Goal: Answer question/provide support: Share knowledge or assist other users

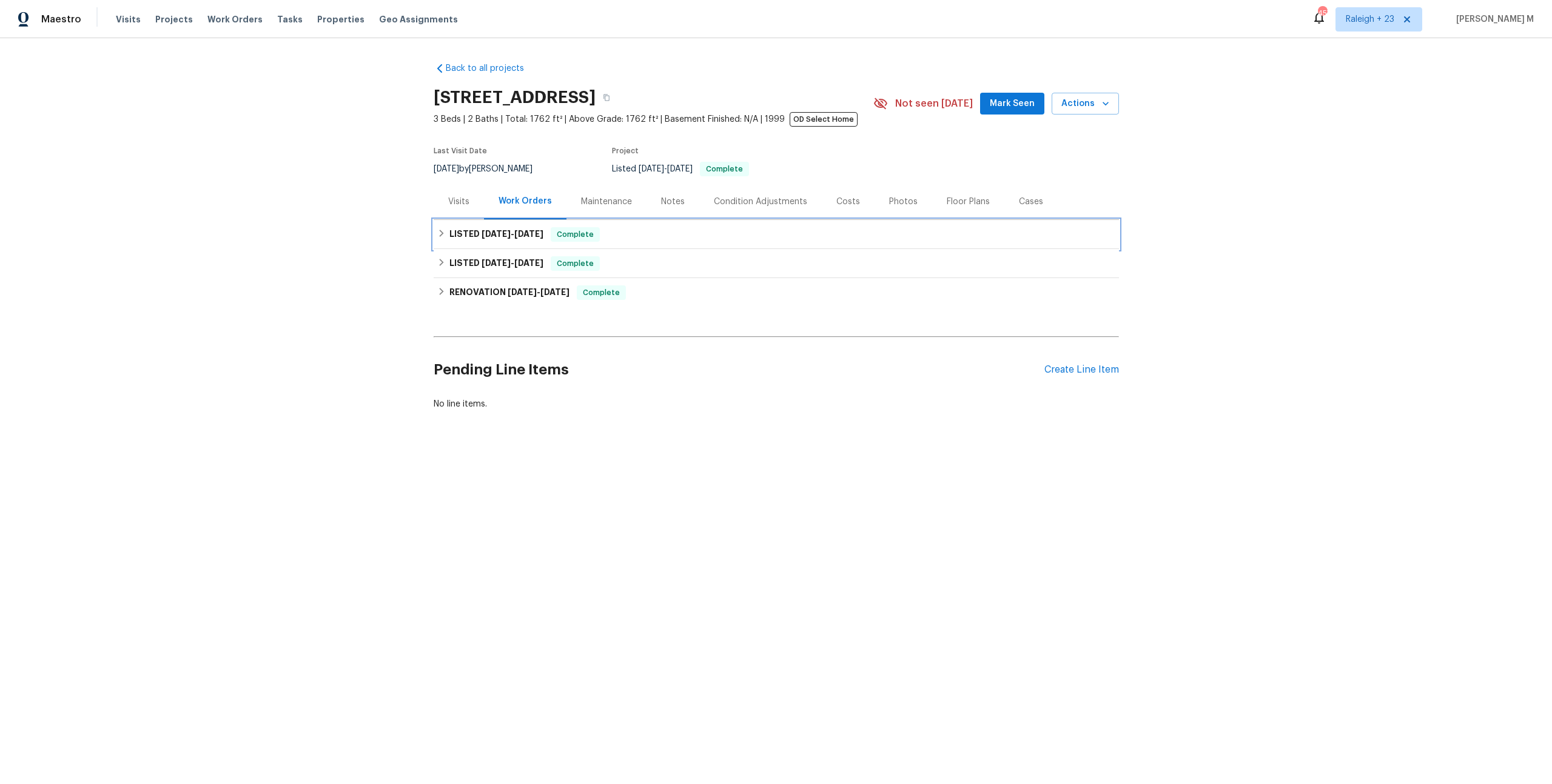
click at [500, 235] on h6 "LISTED 5/19/25 - 5/19/25" at bounding box center [496, 234] width 94 height 14
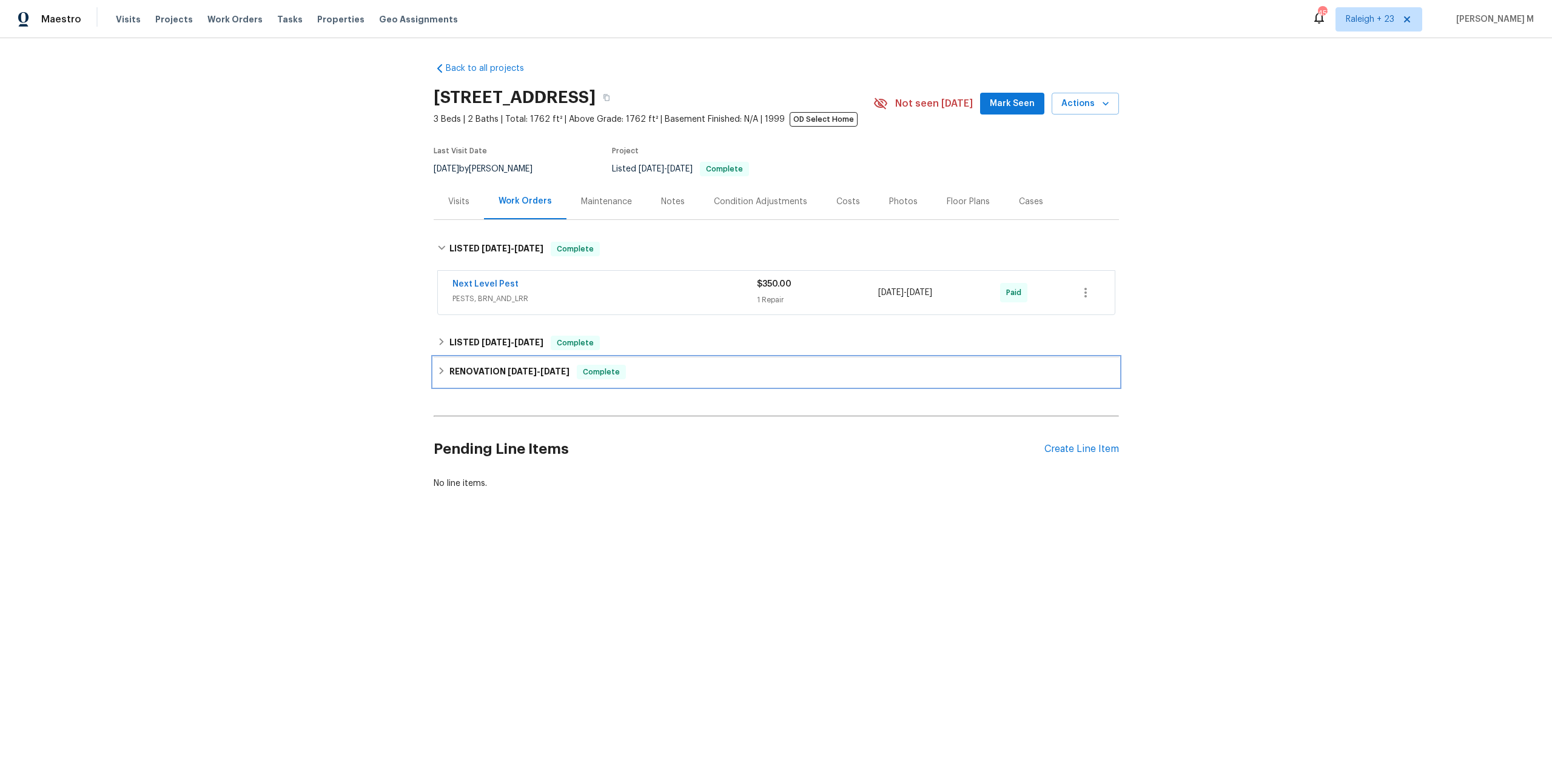
click at [496, 357] on div "RENOVATION 2/10/25 - 4/28/25 Complete" at bounding box center [776, 372] width 685 height 29
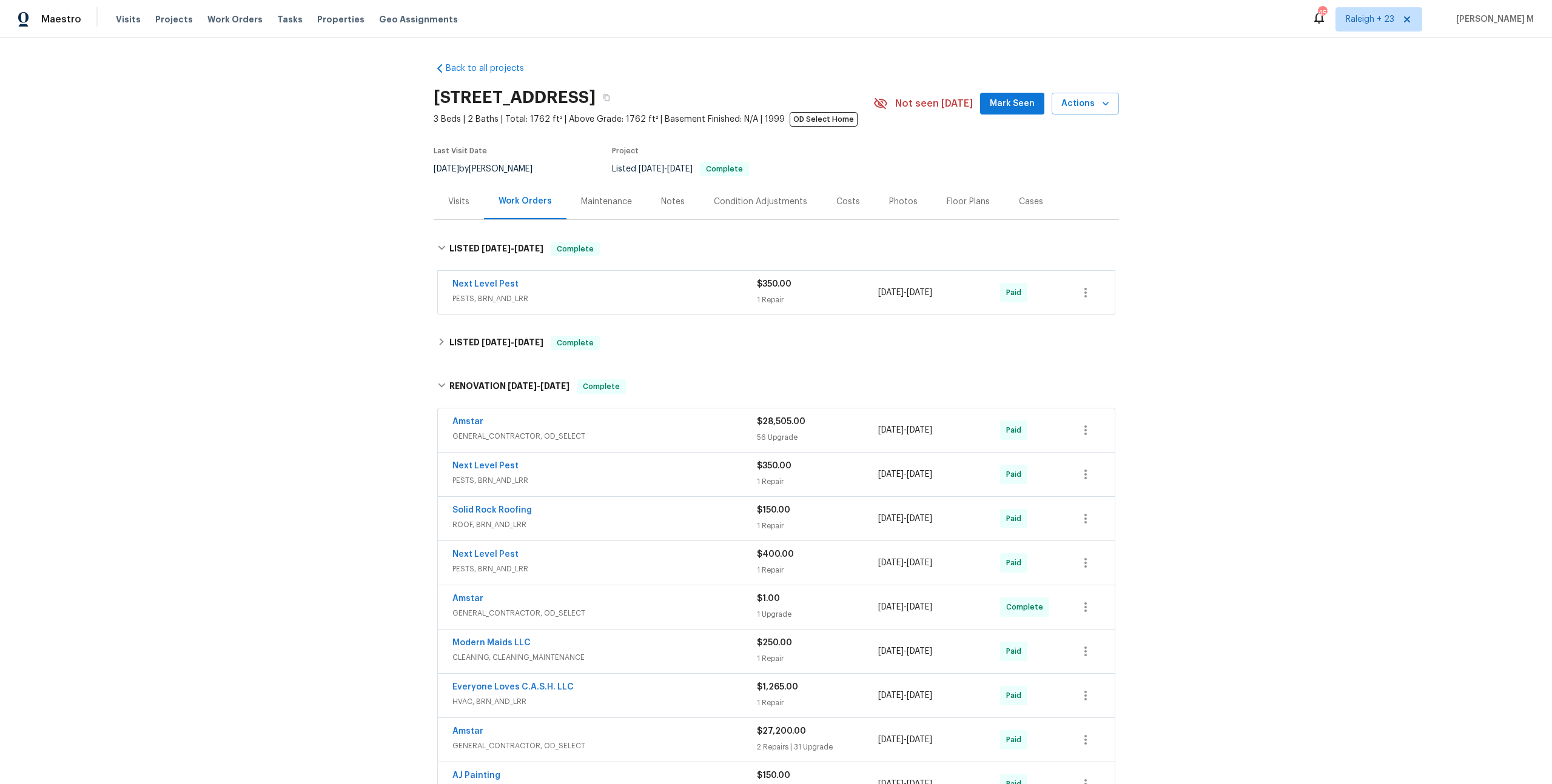
click at [496, 293] on span "PESTS, BRN_AND_LRR" at bounding box center [605, 299] width 304 height 13
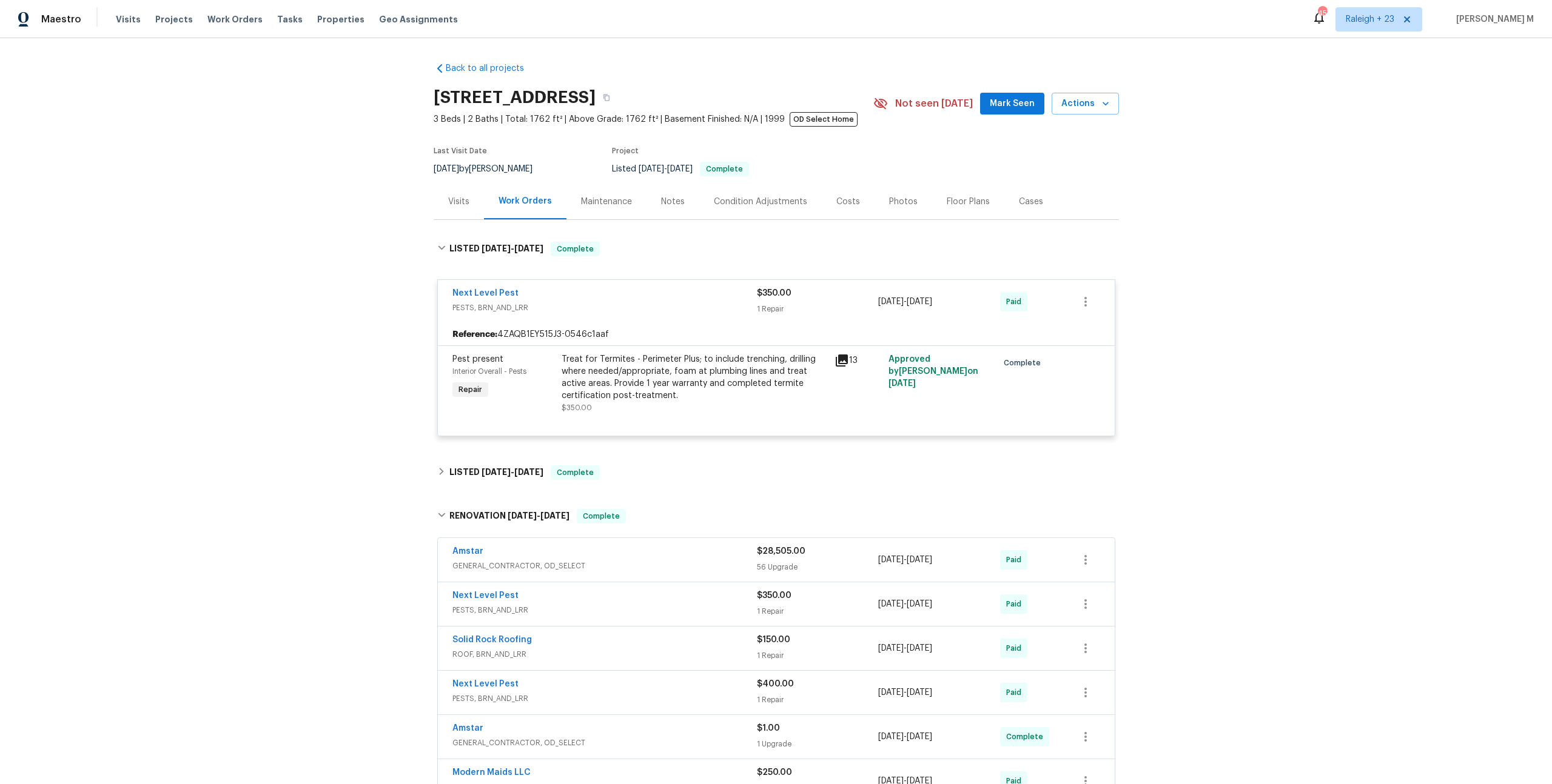
click at [679, 380] on div "Treat for Termites - Perimeter Plus; to include trenching, drilling where neede…" at bounding box center [695, 378] width 266 height 48
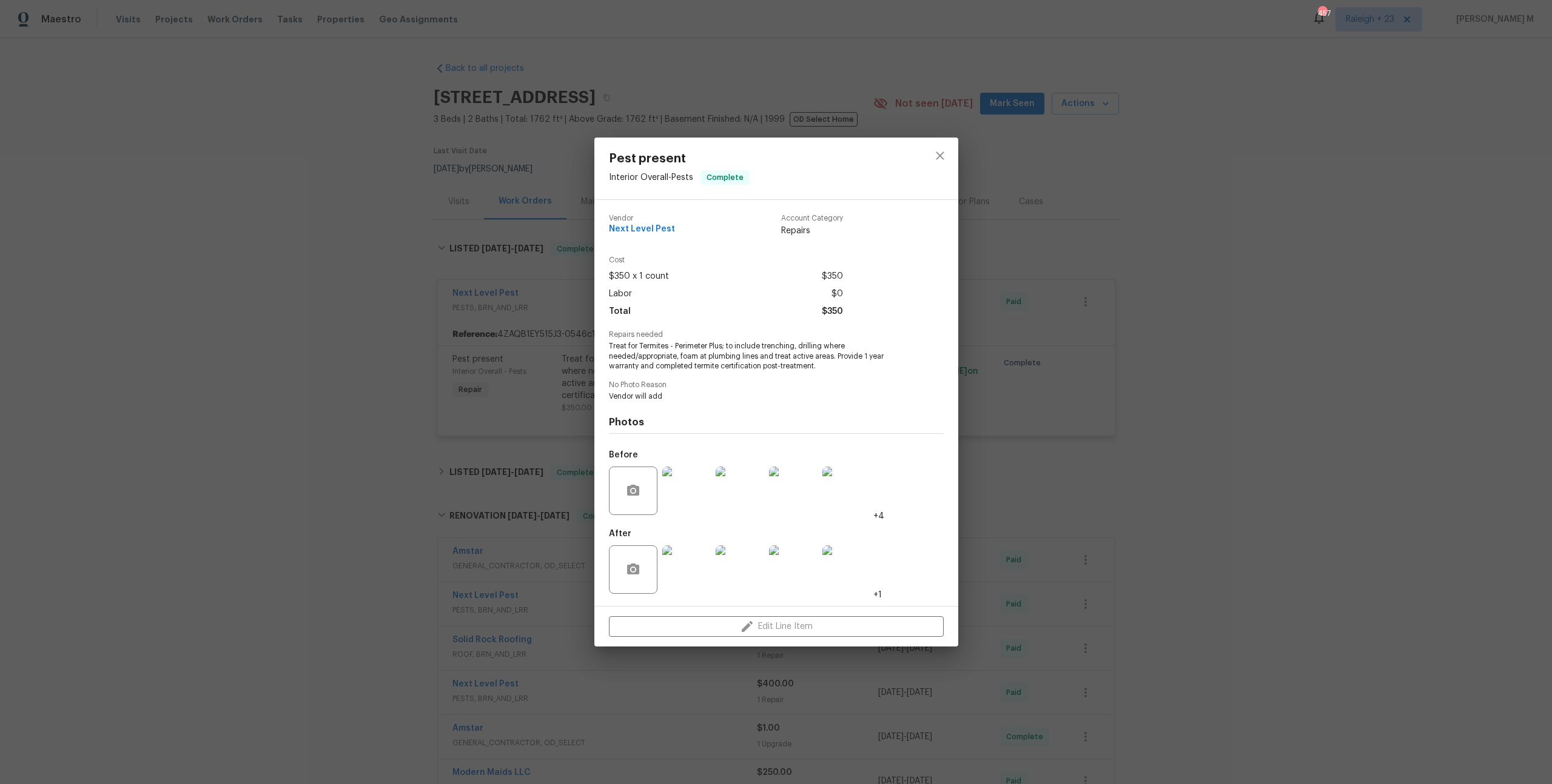
click at [1012, 475] on div "Pest present Interior Overall - Pests Complete Vendor Next Level Pest Account C…" at bounding box center [776, 392] width 1552 height 784
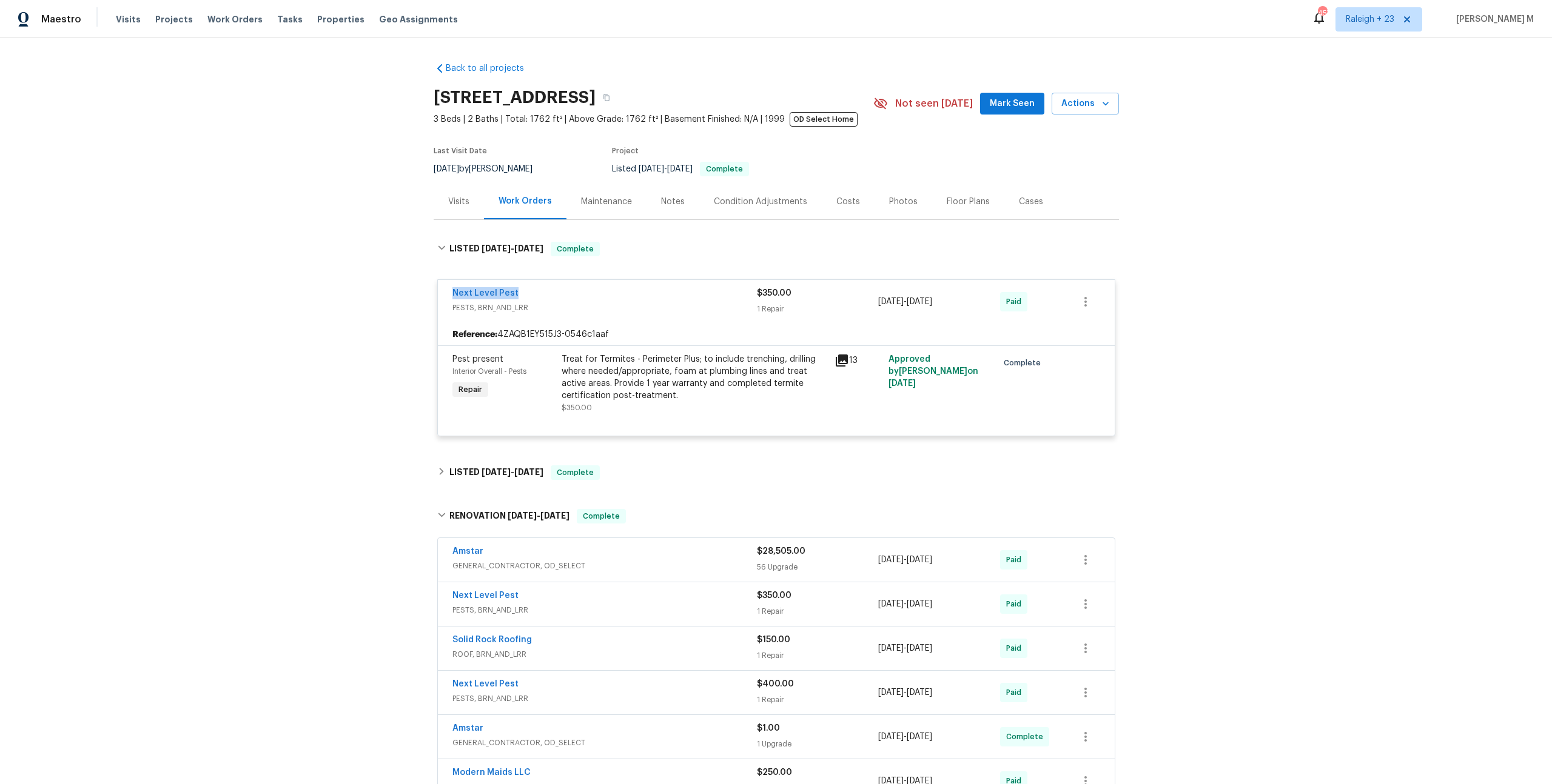
drag, startPoint x: 528, startPoint y: 287, endPoint x: 400, endPoint y: 284, distance: 128.0
click at [400, 285] on div "Back to all projects 9032 Rock Valley Cv, Dallas, TX 75238 3 Beds | 2 Baths | T…" at bounding box center [776, 411] width 1552 height 746
copy link "Next Level Pest"
click at [730, 387] on div "Treat for Termites - Perimeter Plus; to include trenching, drilling where neede…" at bounding box center [695, 378] width 266 height 48
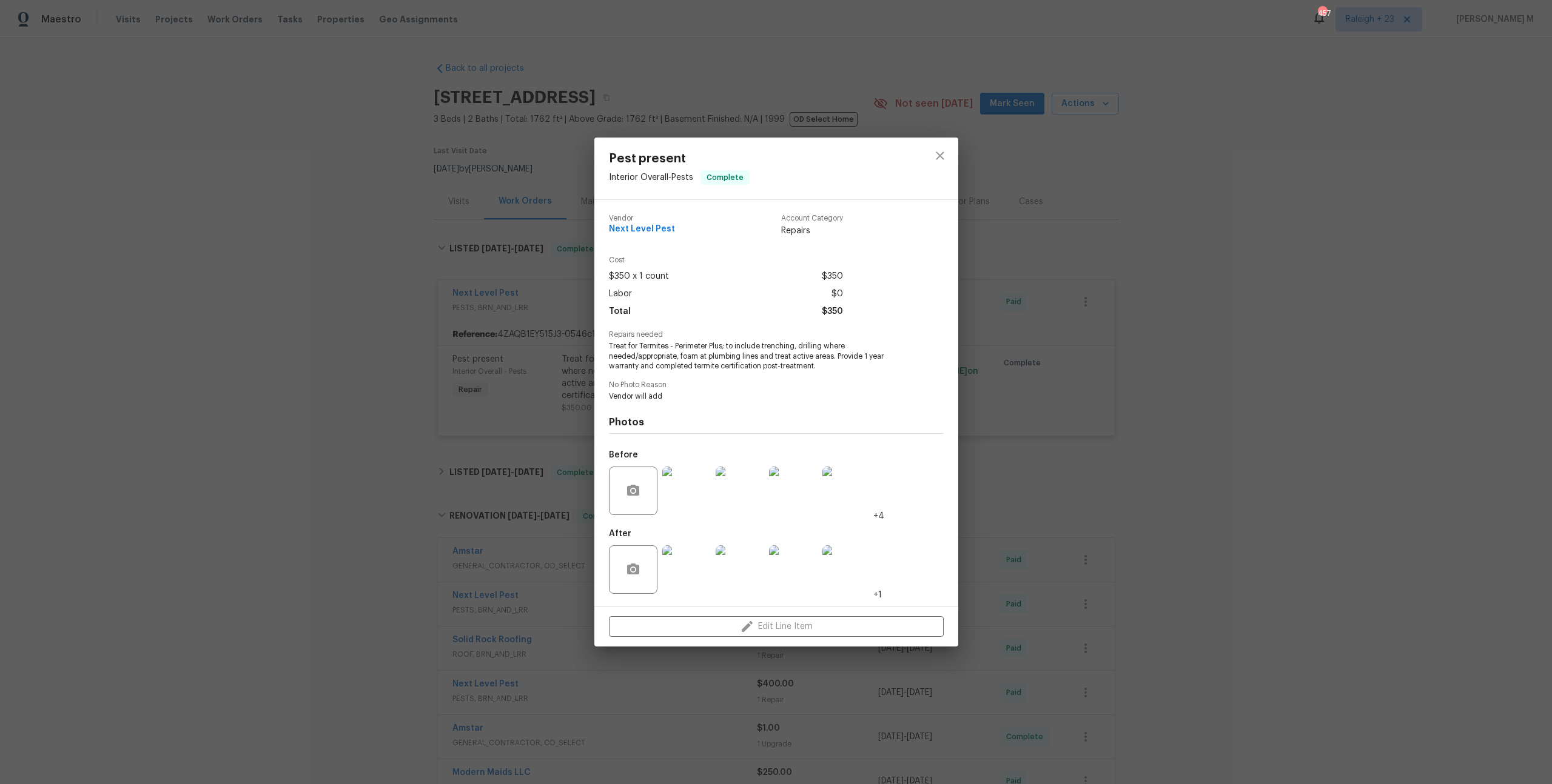
click at [676, 490] on img at bounding box center [686, 491] width 48 height 48
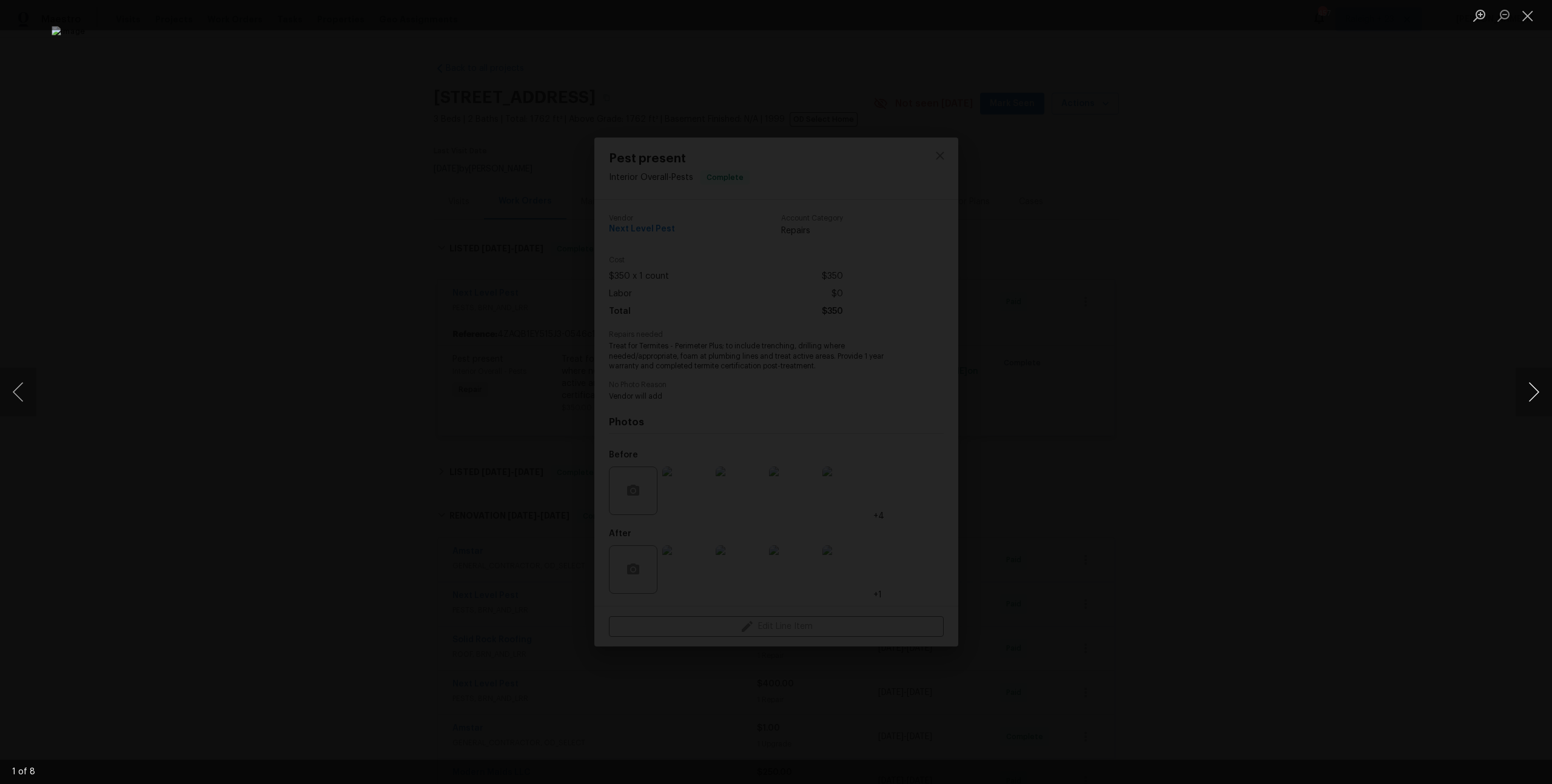
click at [1534, 391] on button "Next image" at bounding box center [1534, 392] width 37 height 48
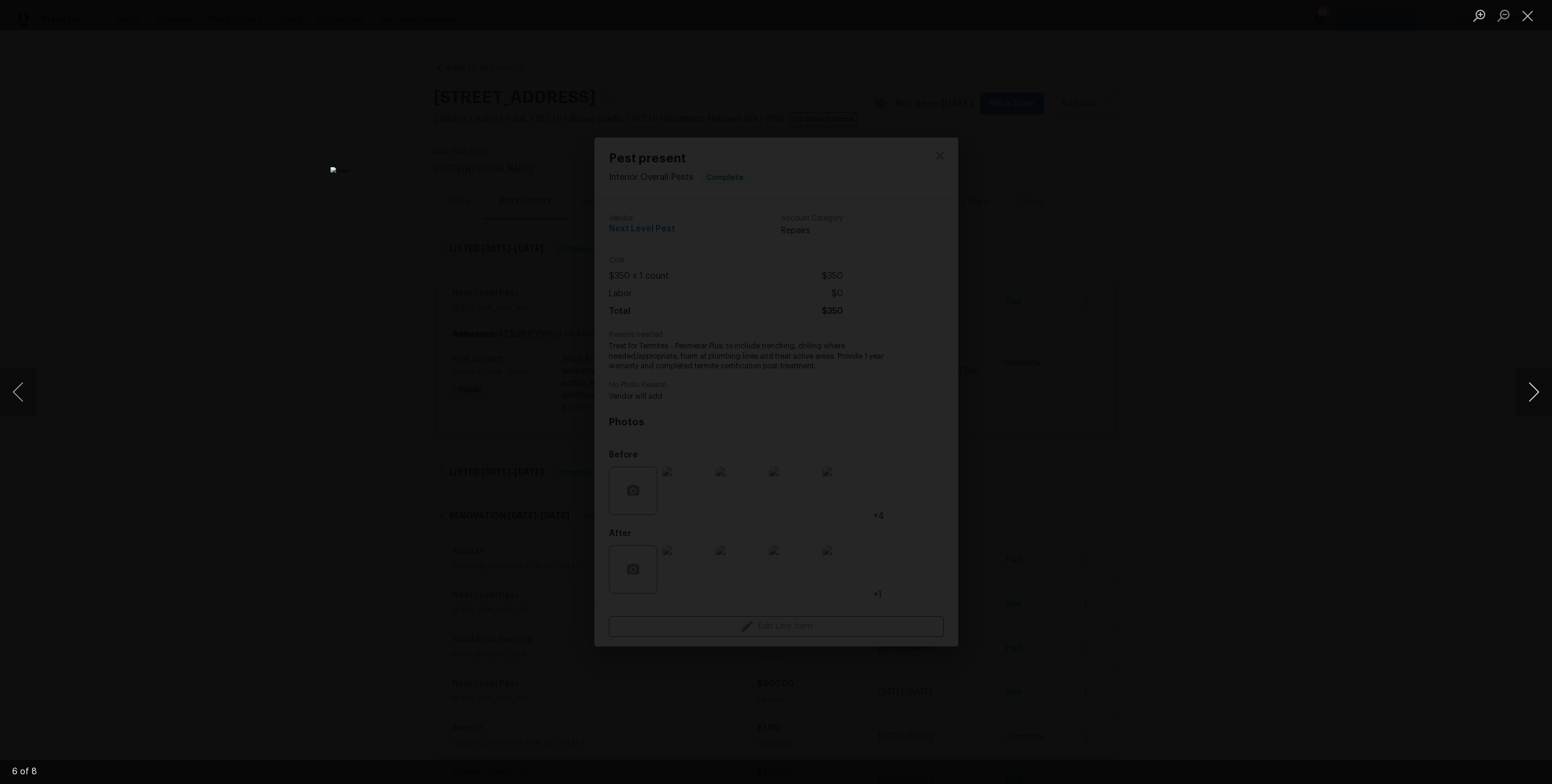
click at [1534, 391] on button "Next image" at bounding box center [1534, 392] width 37 height 48
click at [1534, 392] on button "Next image" at bounding box center [1534, 392] width 37 height 48
click at [1404, 329] on div "Lightbox" at bounding box center [776, 392] width 1552 height 784
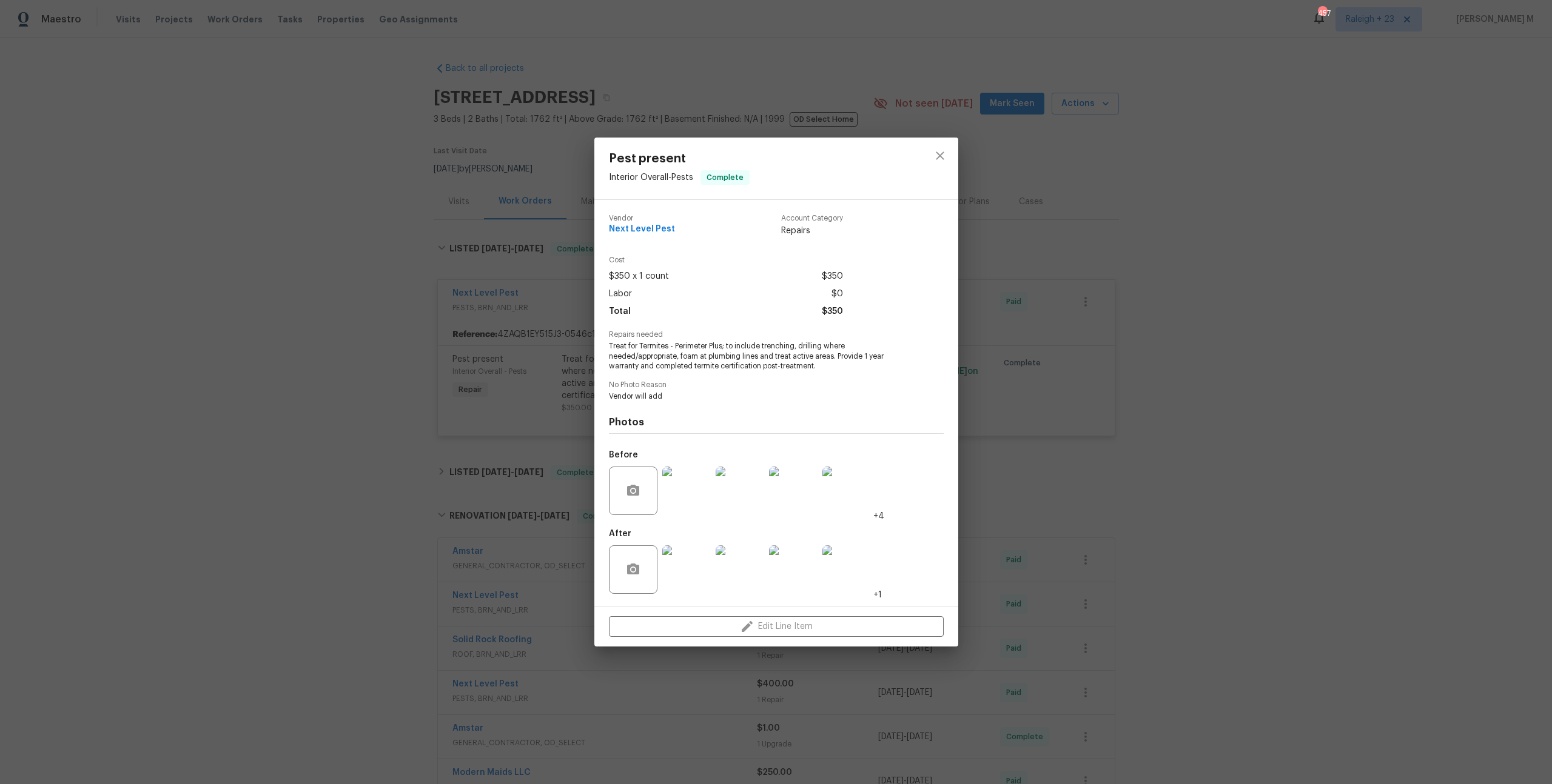
click at [404, 232] on div "Pest present Interior Overall - Pests Complete Vendor Next Level Pest Account C…" at bounding box center [776, 392] width 1552 height 784
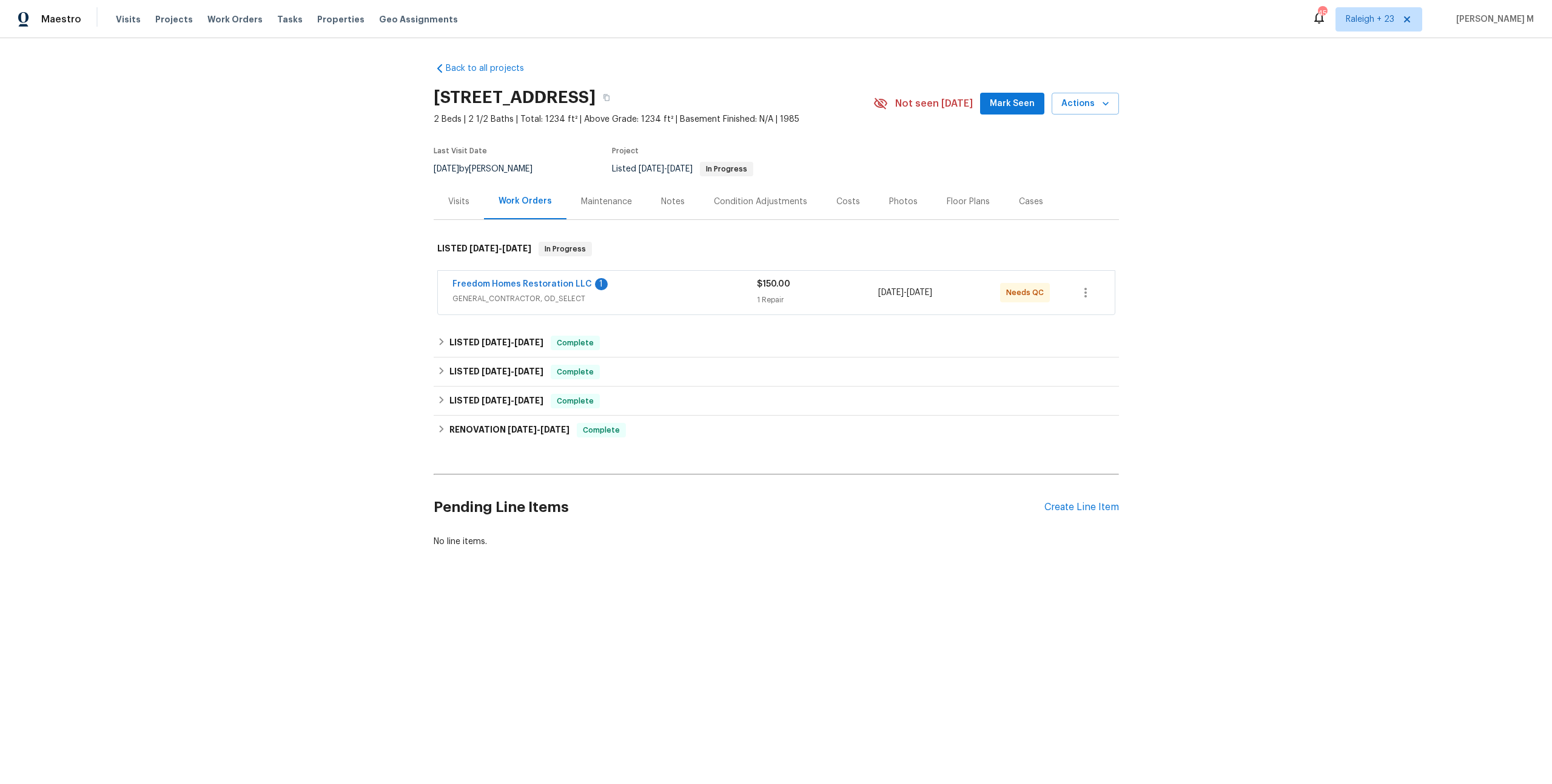
click at [487, 296] on span "GENERAL_CONTRACTOR, OD_SELECT" at bounding box center [605, 299] width 304 height 13
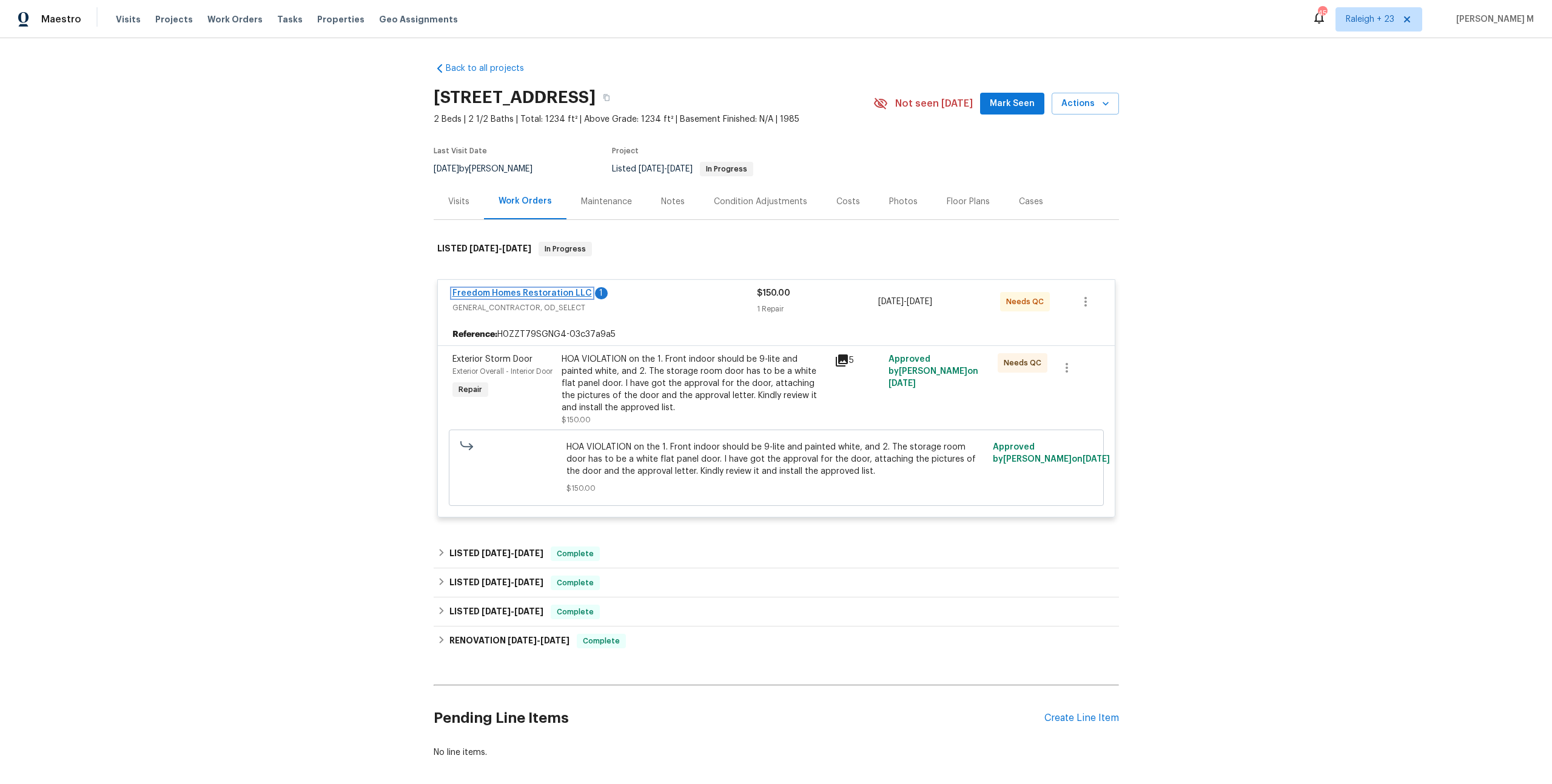
click at [553, 289] on link "Freedom Homes Restoration LLC" at bounding box center [522, 293] width 140 height 9
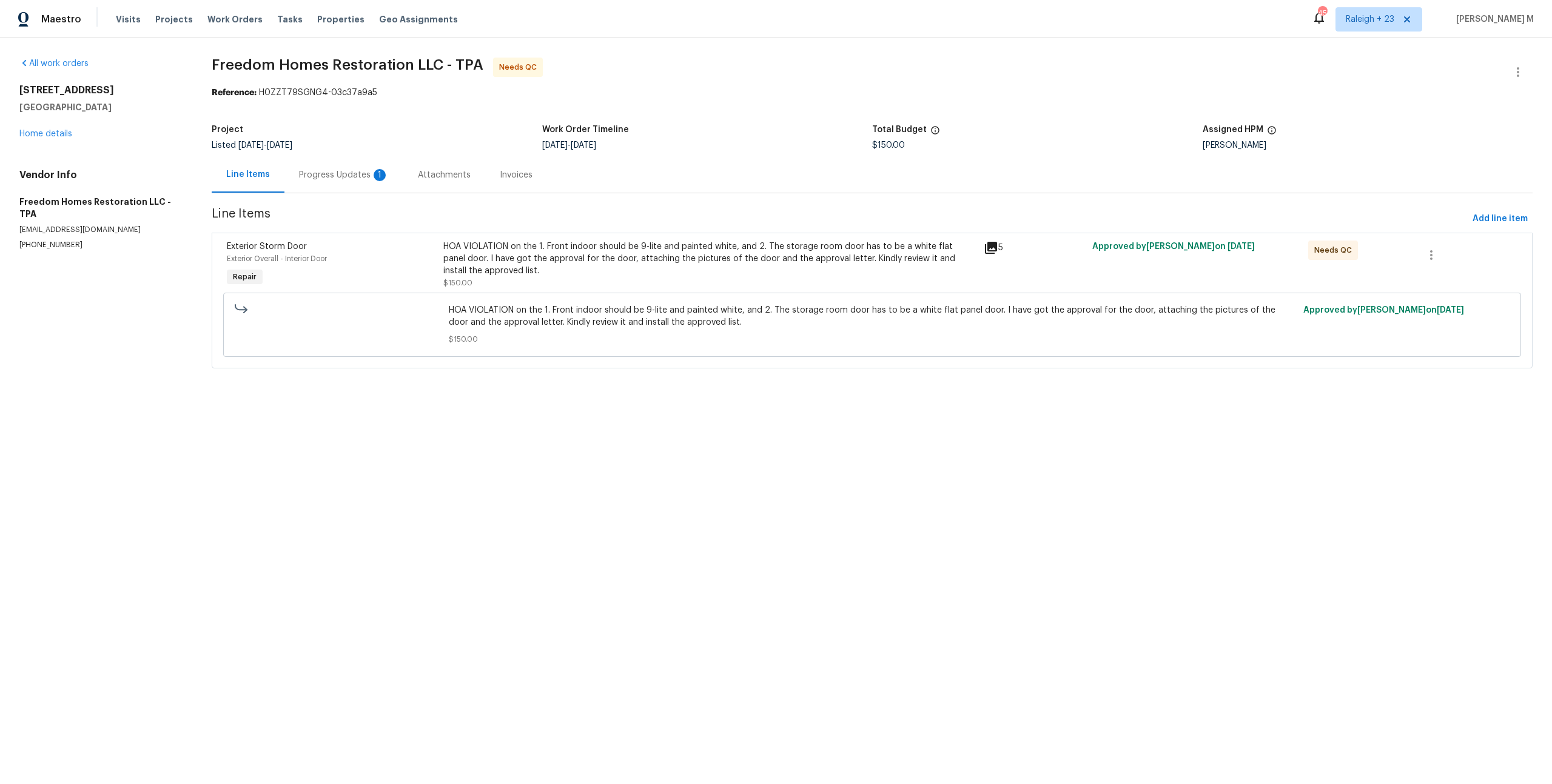
click at [325, 170] on div "Progress Updates 1" at bounding box center [343, 175] width 90 height 13
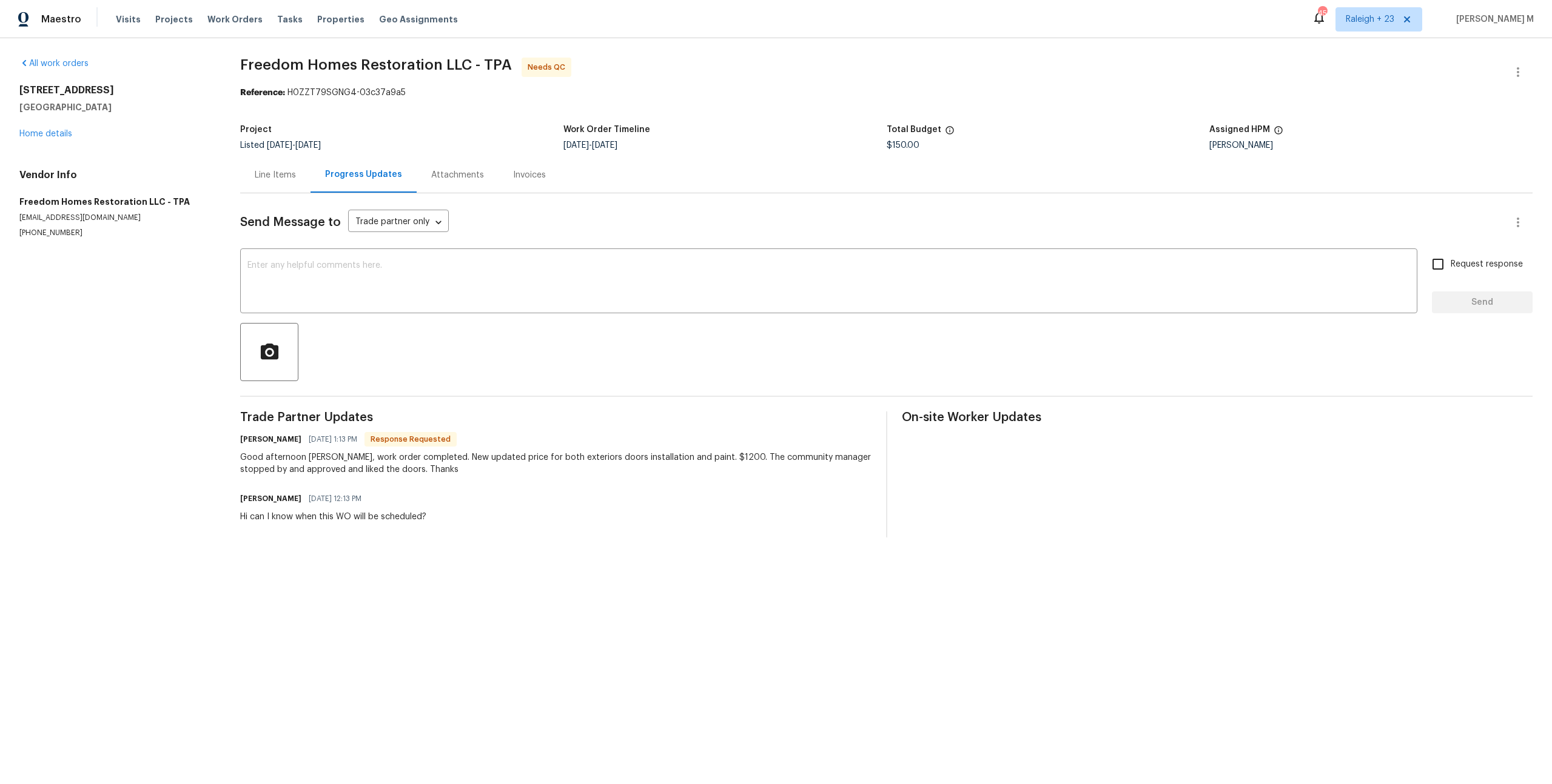
drag, startPoint x: 343, startPoint y: 443, endPoint x: 510, endPoint y: 483, distance: 171.7
click at [510, 483] on div "Trade Partner Updates Nelson Garcia 08/21/2025 1:13 PM Response Requested Good …" at bounding box center [555, 474] width 631 height 126
click at [510, 490] on div "Sheeba Rani D 08/21/2025 12:13 PM Hi can I know when this WO will be scheduled?" at bounding box center [555, 507] width 631 height 33
click at [257, 170] on div "Line Items" at bounding box center [275, 175] width 41 height 13
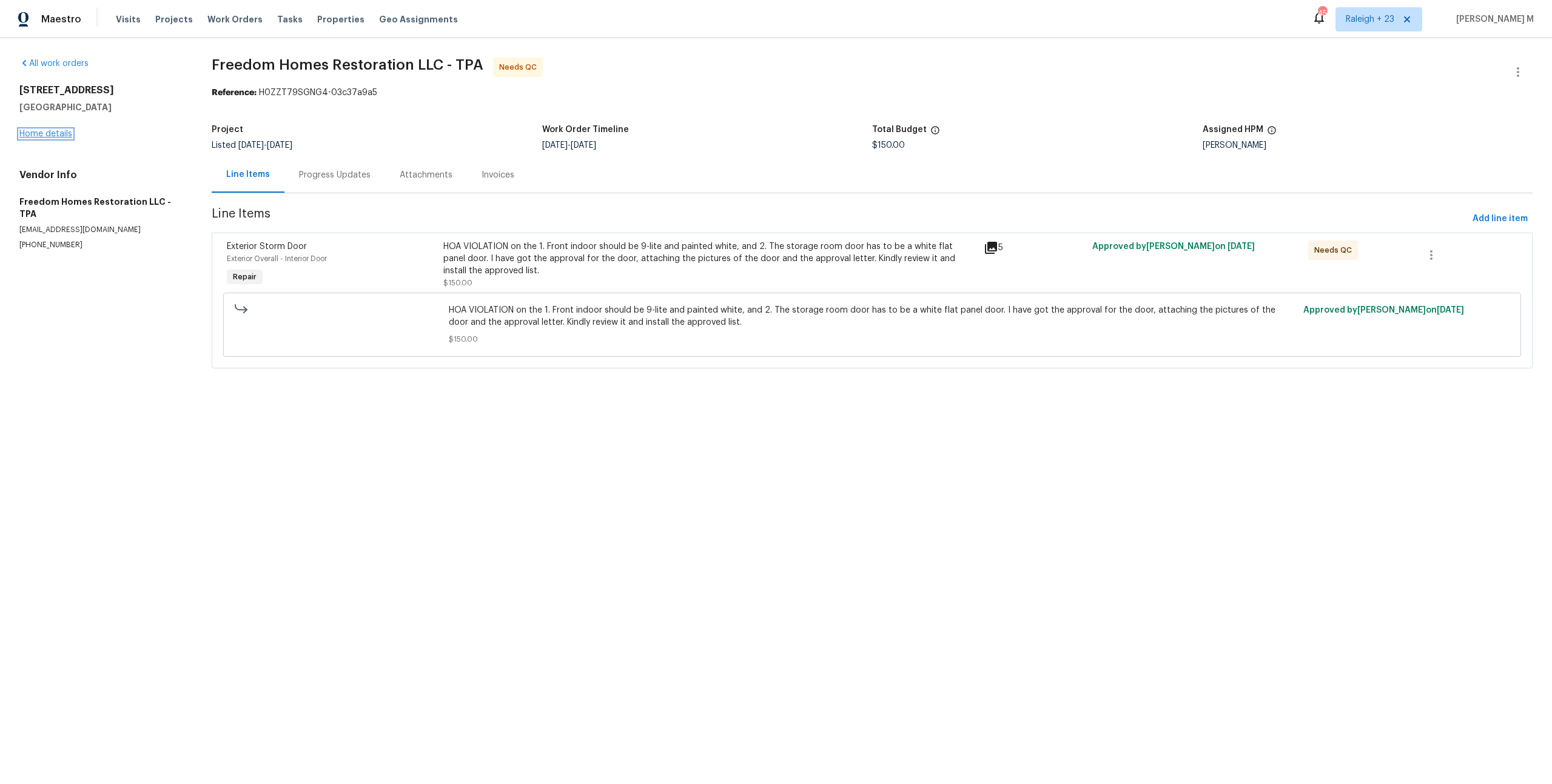
click at [27, 130] on link "Home details" at bounding box center [45, 134] width 53 height 9
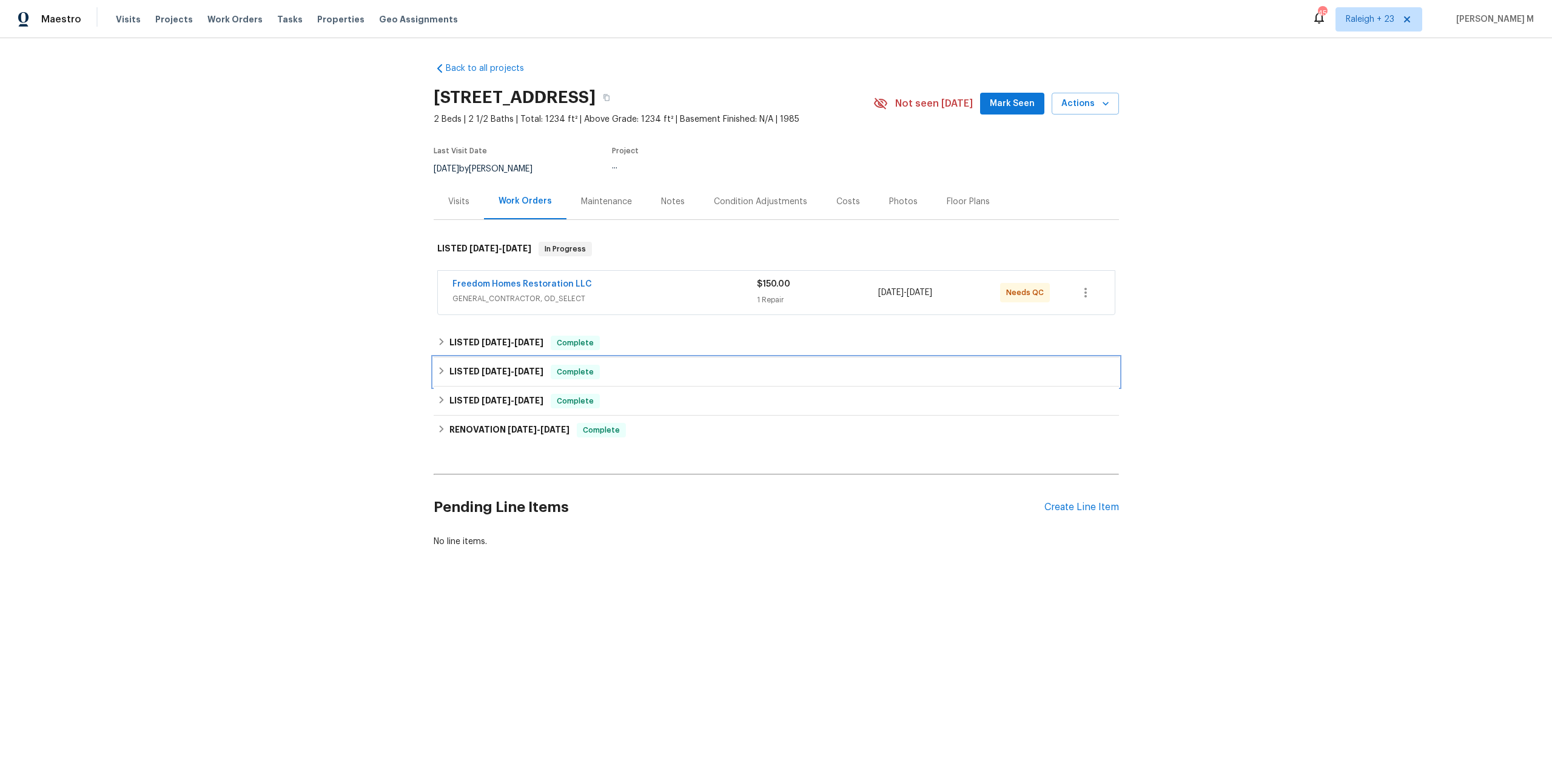
click at [516, 357] on div "LISTED 7/10/25 - 7/21/25 Complete" at bounding box center [776, 372] width 685 height 29
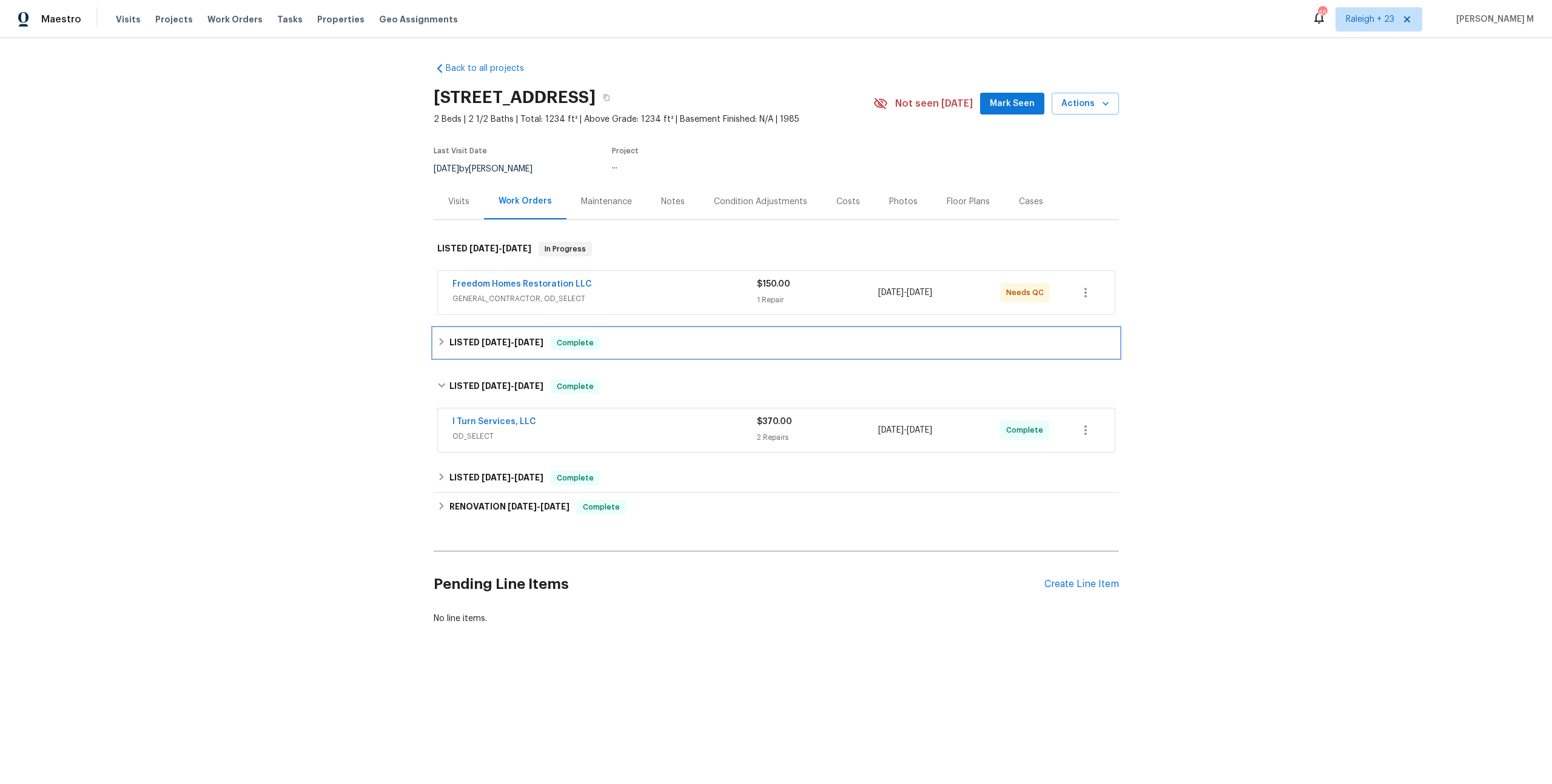
click at [513, 344] on div "LISTED 7/24/25 - 7/30/25 Complete" at bounding box center [776, 343] width 685 height 29
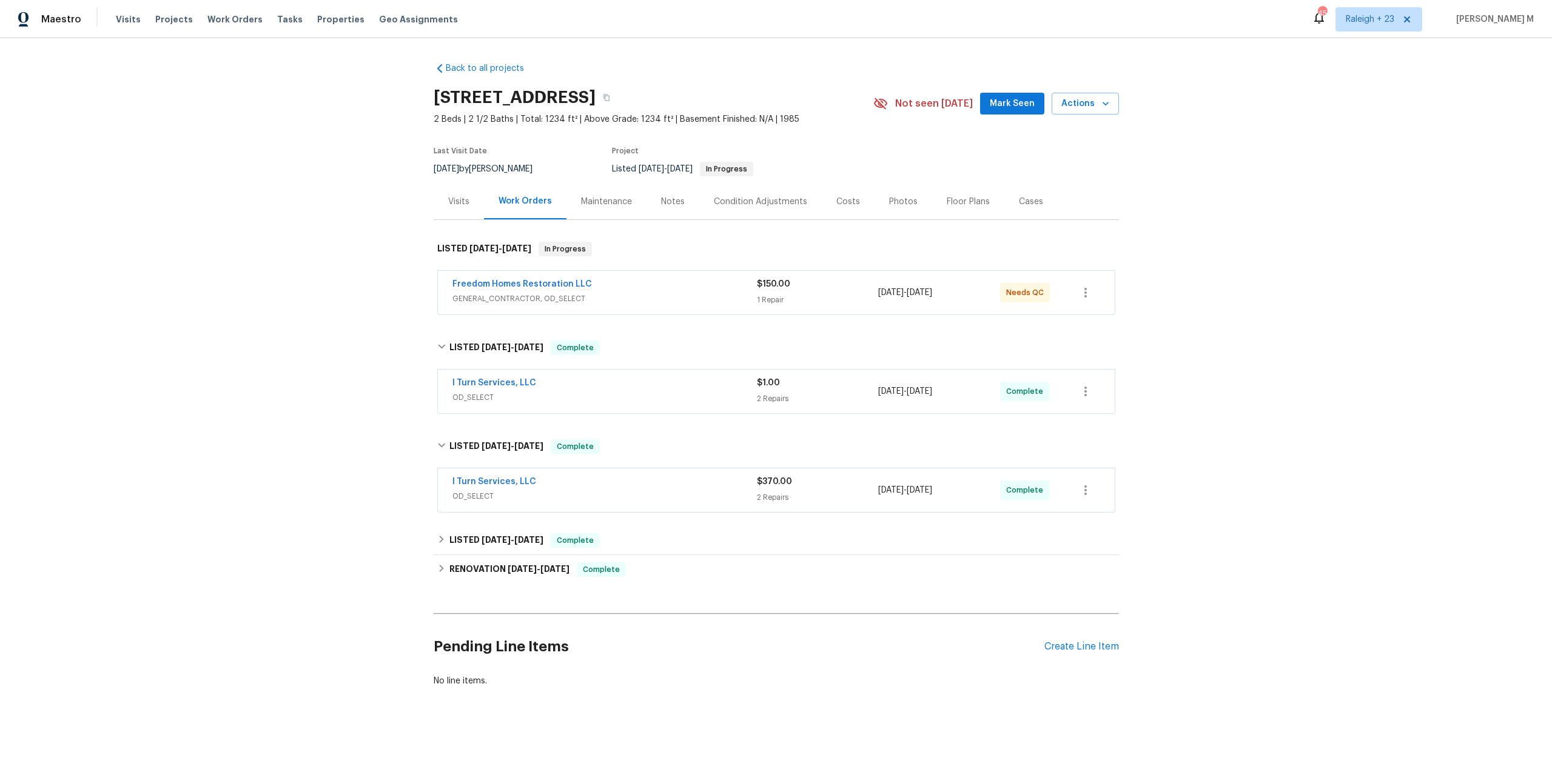
click at [490, 392] on span "OD_SELECT" at bounding box center [605, 398] width 304 height 13
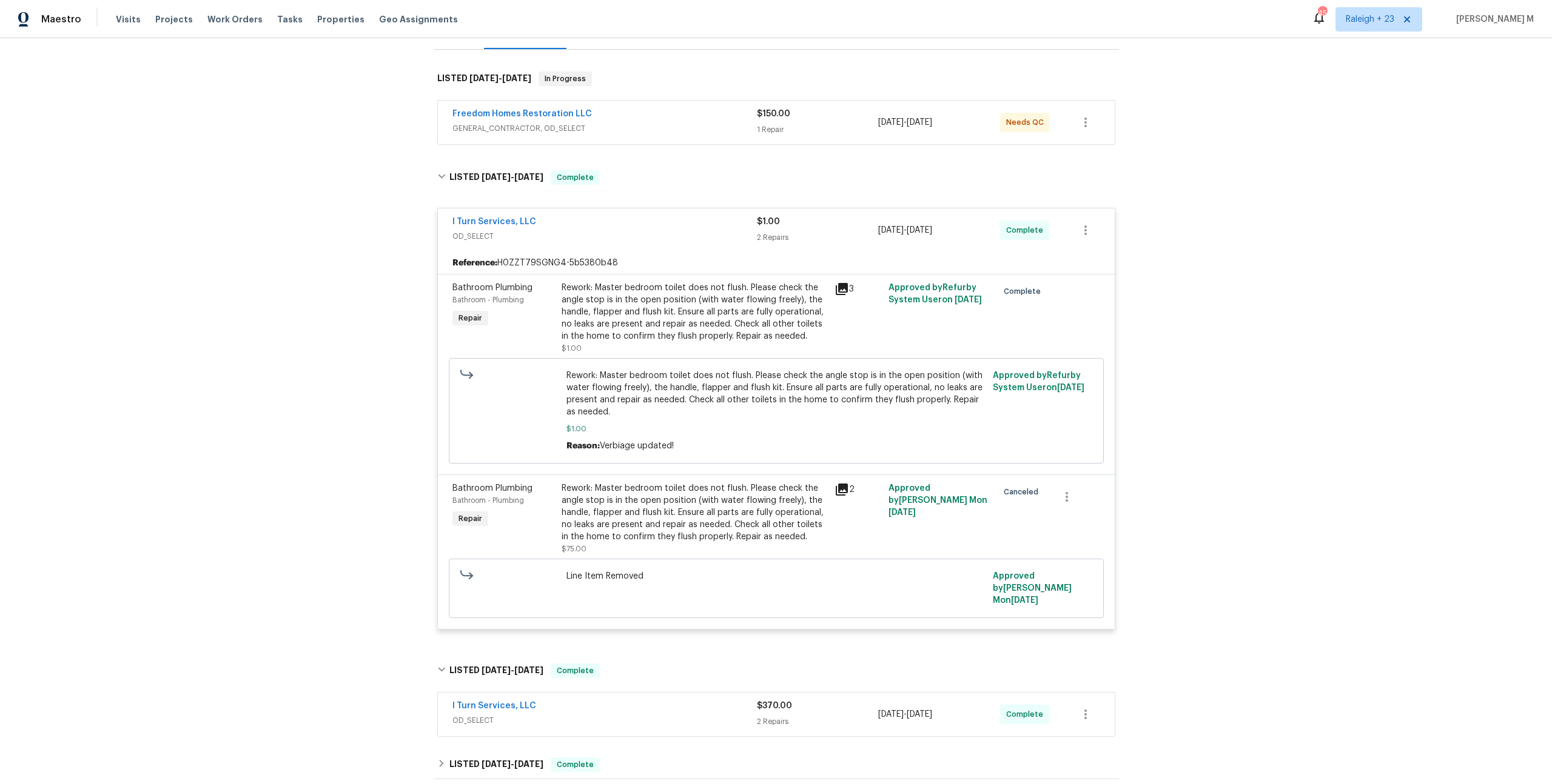
scroll to position [172, 0]
click at [625, 296] on div "Rework: Master bedroom toilet does not flush. Please check the angle stop is in…" at bounding box center [695, 309] width 266 height 61
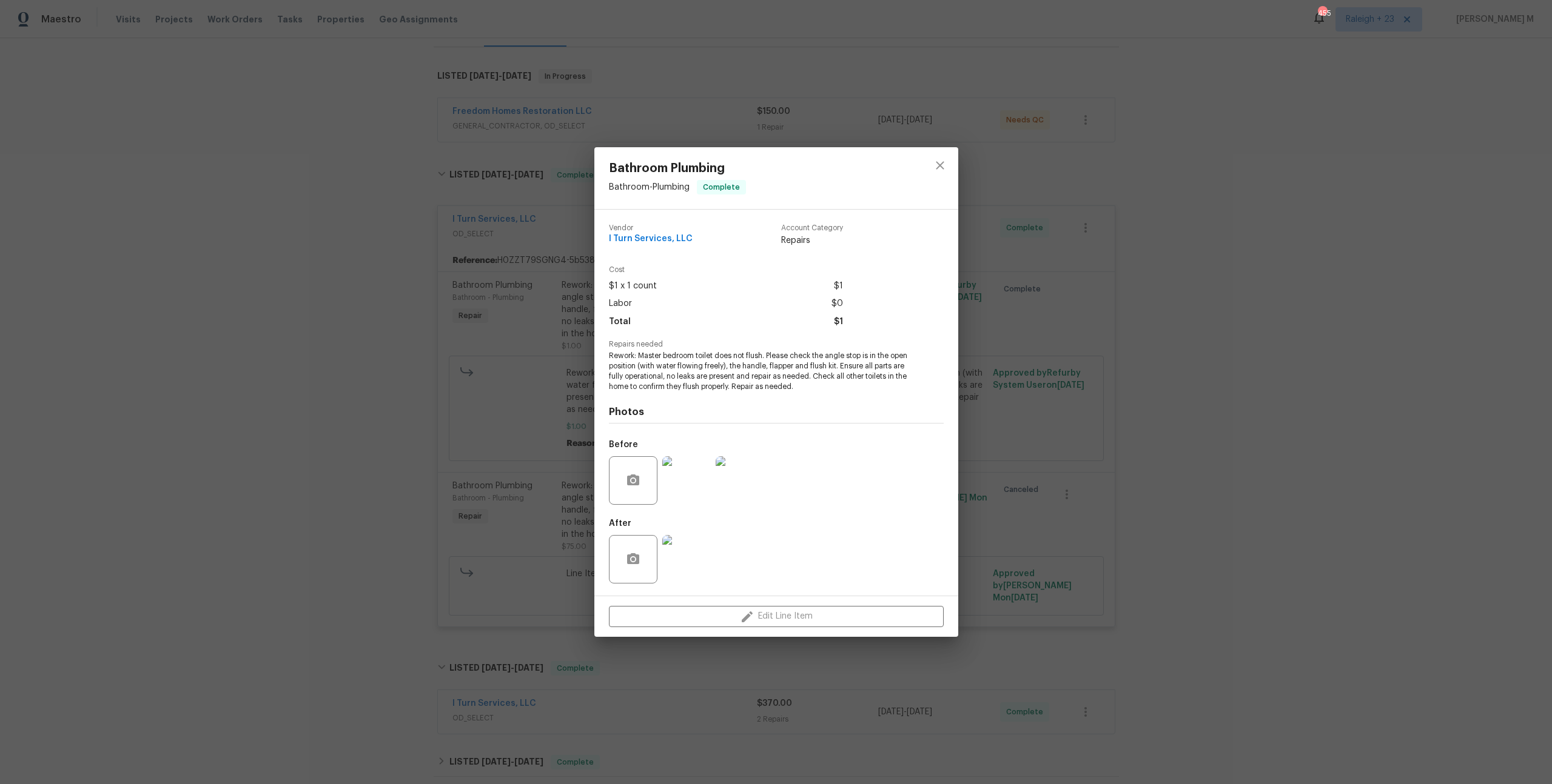
click at [690, 467] on img at bounding box center [686, 481] width 48 height 48
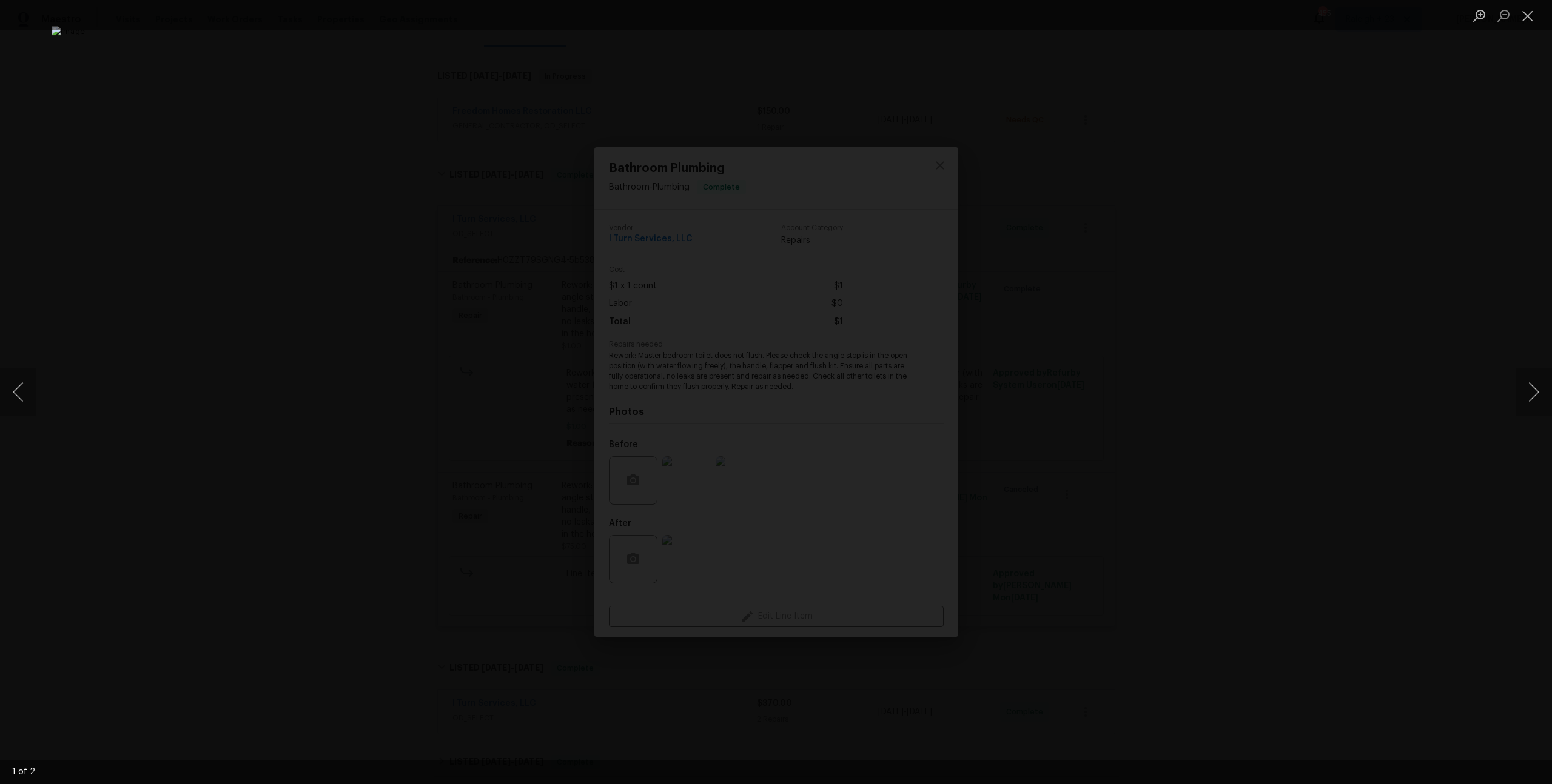
click at [1140, 412] on div "Lightbox" at bounding box center [776, 392] width 1552 height 784
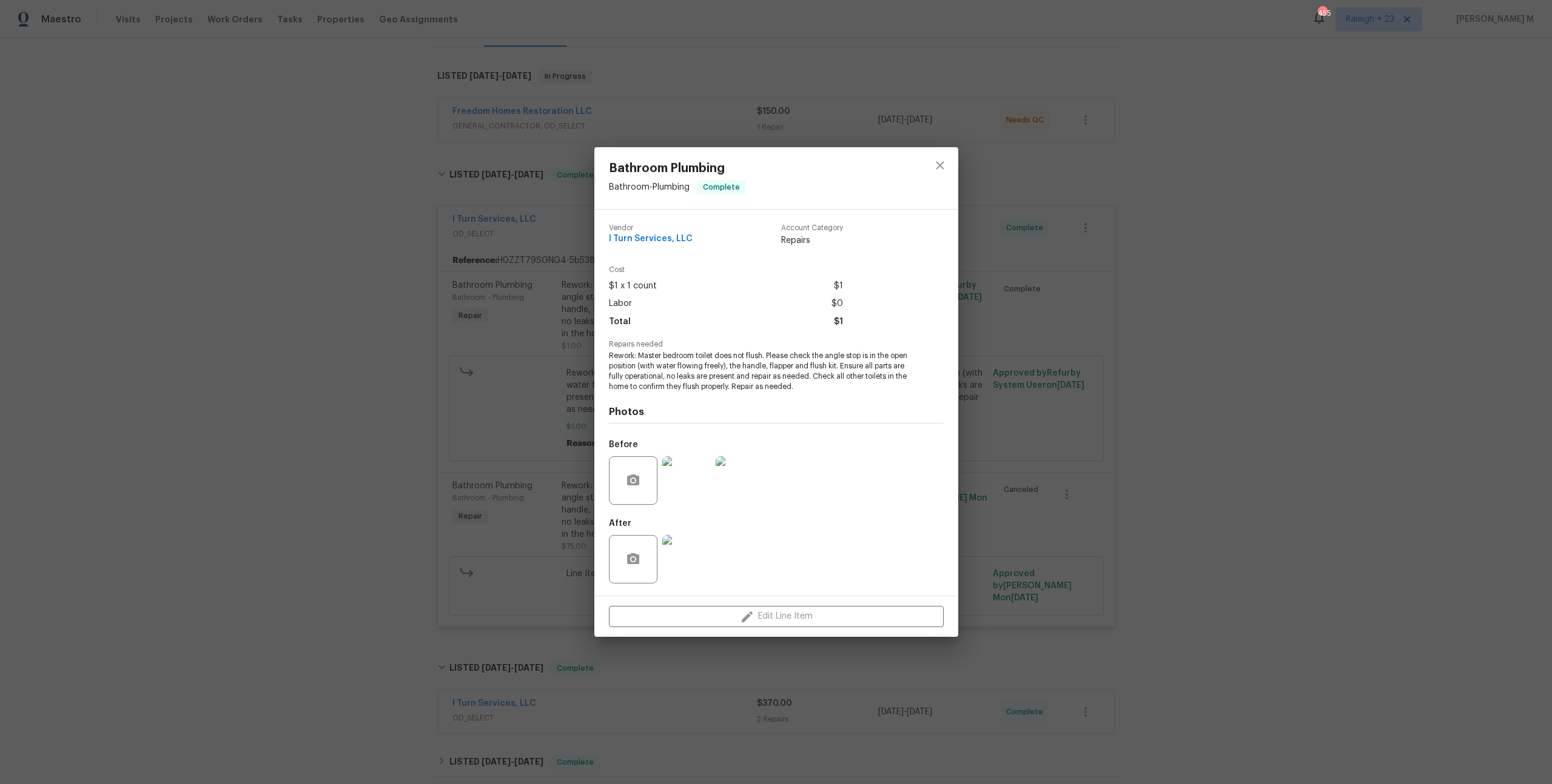
click at [680, 536] on img at bounding box center [686, 560] width 48 height 48
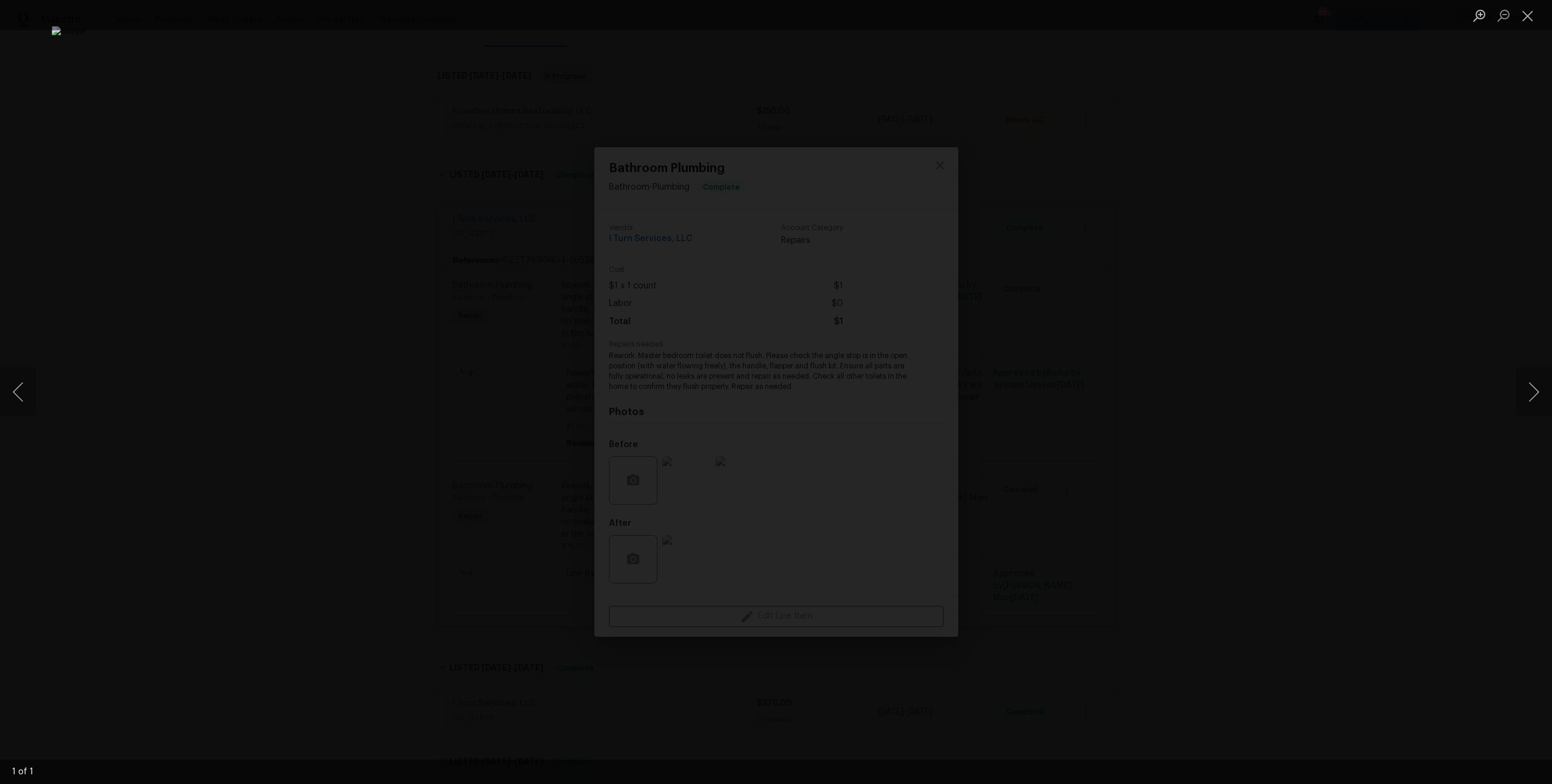
click at [1126, 418] on div "Lightbox" at bounding box center [776, 392] width 1552 height 784
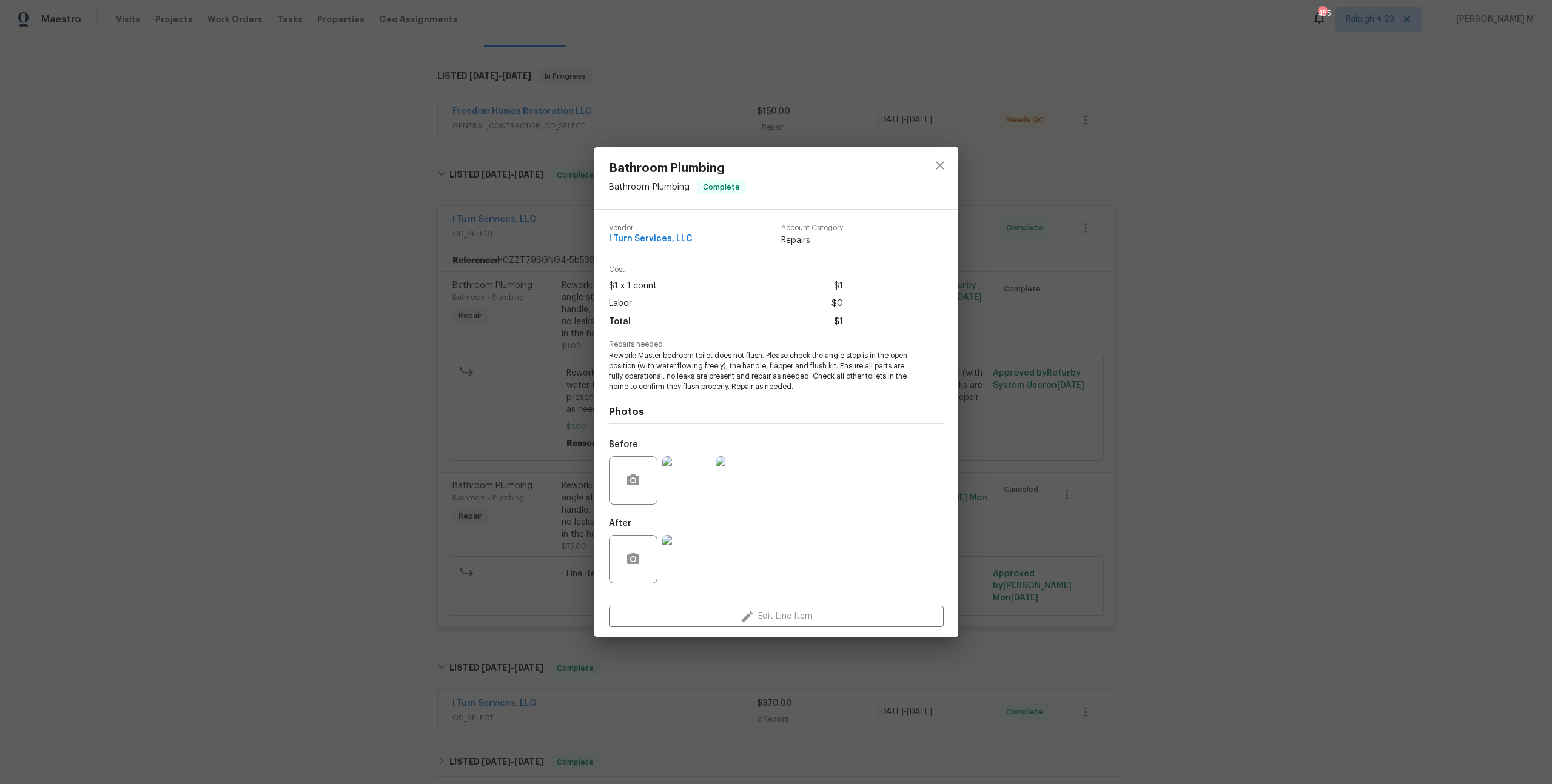
drag, startPoint x: 1046, startPoint y: 411, endPoint x: 1048, endPoint y: 404, distance: 7.3
click at [1045, 411] on div "Bathroom Plumbing Bathroom - Plumbing Complete Vendor I Turn Services, LLC Acco…" at bounding box center [776, 392] width 1552 height 784
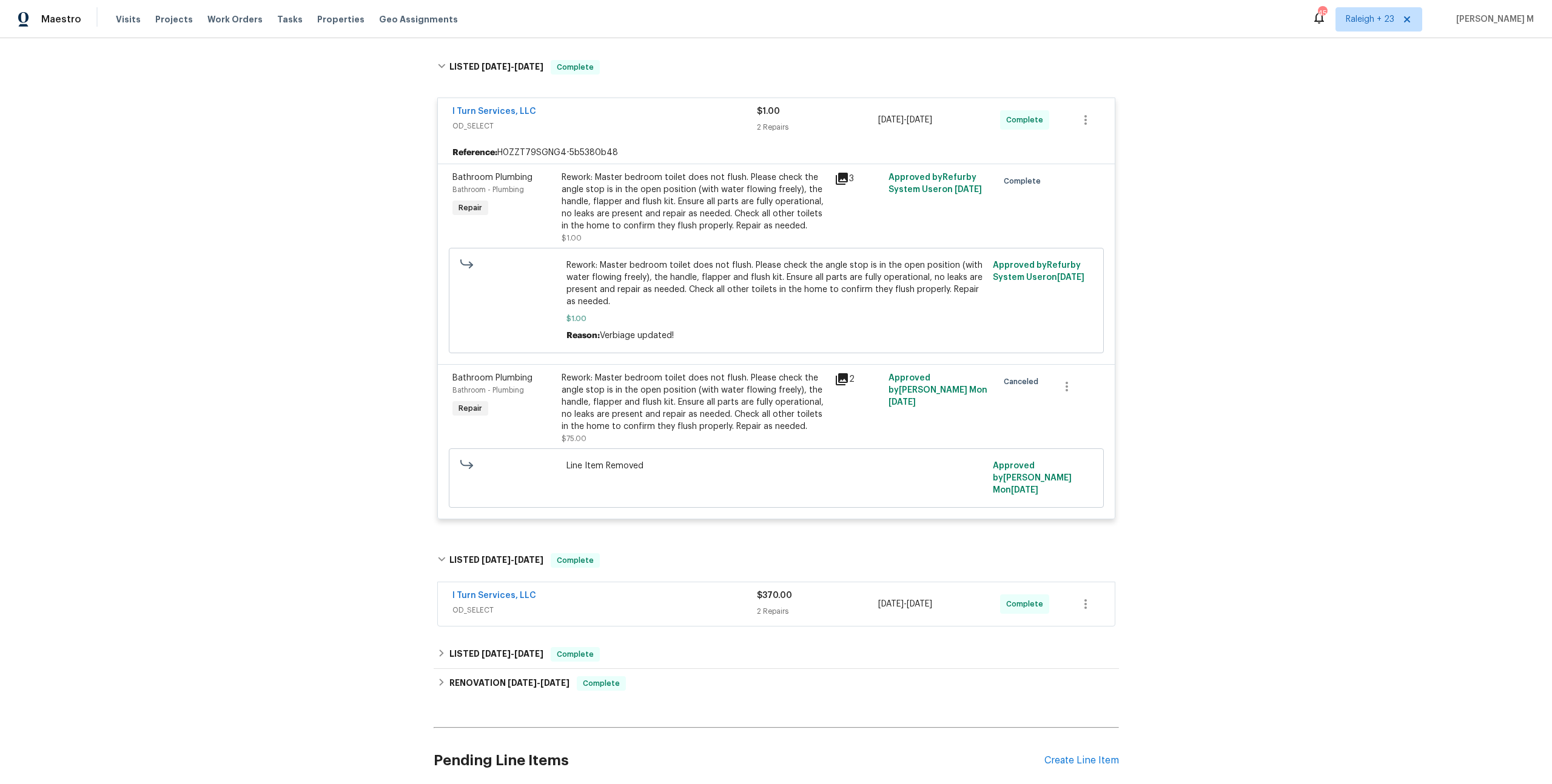
scroll to position [282, 0]
click at [479, 603] on span "OD_SELECT" at bounding box center [605, 609] width 304 height 13
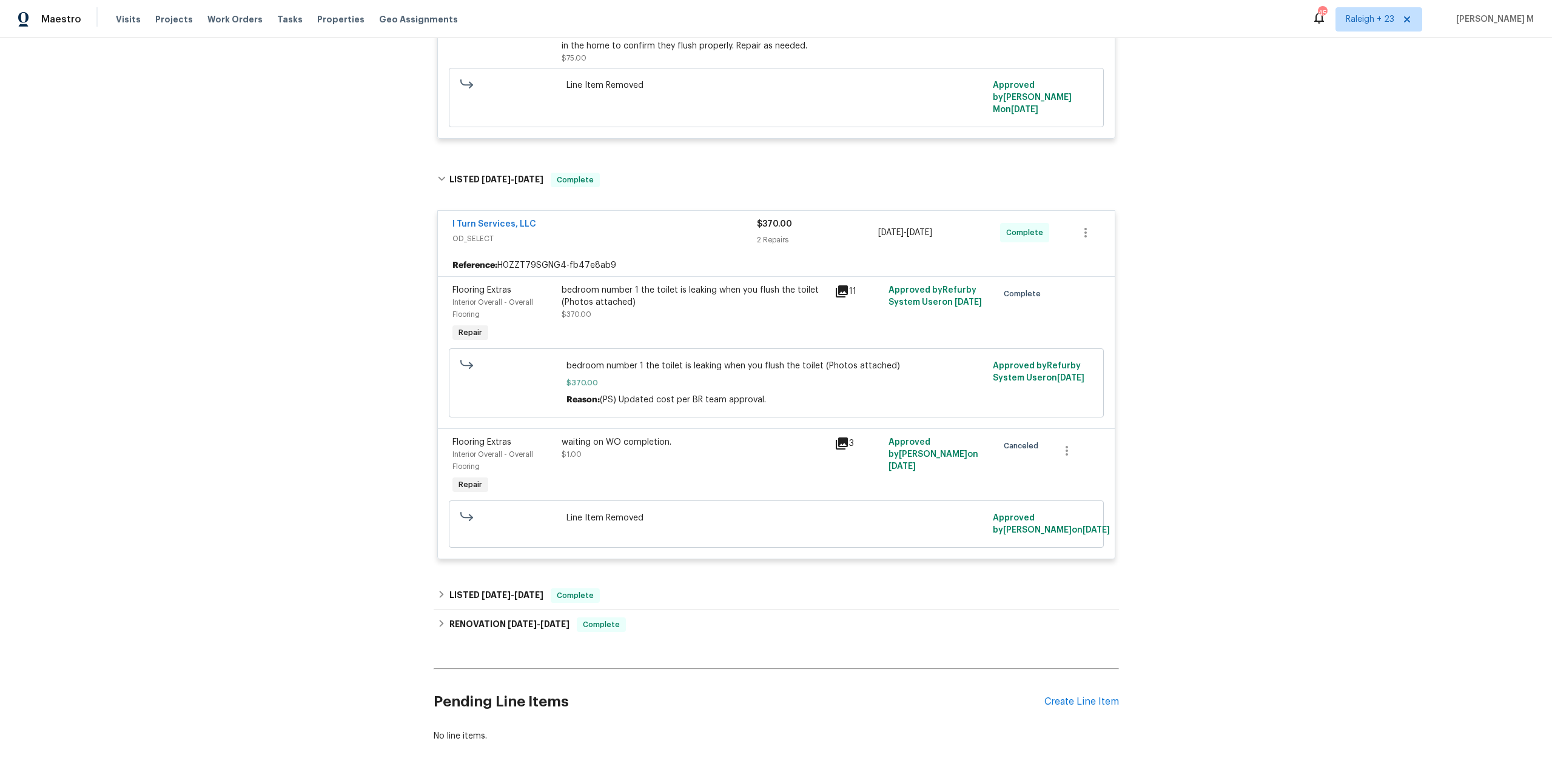
scroll to position [0, 0]
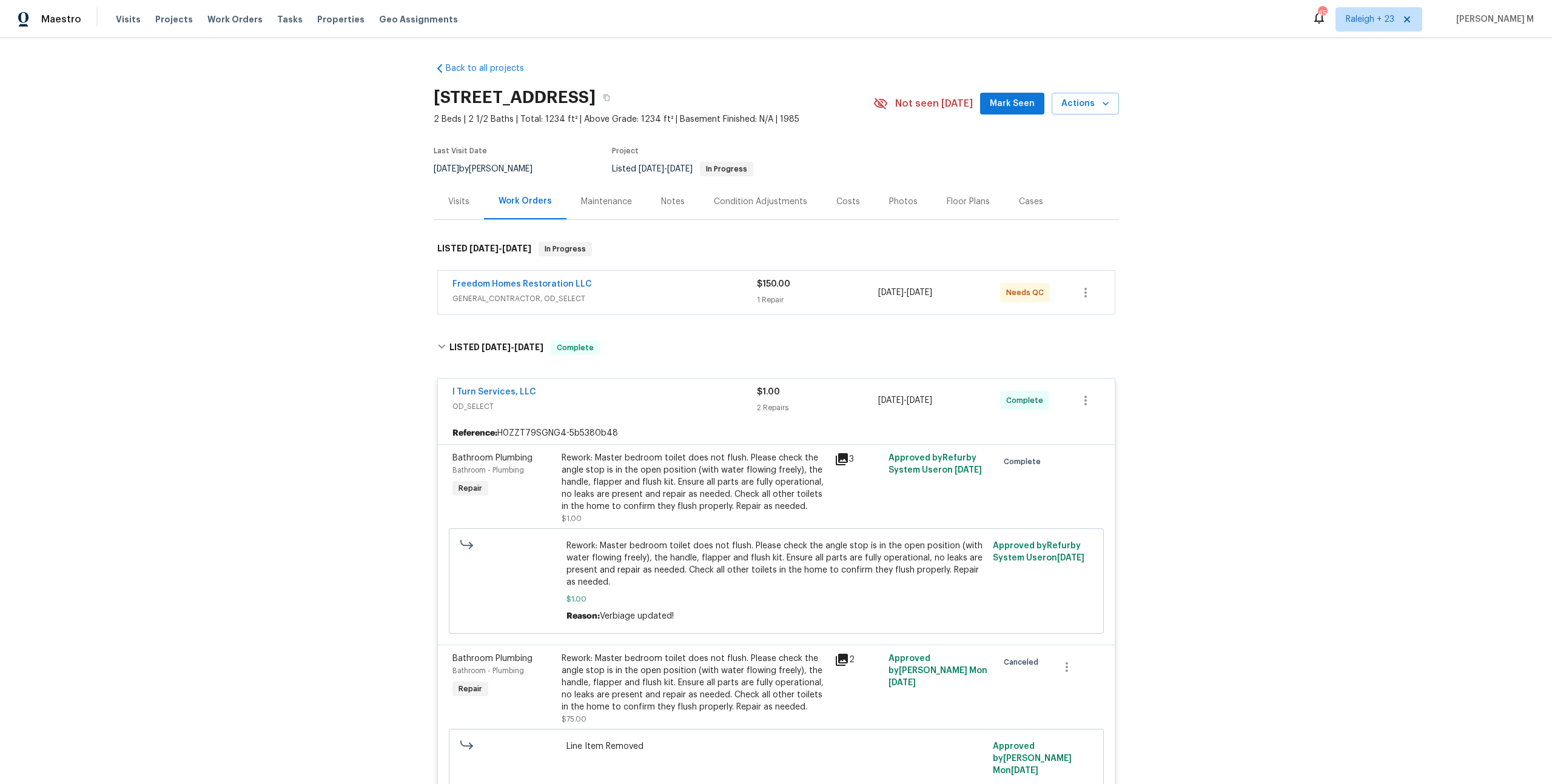
click at [1472, 392] on div "Back to all projects 6902 Lakeview Ct, Tampa, FL 33634 2 Beds | 2 1/2 Baths | T…" at bounding box center [776, 411] width 1552 height 746
click at [547, 300] on div "Freedom Homes Restoration LLC GENERAL_CONTRACTOR, OD_SELECT" at bounding box center [605, 293] width 304 height 29
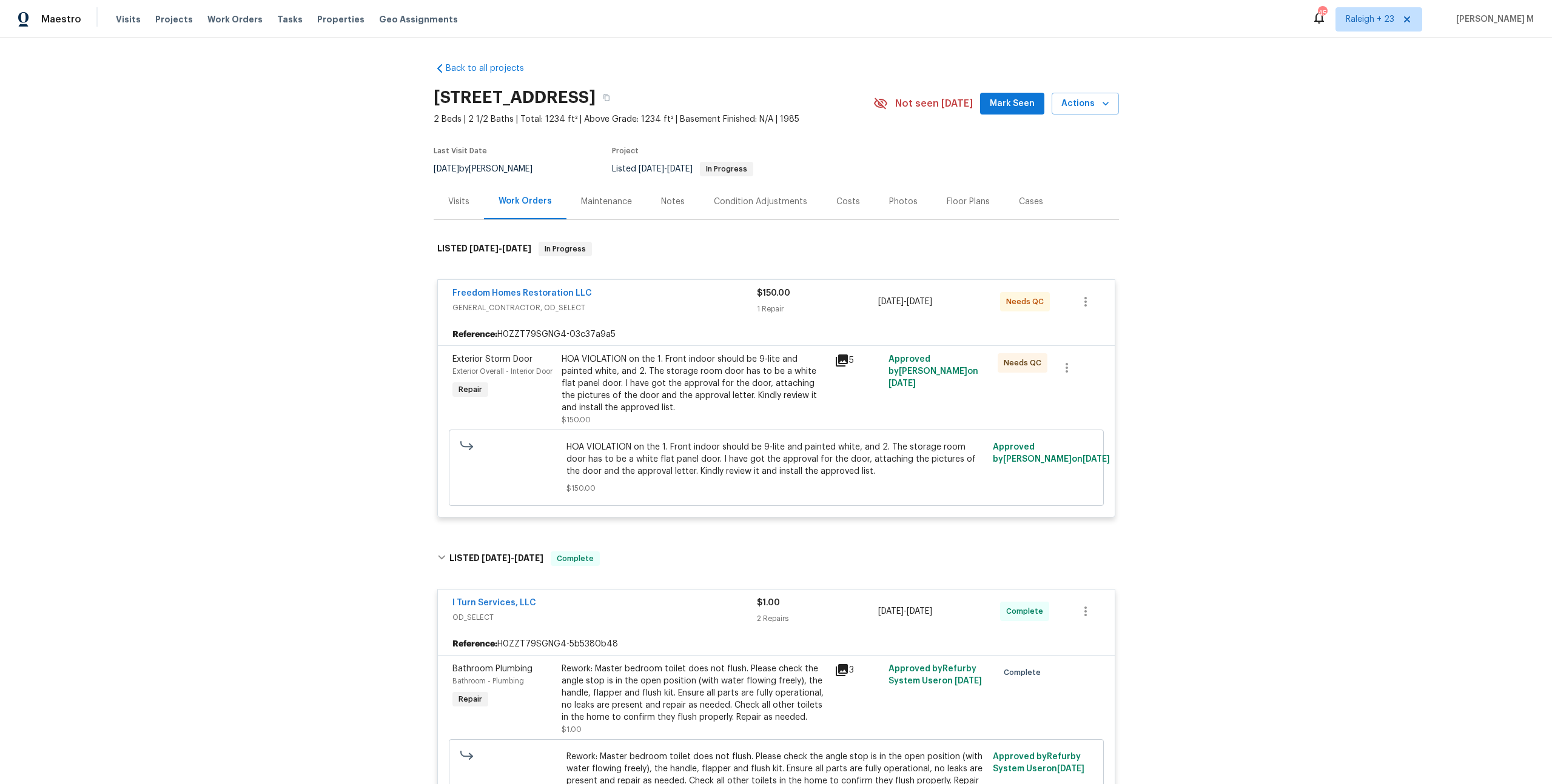
click at [364, 190] on div "Back to all projects 6902 Lakeview Ct, Tampa, FL 33634 2 Beds | 2 1/2 Baths | T…" at bounding box center [776, 411] width 1552 height 746
click at [936, 387] on div "Approved by Sheeba Rani D on 8/19/2025" at bounding box center [938, 389] width 109 height 80
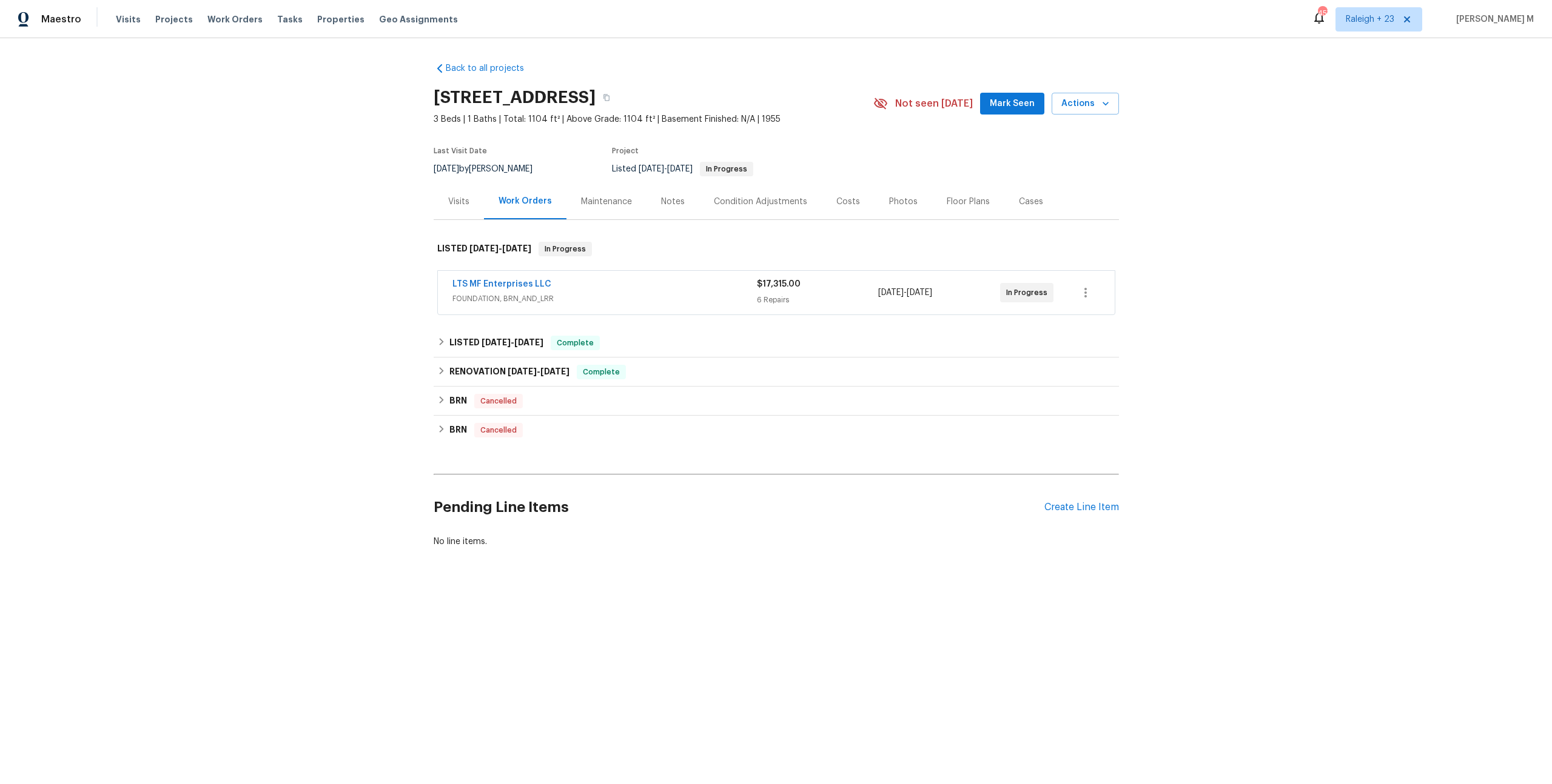
click at [512, 294] on span "FOUNDATION, BRN_AND_LRR" at bounding box center [605, 299] width 304 height 13
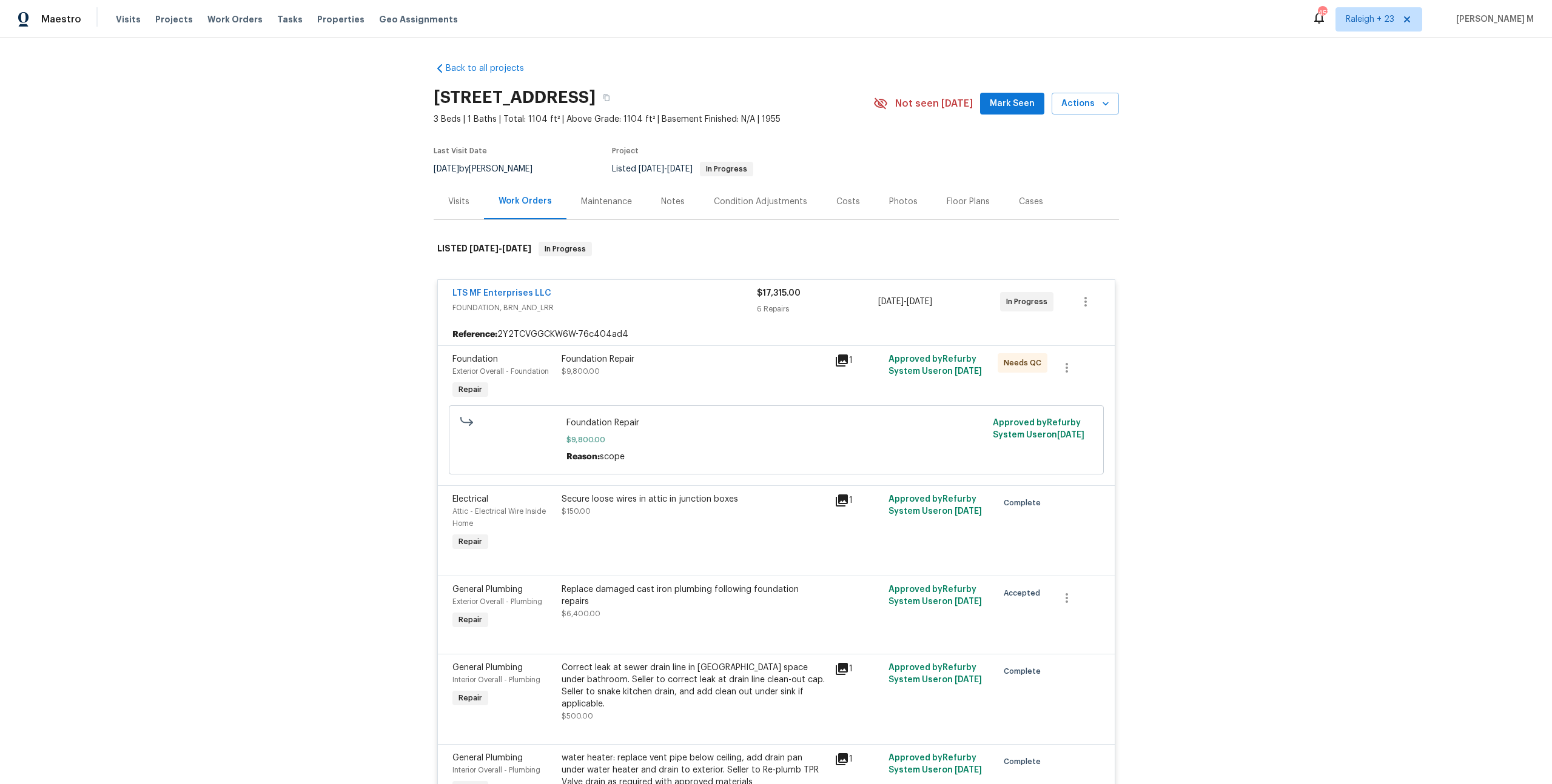
click at [587, 184] on div "Maintenance" at bounding box center [606, 201] width 80 height 36
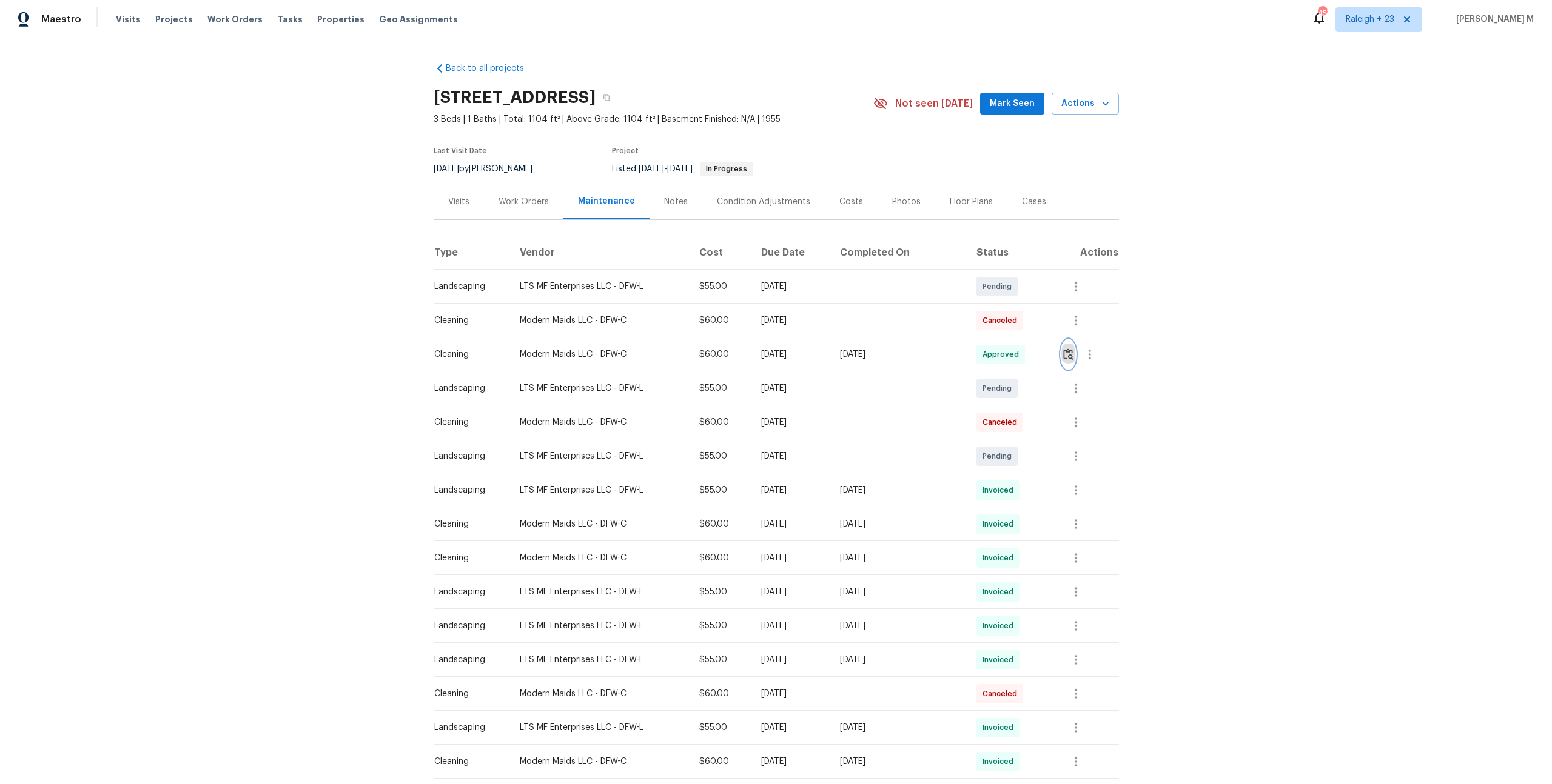
click at [1074, 355] on button "button" at bounding box center [1067, 354] width 13 height 29
click at [1107, 354] on div at bounding box center [1089, 354] width 57 height 29
click at [1093, 353] on icon "button" at bounding box center [1089, 354] width 14 height 14
click at [1093, 353] on li "Message vendor" at bounding box center [1118, 349] width 85 height 20
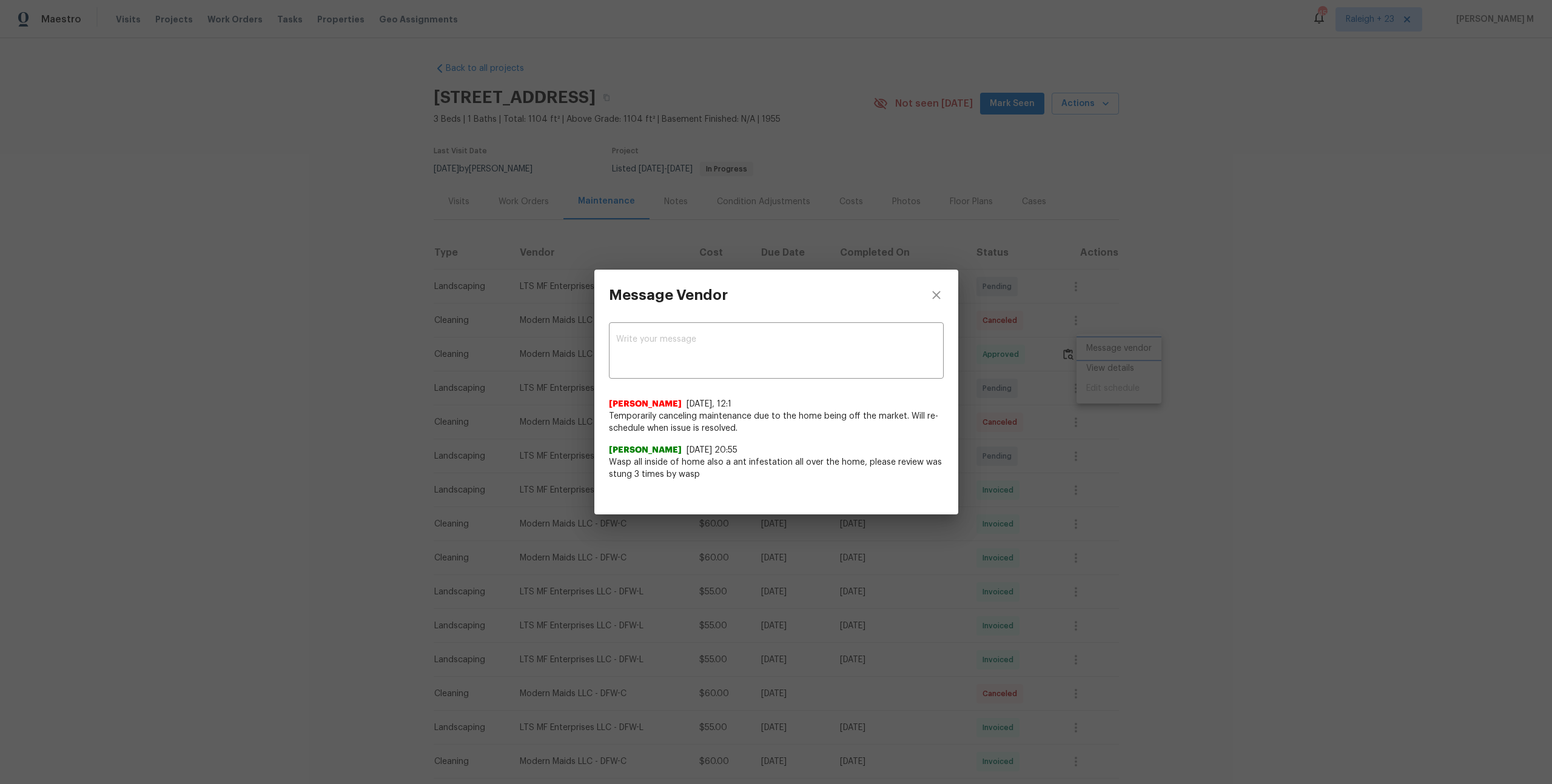
click at [1042, 482] on div "Message Vendor x ​ Swastik Mohanty 8/21/25, 12:1 Temporarily canceling maintena…" at bounding box center [776, 392] width 1552 height 784
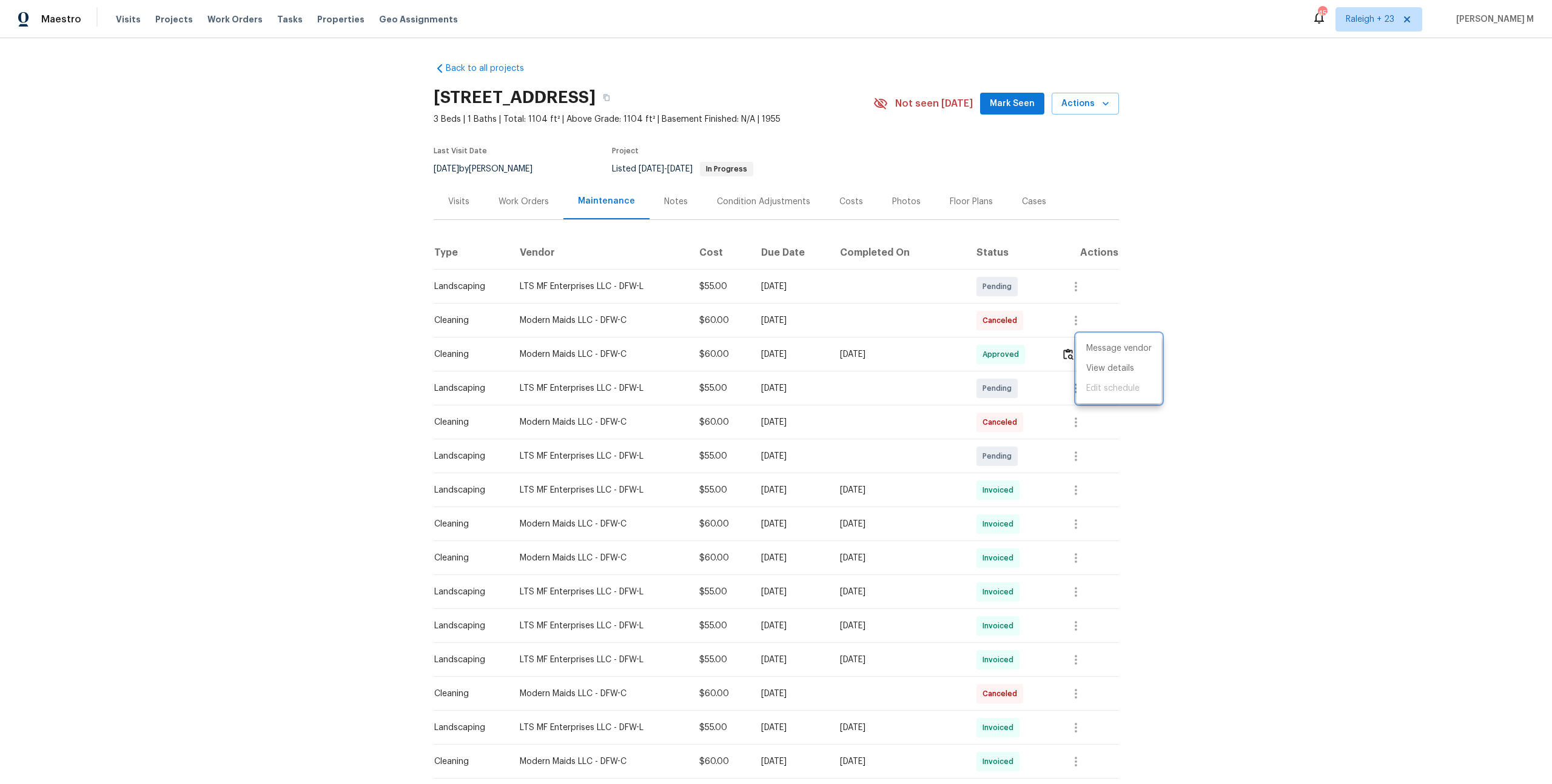
click at [862, 353] on div at bounding box center [776, 392] width 1552 height 784
click at [519, 196] on div "Work Orders" at bounding box center [523, 201] width 50 height 13
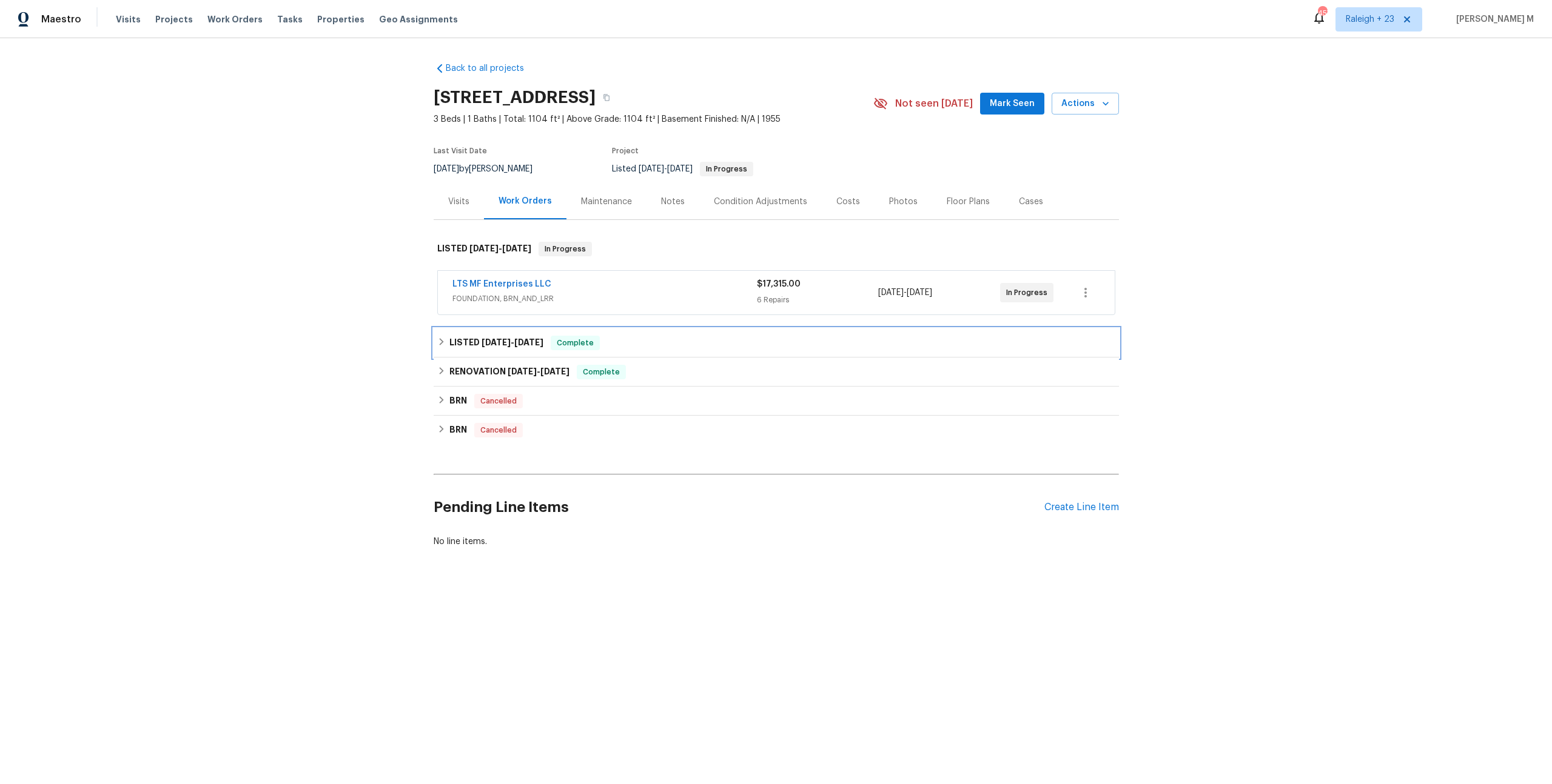
click at [506, 328] on div "LISTED 4/23/25 - 5/14/25 Complete" at bounding box center [776, 343] width 685 height 29
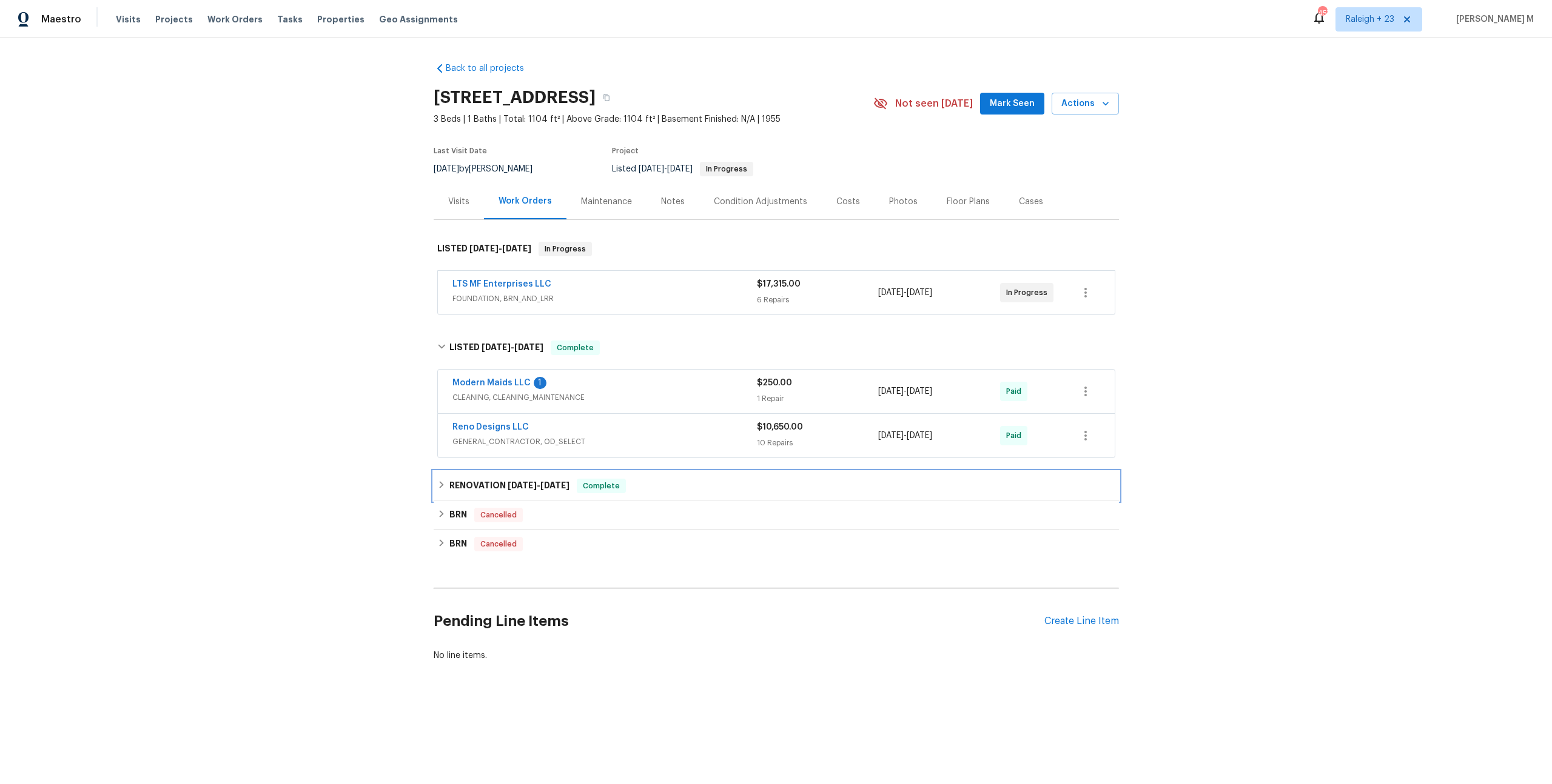
click at [491, 479] on h6 "RENOVATION 3/12/25 - 3/20/25" at bounding box center [509, 485] width 120 height 14
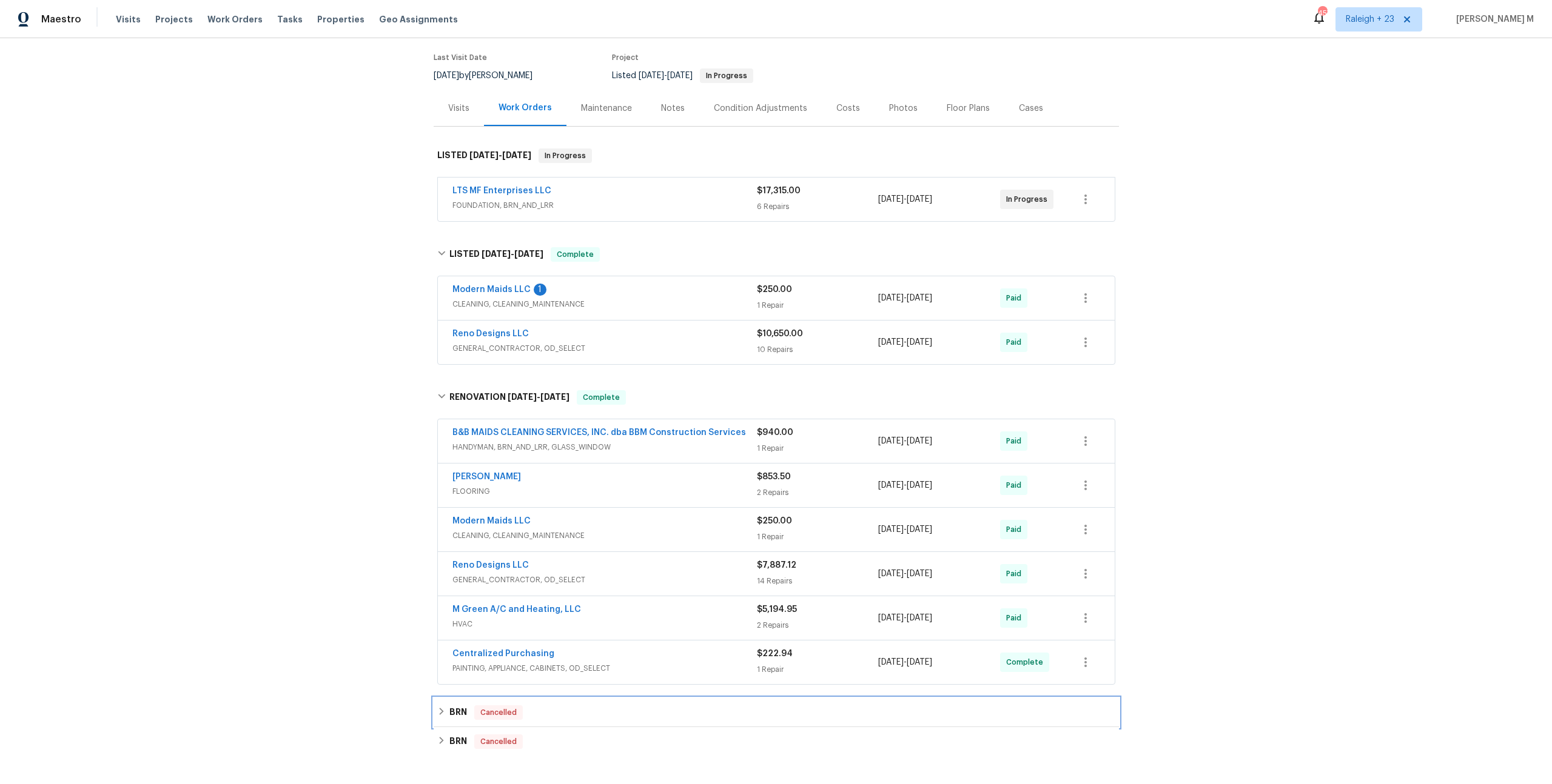
click at [460, 706] on h6 "BRN" at bounding box center [458, 713] width 17 height 14
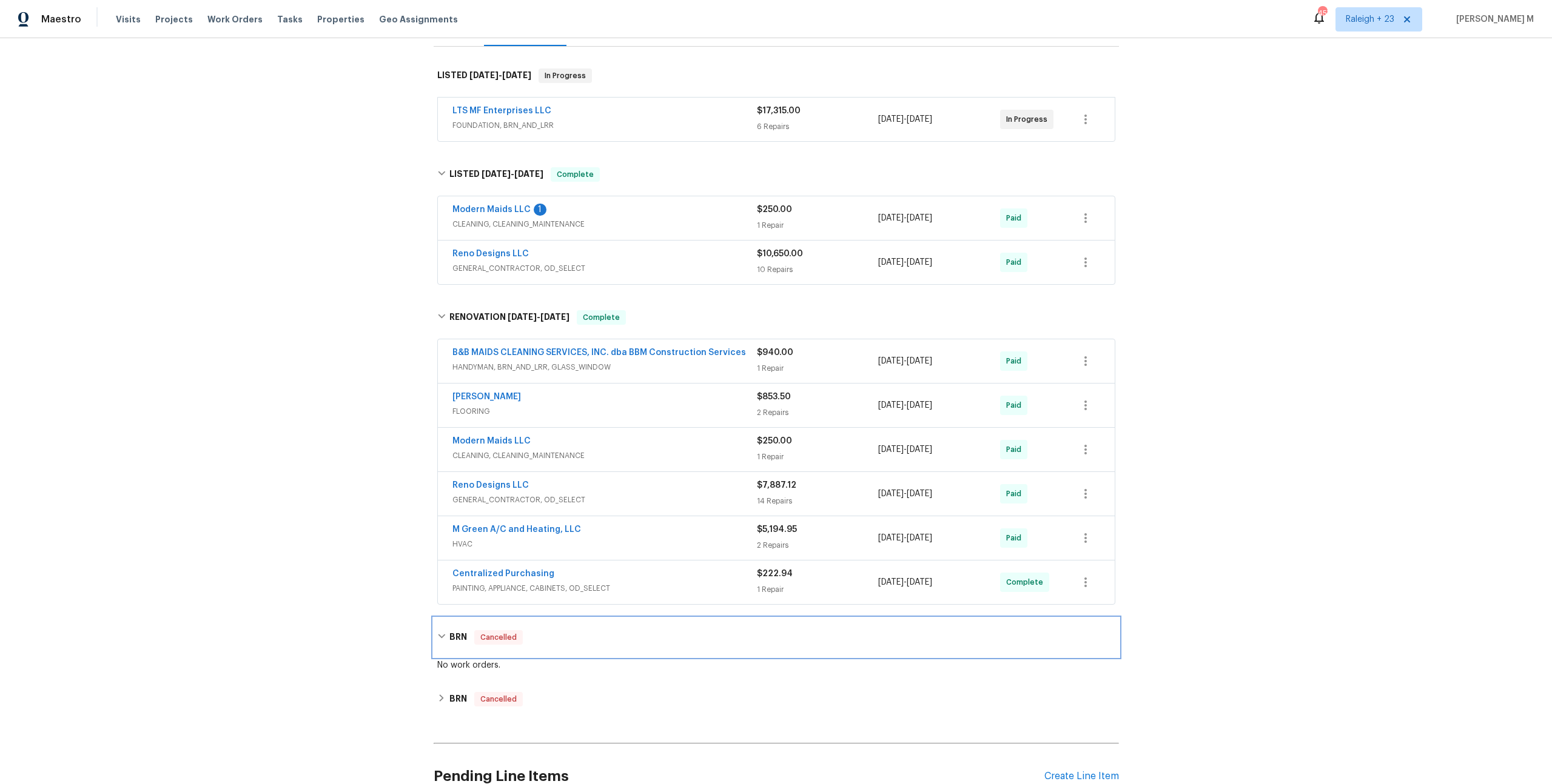
scroll to position [190, 0]
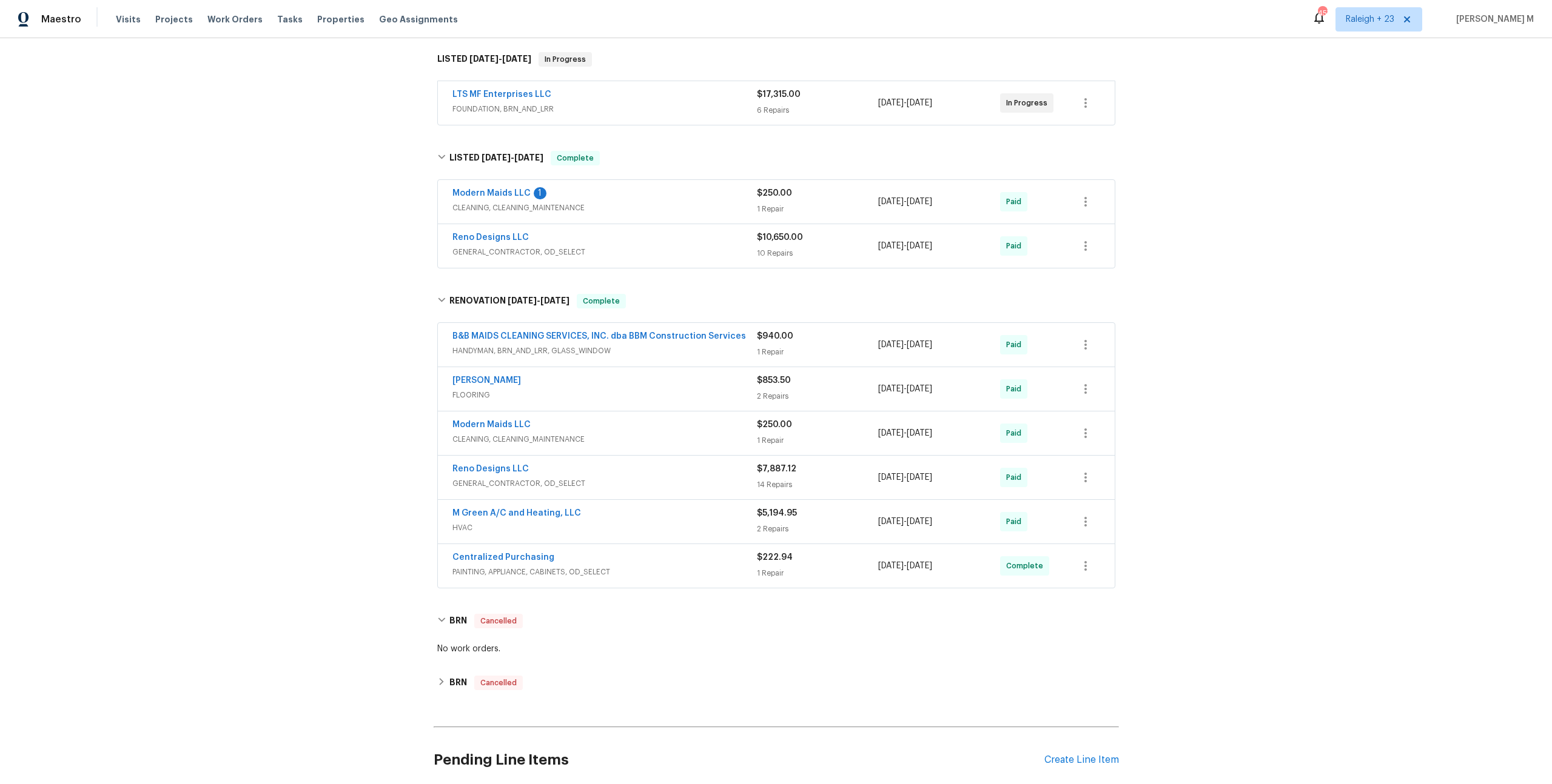
click at [362, 323] on div "Back to all projects 1209 Sylvan Dr, Garland, TX 75040 3 Beds | 1 Baths | Total…" at bounding box center [776, 411] width 1552 height 746
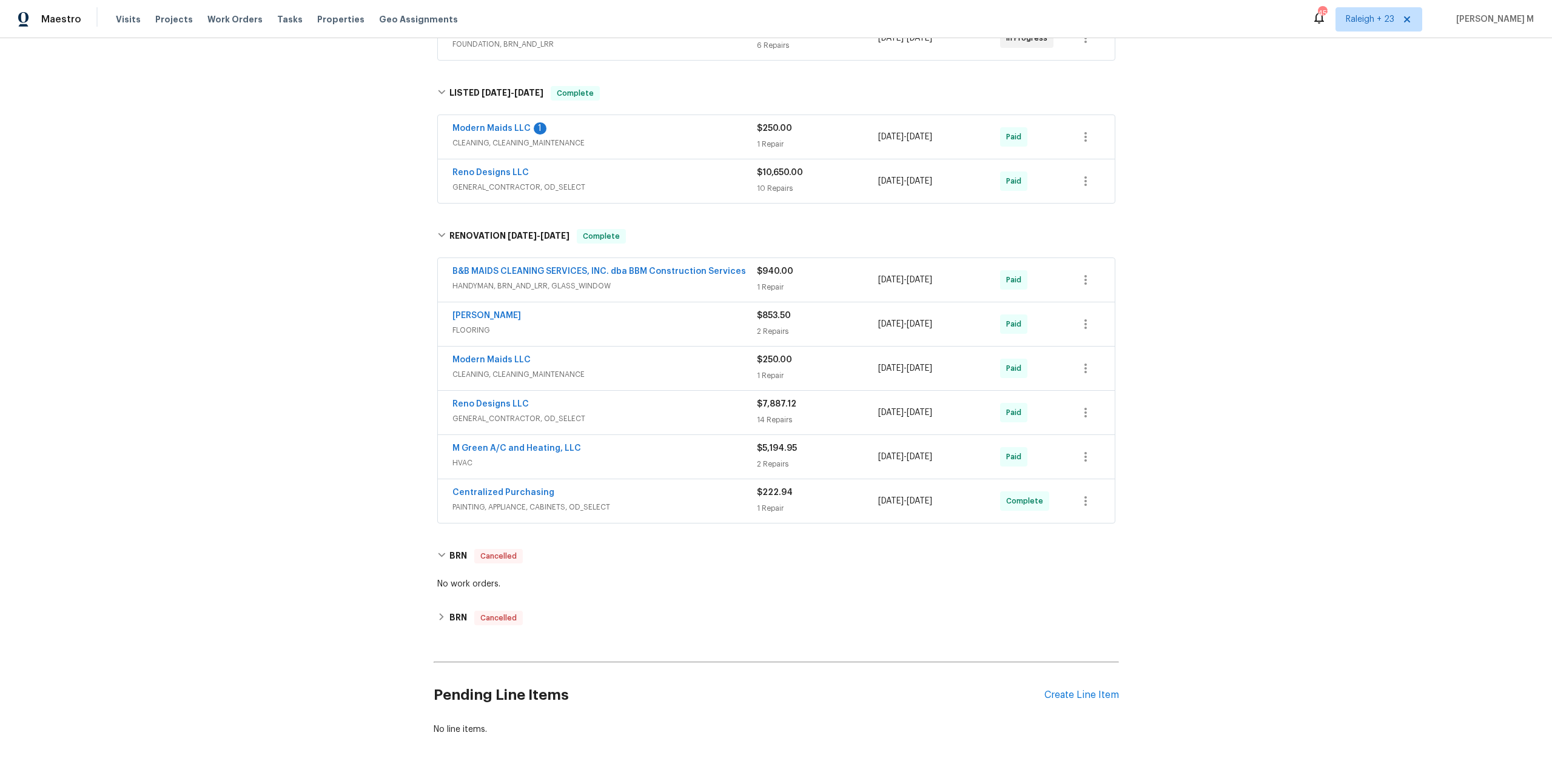
scroll to position [259, 0]
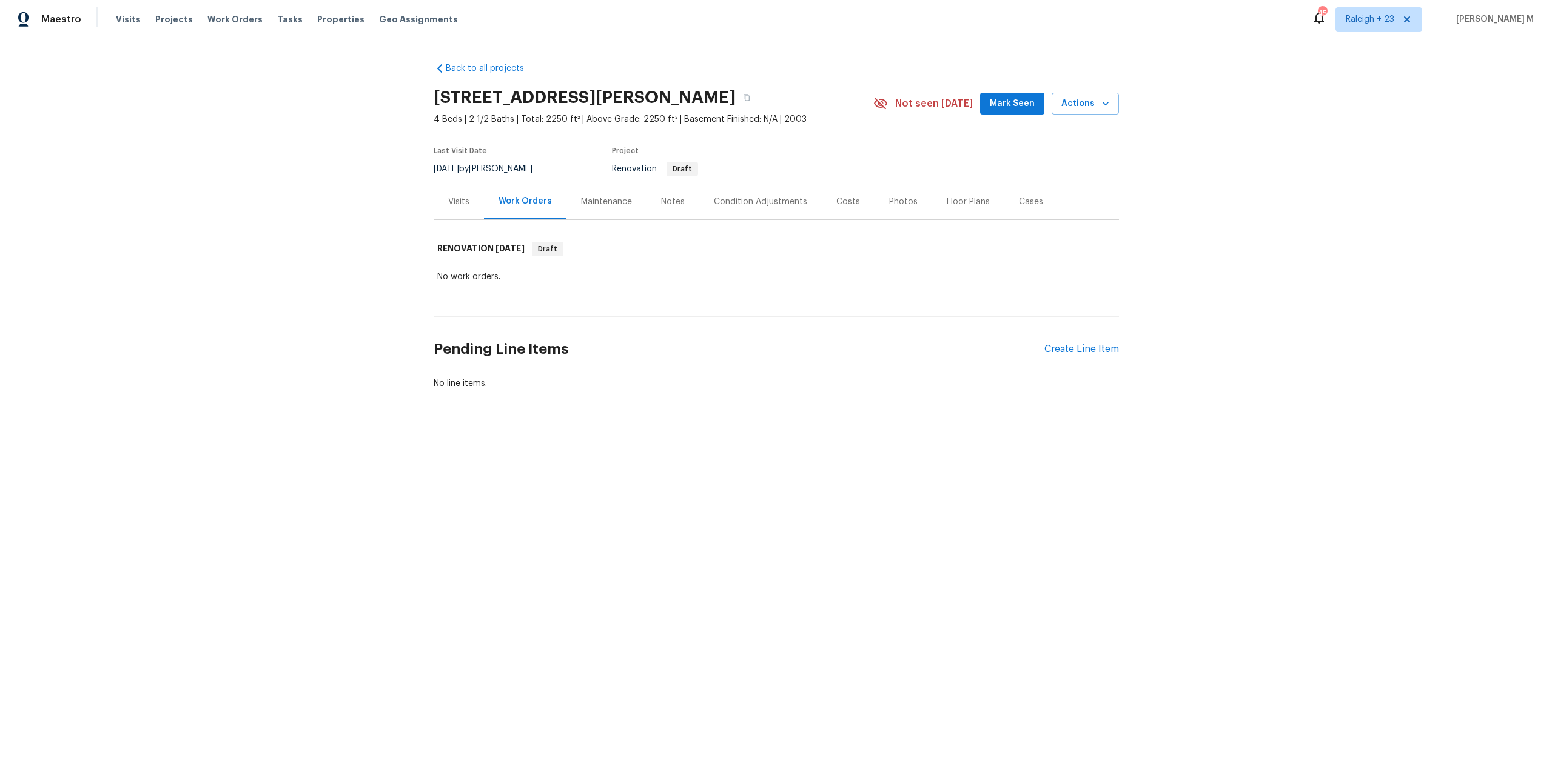
click at [458, 215] on div "Back to all projects [STREET_ADDRESS] 4 Beds | 2 1/2 Baths | Total: 2250 ft² | …" at bounding box center [776, 226] width 685 height 347
click at [460, 203] on div "Visits" at bounding box center [459, 201] width 50 height 36
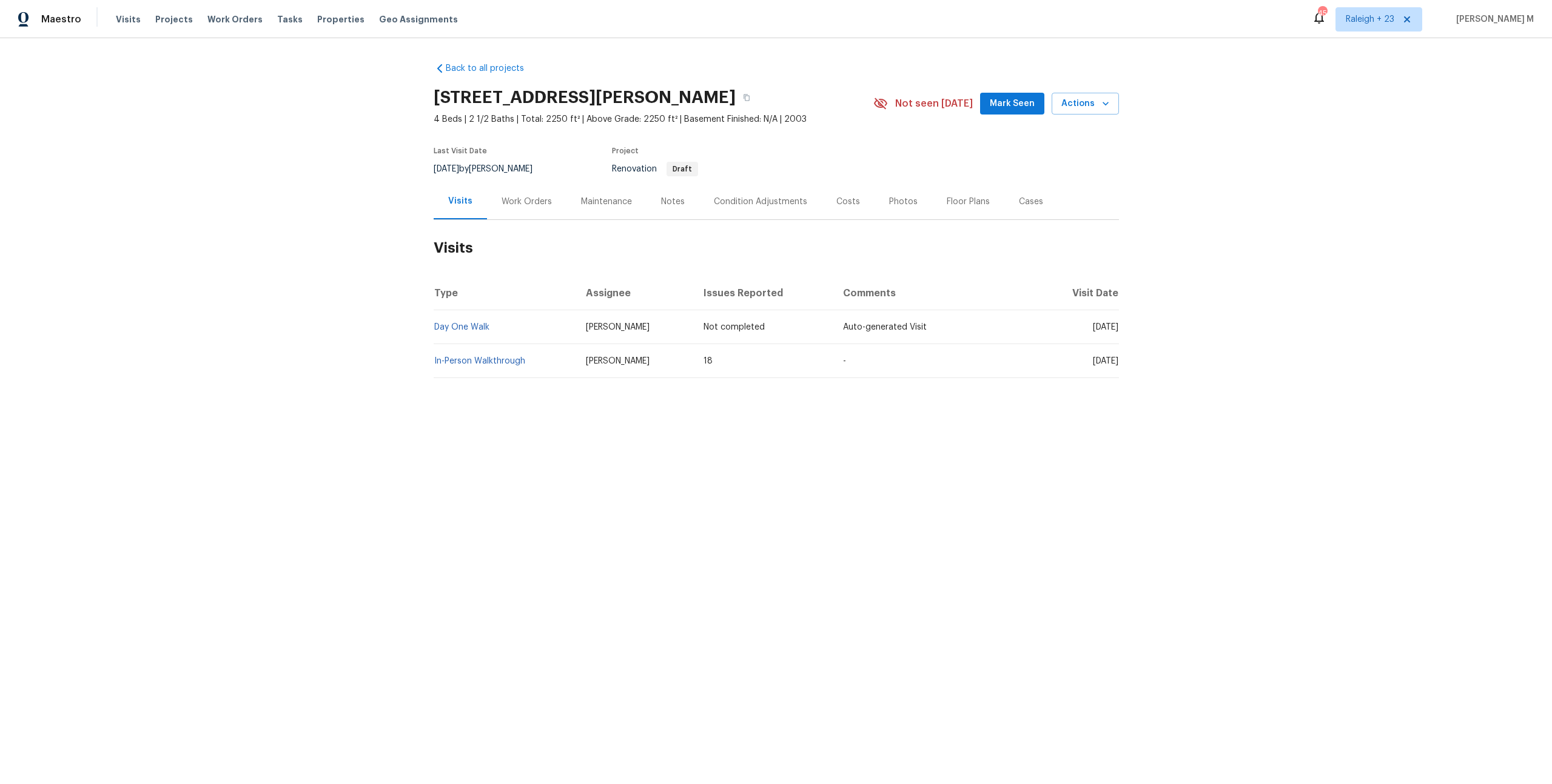
click at [525, 196] on div "Work Orders" at bounding box center [527, 201] width 50 height 13
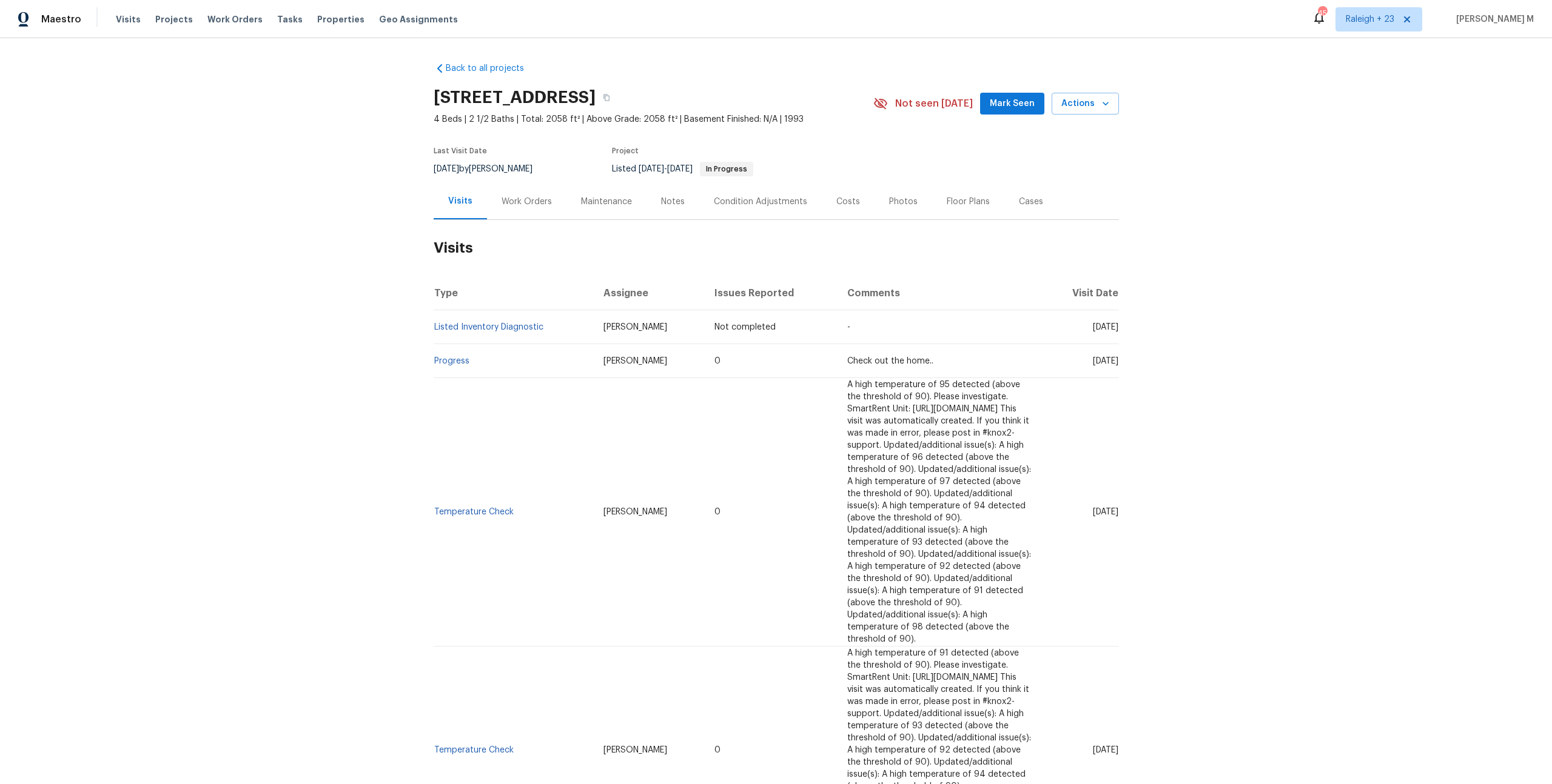
click at [1232, 192] on div "Back to all projects [STREET_ADDRESS] 4 Beds | 2 1/2 Baths | Total: 2058 ft² | …" at bounding box center [776, 411] width 1552 height 746
click at [581, 196] on div "Maintenance" at bounding box center [606, 201] width 51 height 13
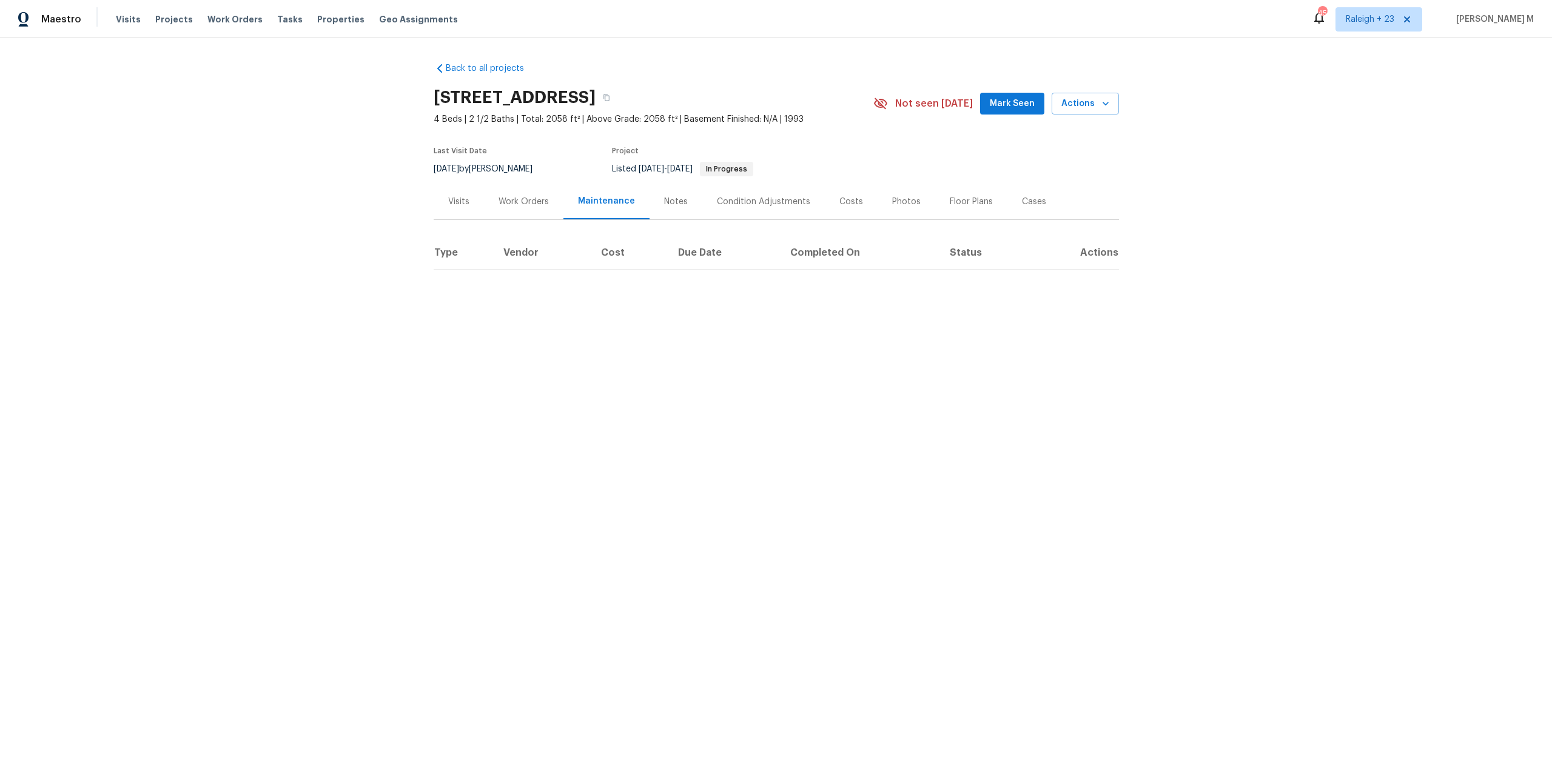
click at [538, 196] on div "Work Orders" at bounding box center [523, 201] width 50 height 13
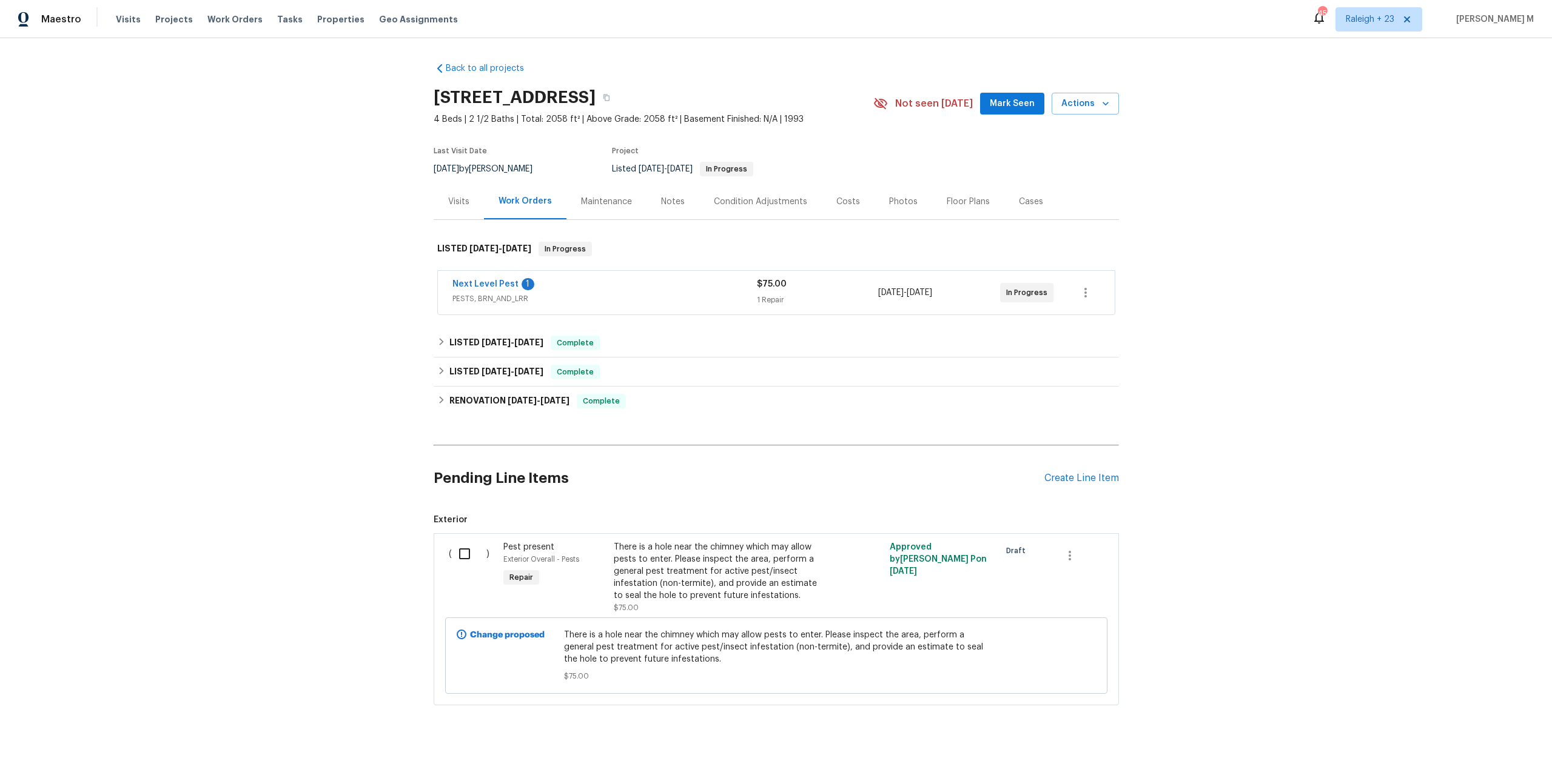
click at [492, 293] on span "PESTS, BRN_AND_LRR" at bounding box center [605, 299] width 304 height 13
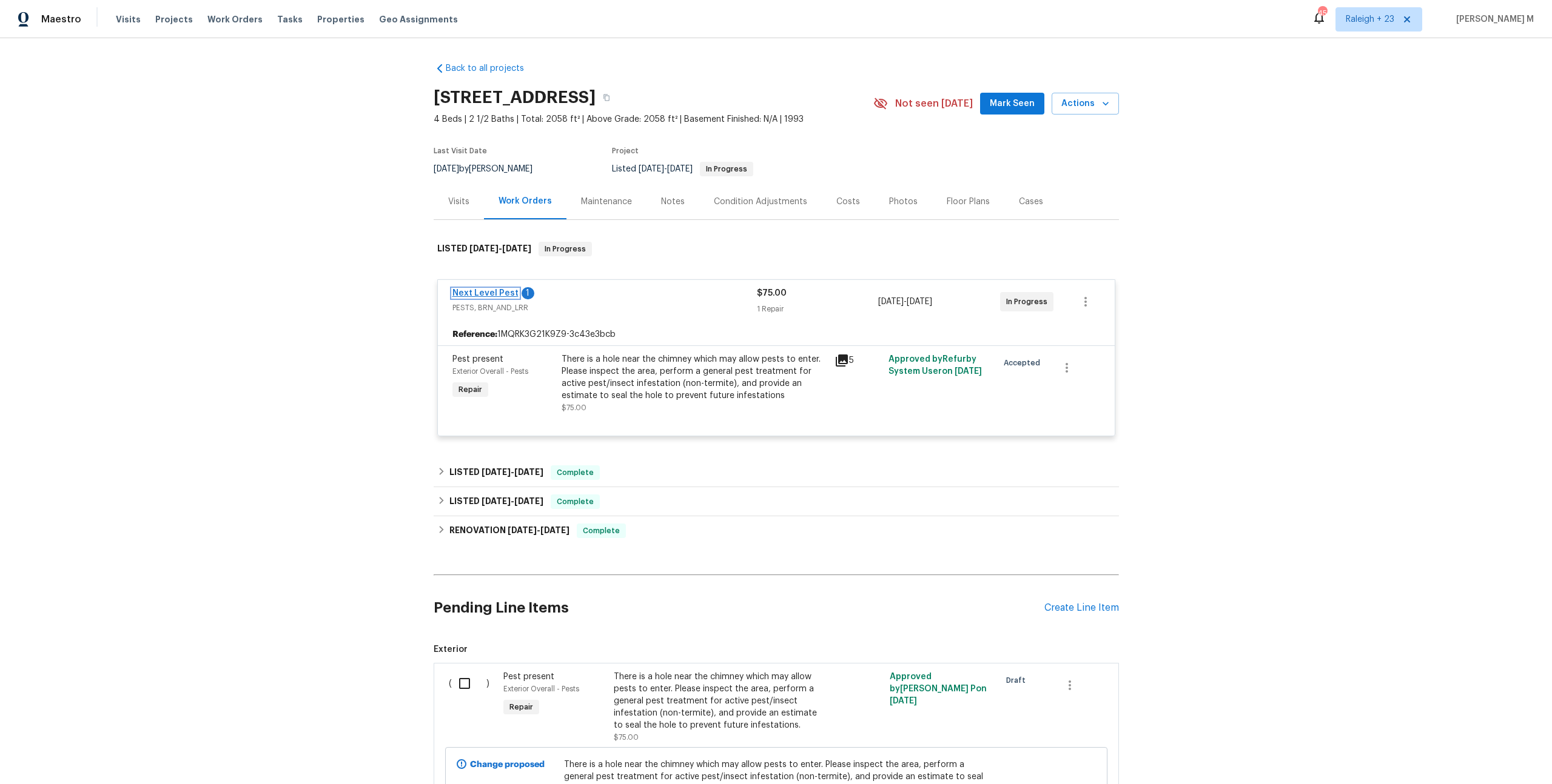
click at [494, 289] on link "Next Level Pest" at bounding box center [486, 293] width 66 height 9
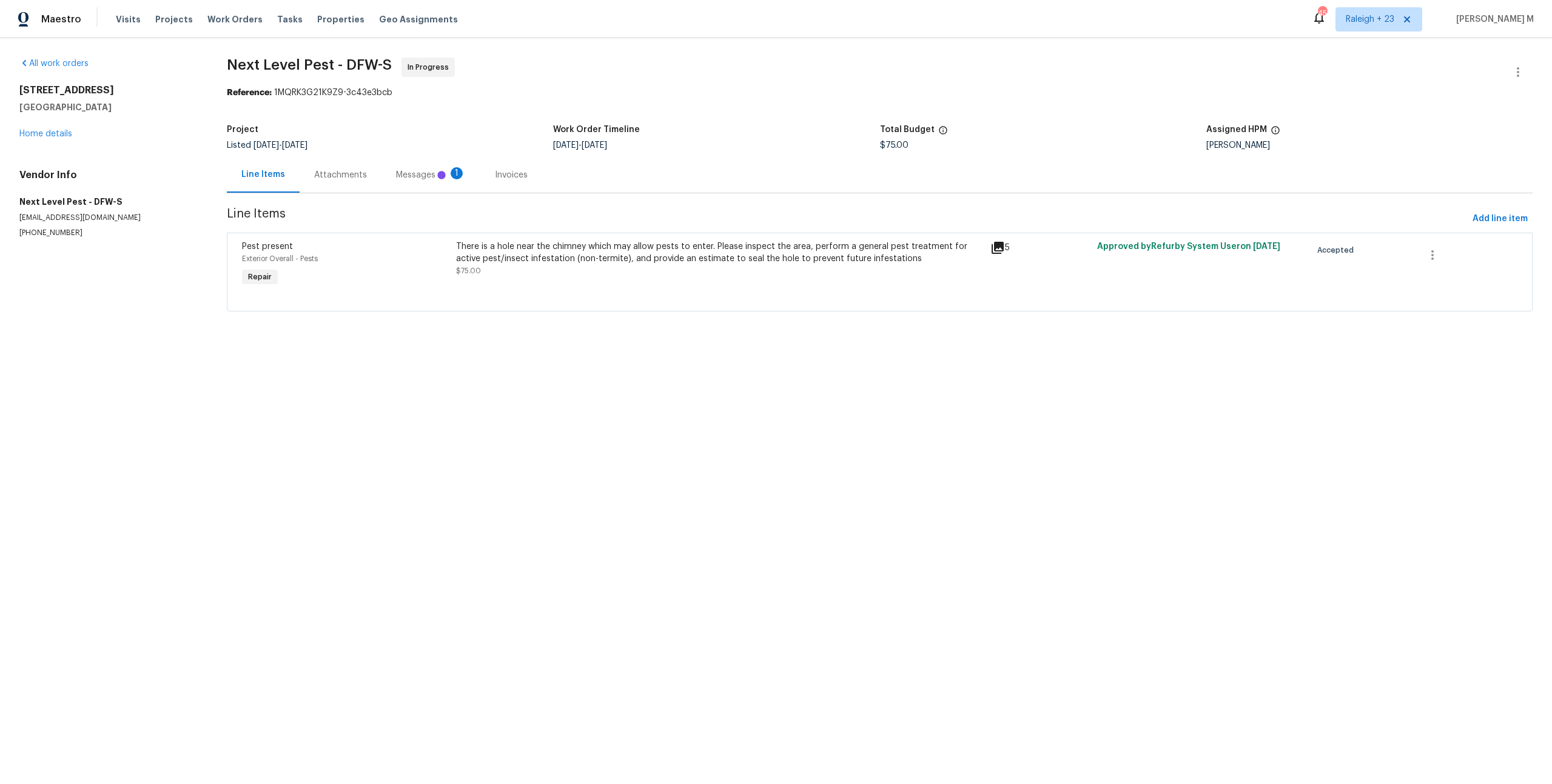
click at [327, 171] on div "Attachments" at bounding box center [340, 175] width 53 height 13
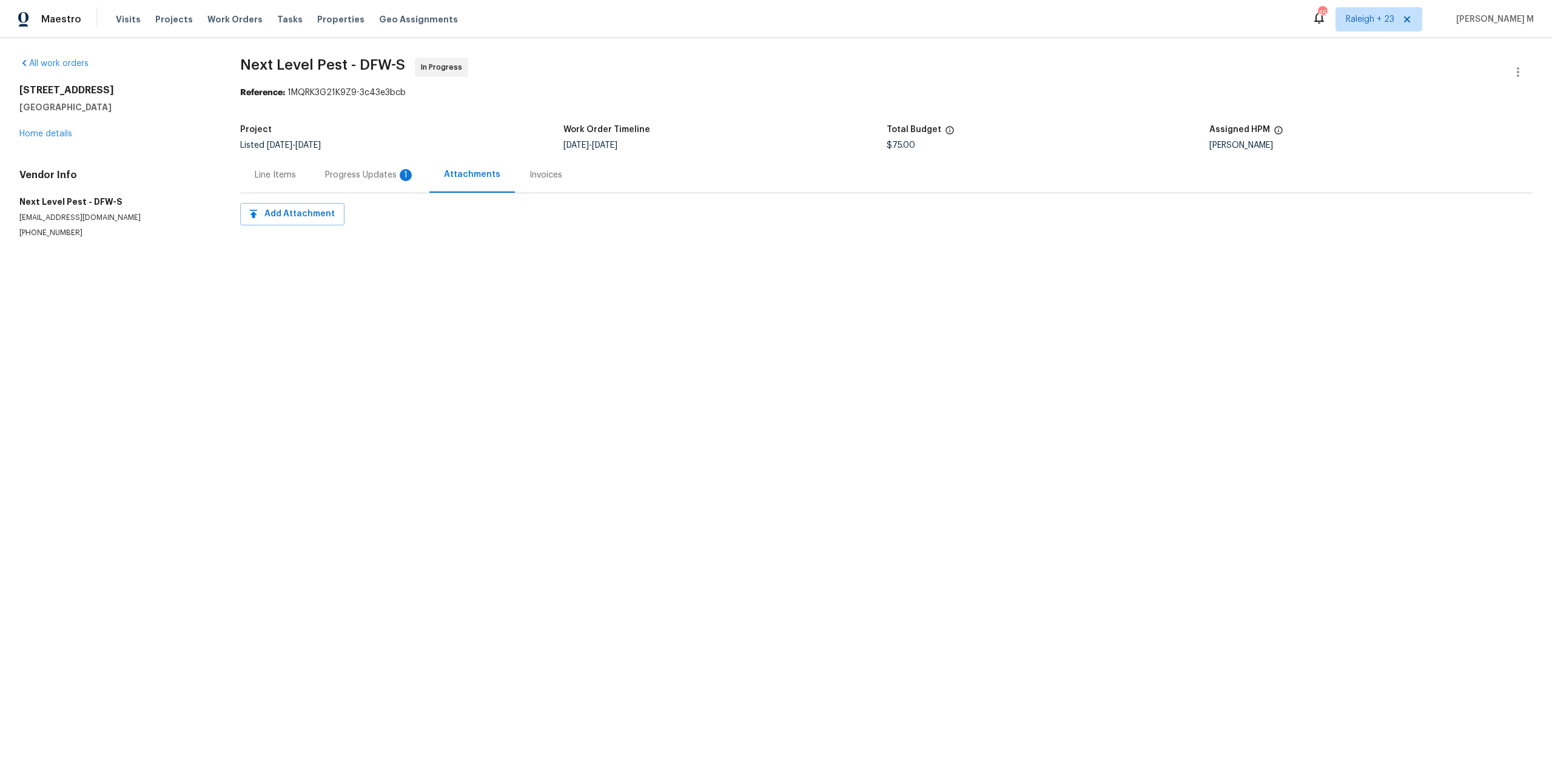
click at [327, 171] on div "Progress Updates 1" at bounding box center [369, 175] width 90 height 13
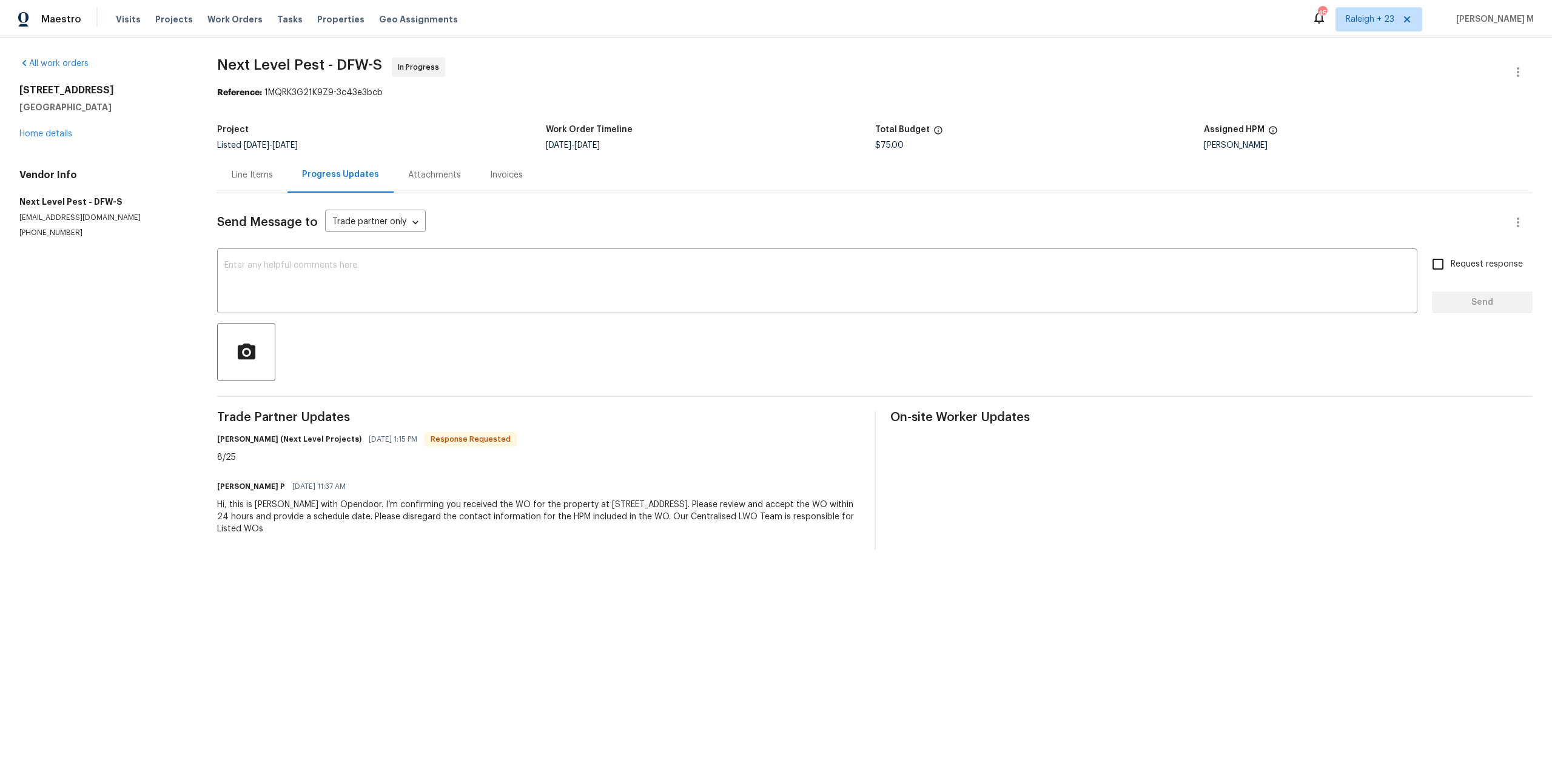
click at [255, 170] on div "Line Items" at bounding box center [251, 175] width 41 height 13
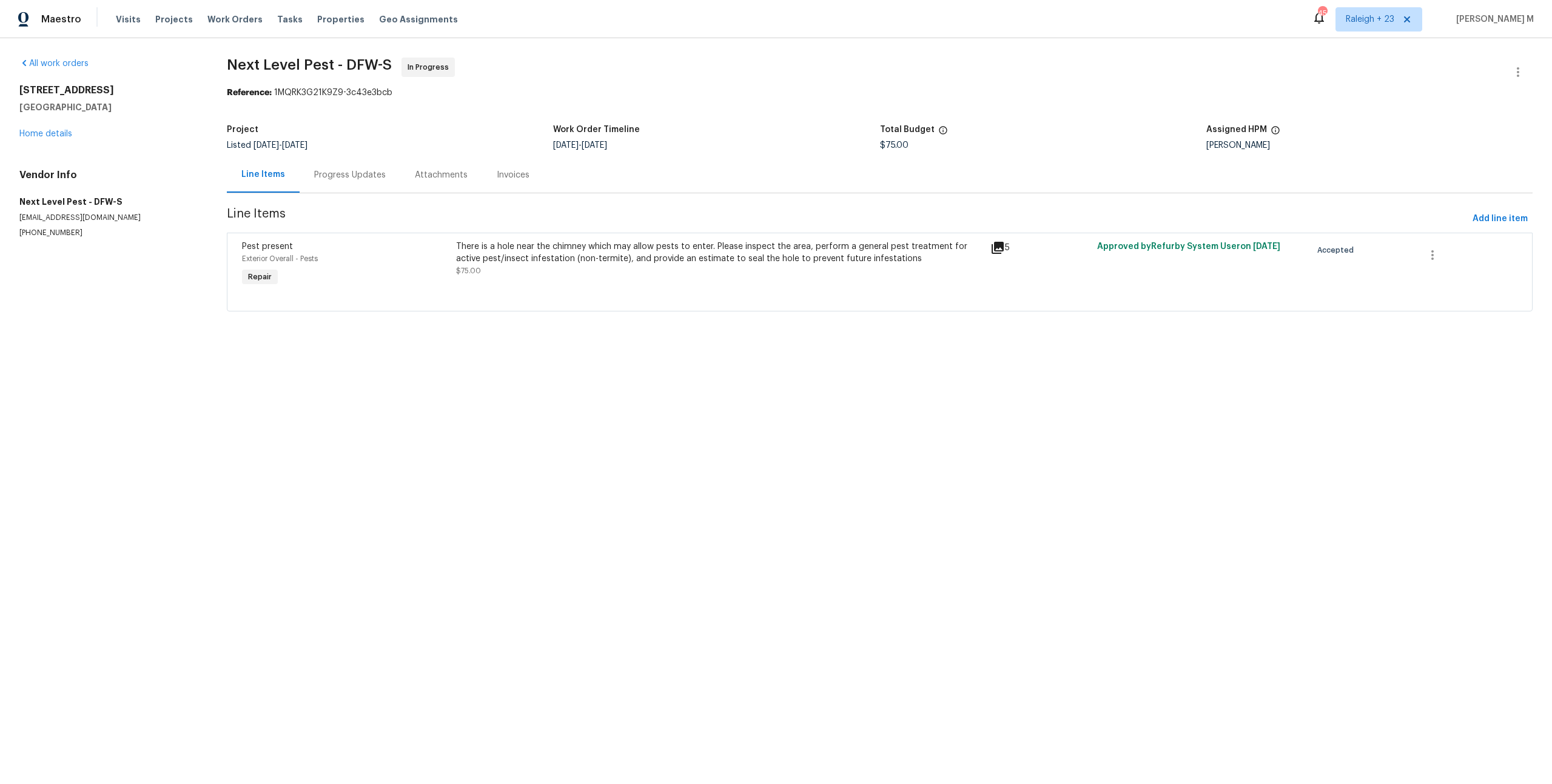
click at [310, 170] on div "Progress Updates" at bounding box center [350, 174] width 100 height 36
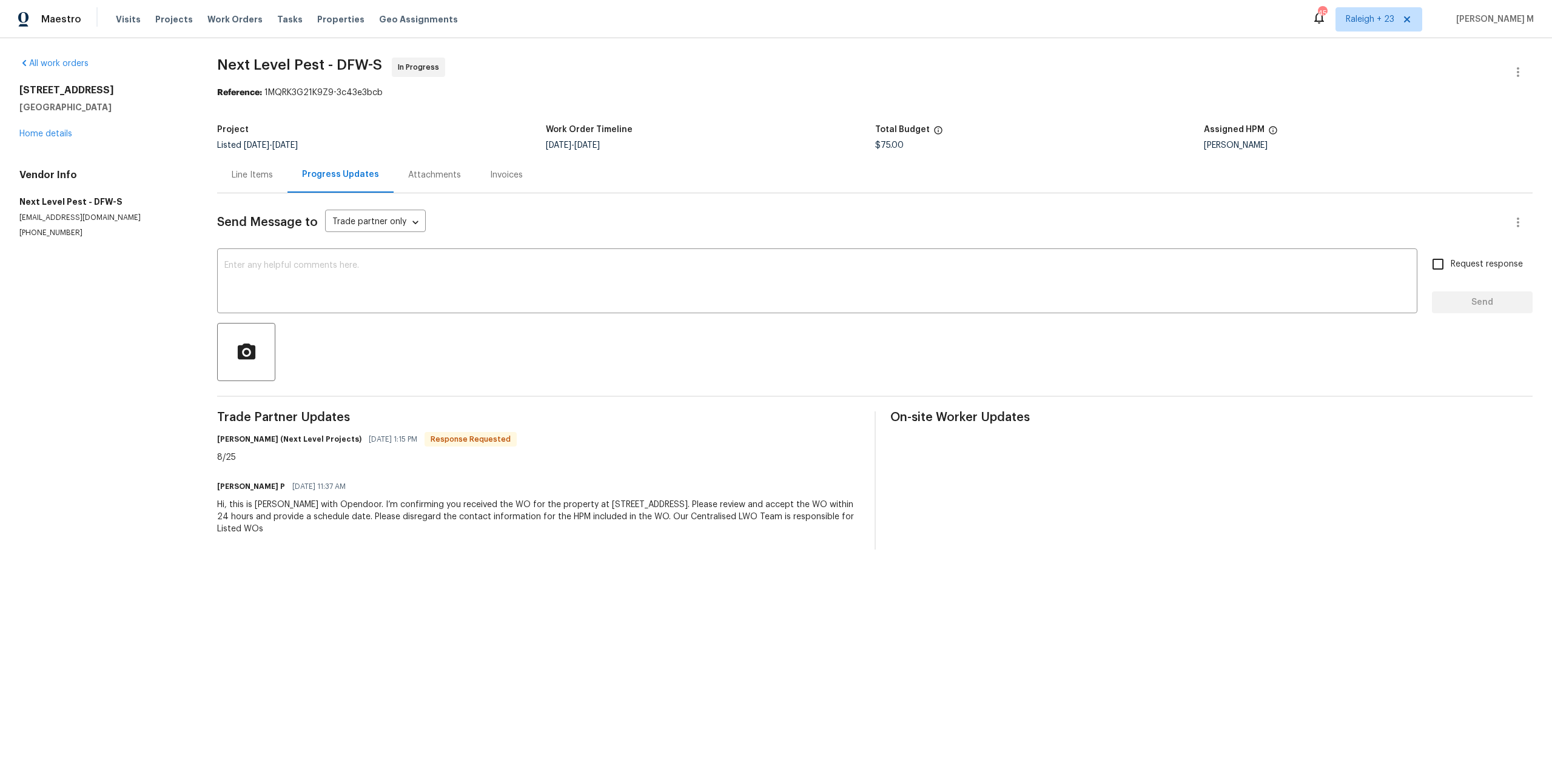
click at [261, 177] on div "Line Items" at bounding box center [251, 174] width 70 height 36
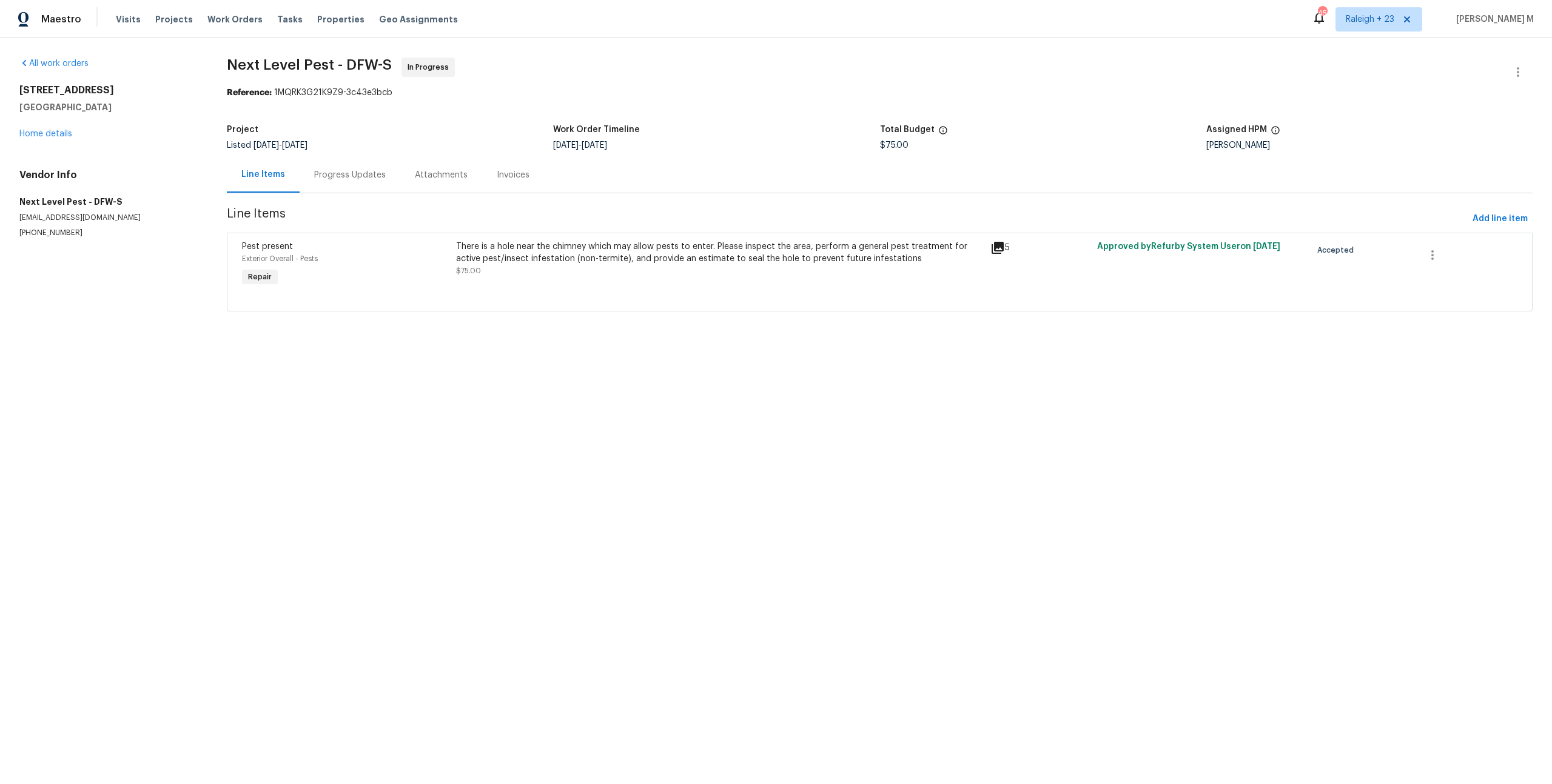
click at [696, 262] on div "There is a hole near the chimney which may allow pests to enter. Please inspect…" at bounding box center [719, 259] width 527 height 37
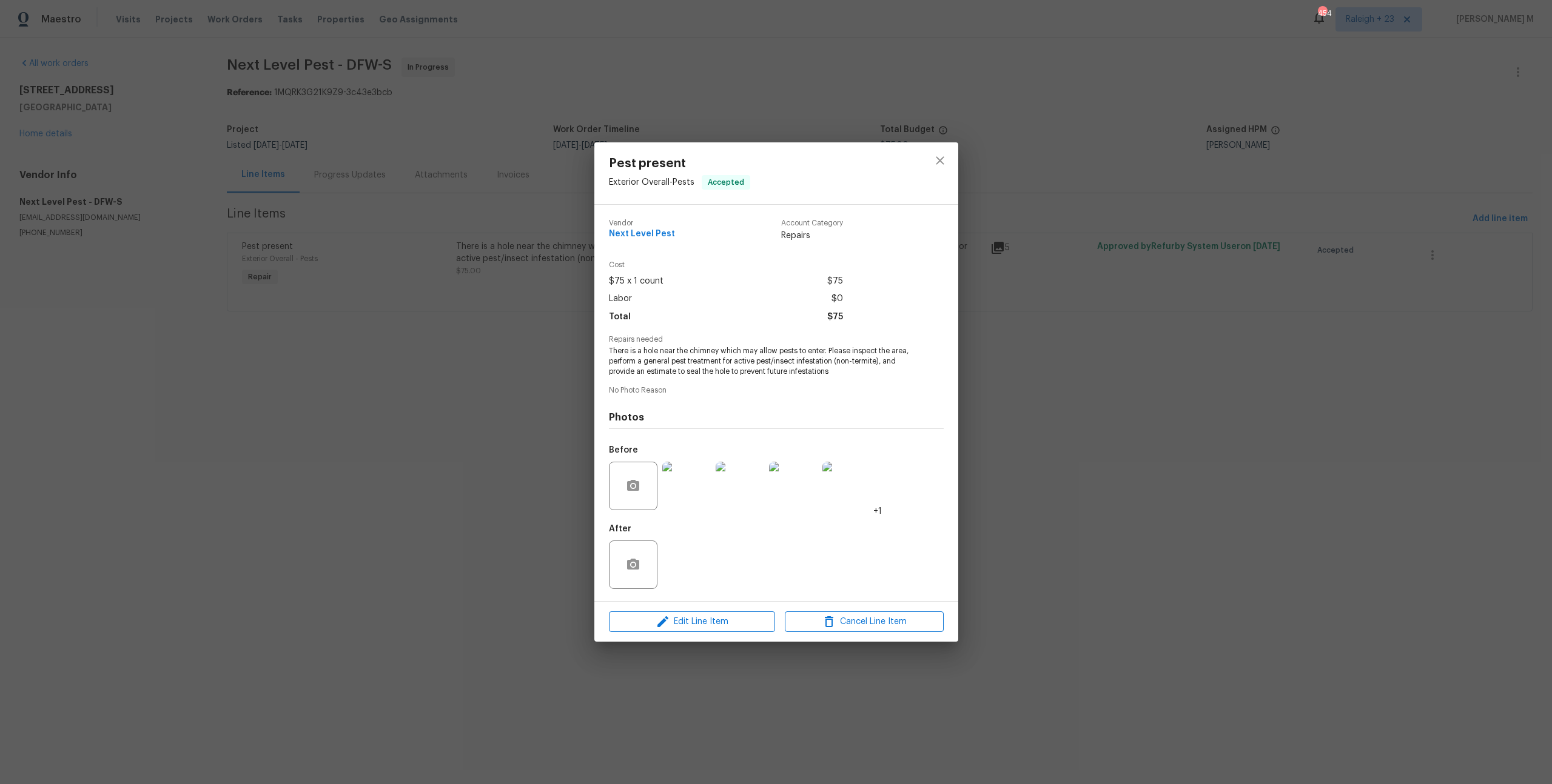
click at [693, 495] on img at bounding box center [686, 486] width 48 height 48
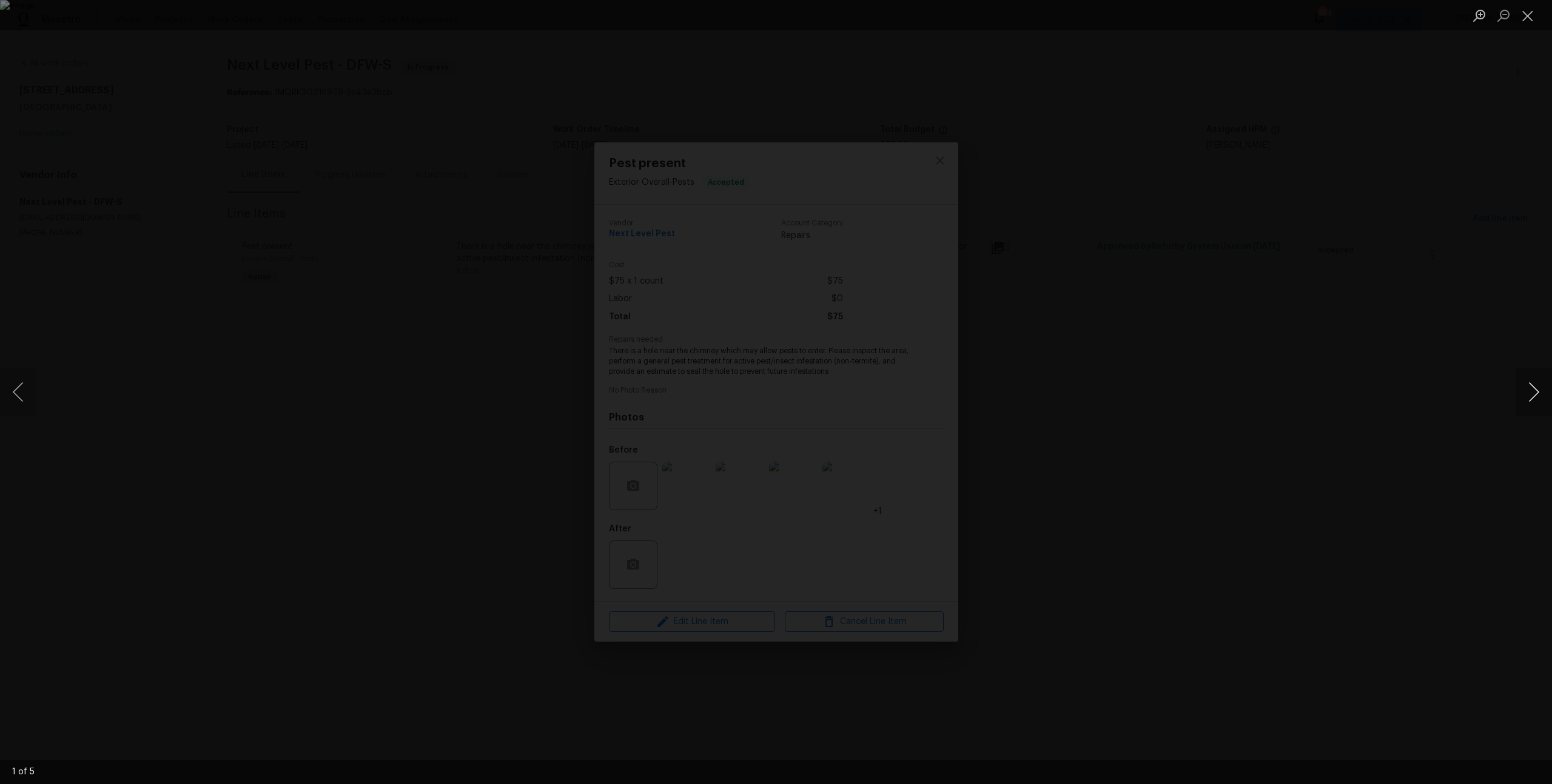
click at [1533, 392] on button "Next image" at bounding box center [1534, 392] width 37 height 48
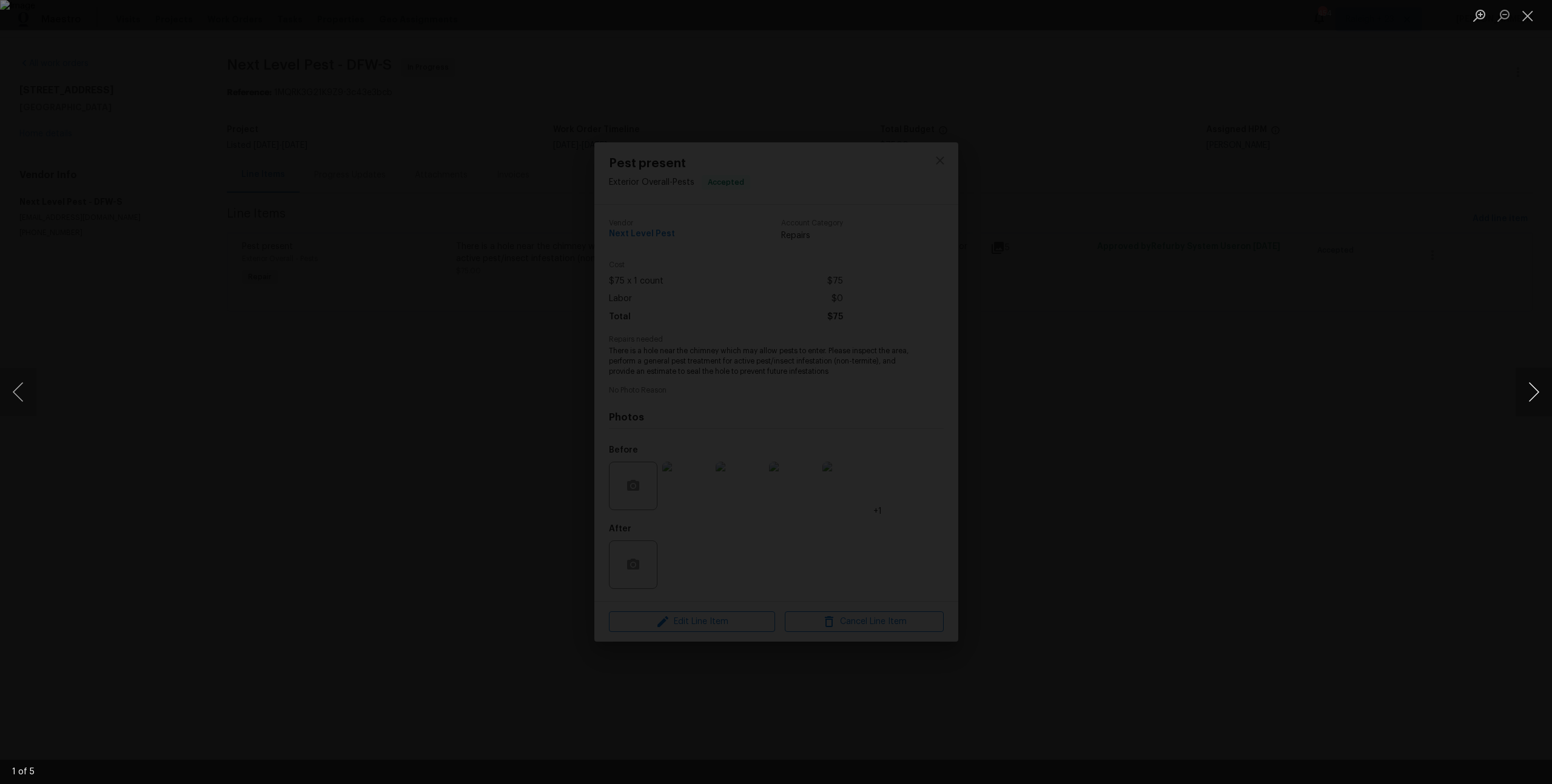
click at [1533, 392] on button "Next image" at bounding box center [1534, 392] width 37 height 48
click at [1198, 315] on div "Lightbox" at bounding box center [776, 392] width 1552 height 784
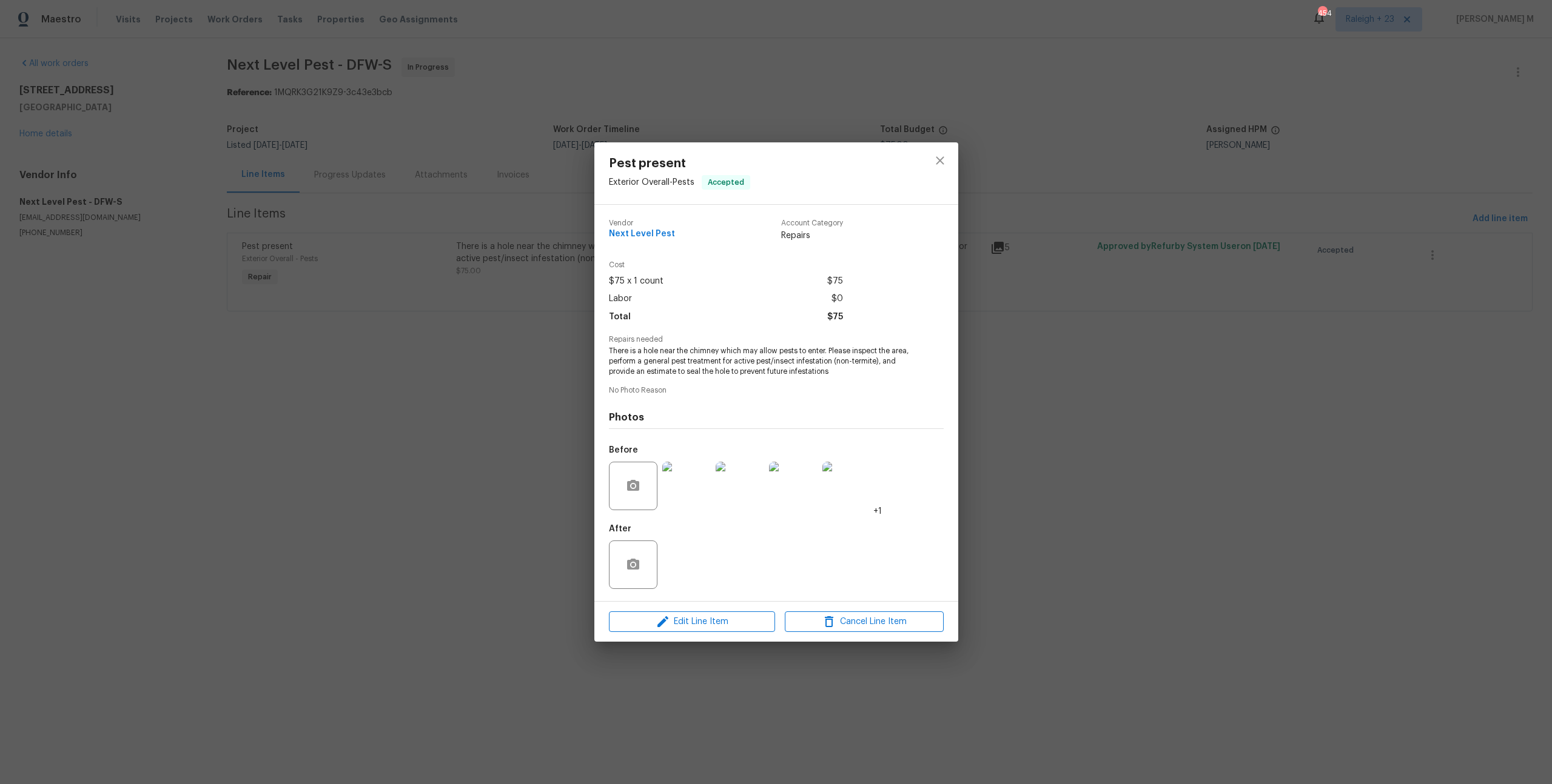
click at [1044, 302] on div "Pest present Exterior Overall - Pests Accepted Vendor Next Level Pest Account C…" at bounding box center [776, 392] width 1552 height 784
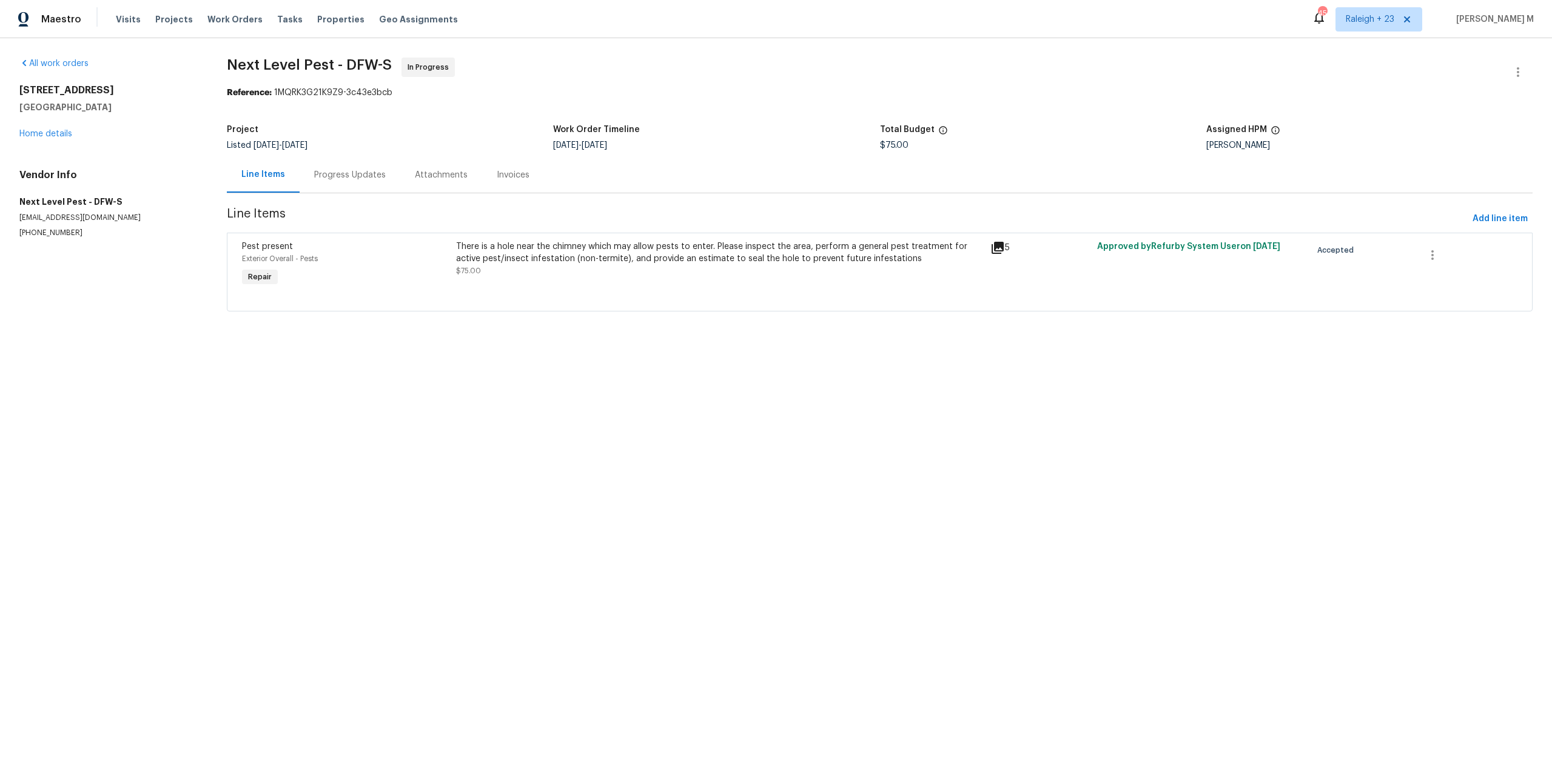
click at [351, 178] on div "Progress Updates" at bounding box center [350, 174] width 100 height 36
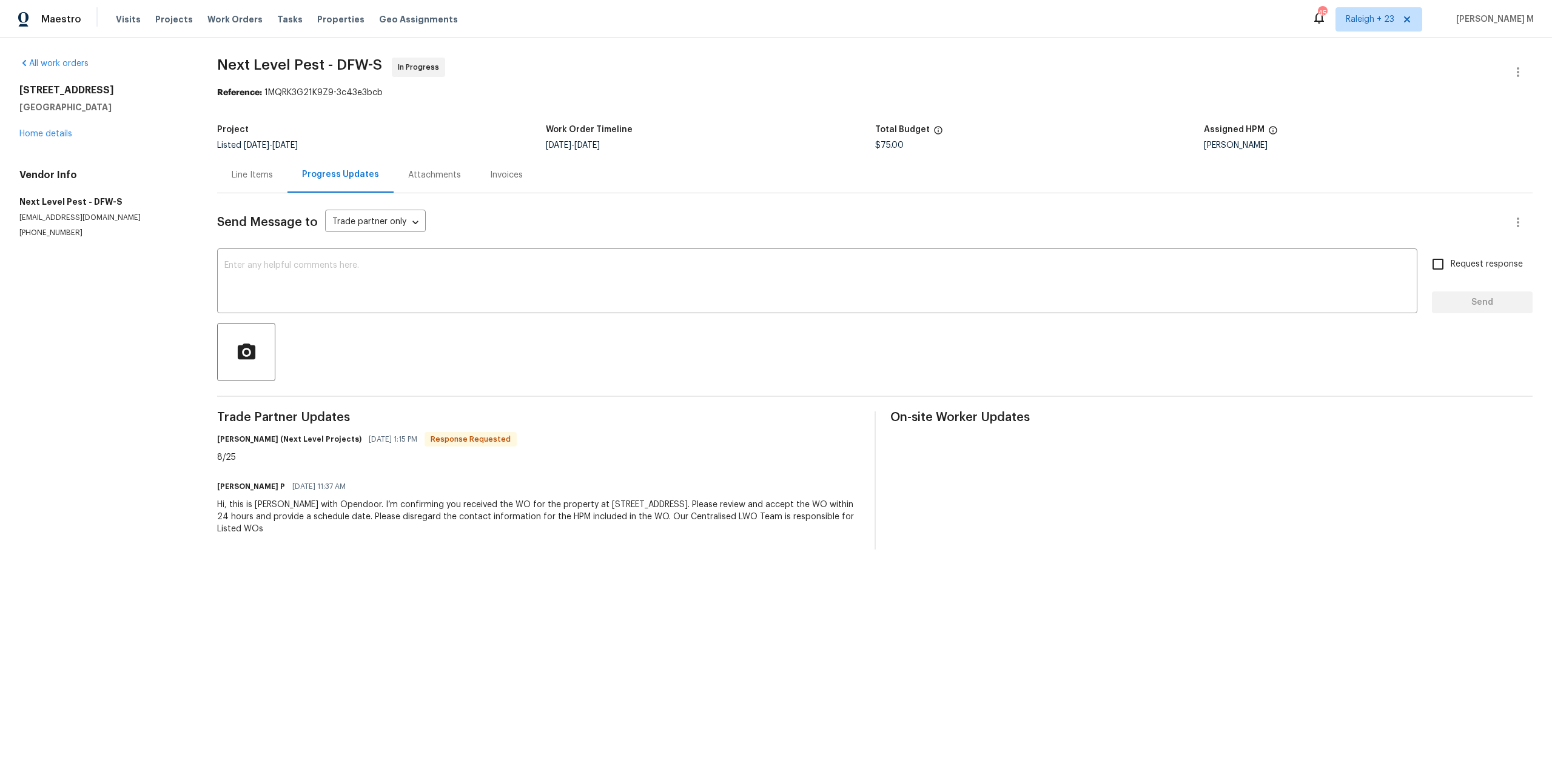
click at [236, 170] on div "Line Items" at bounding box center [251, 175] width 41 height 13
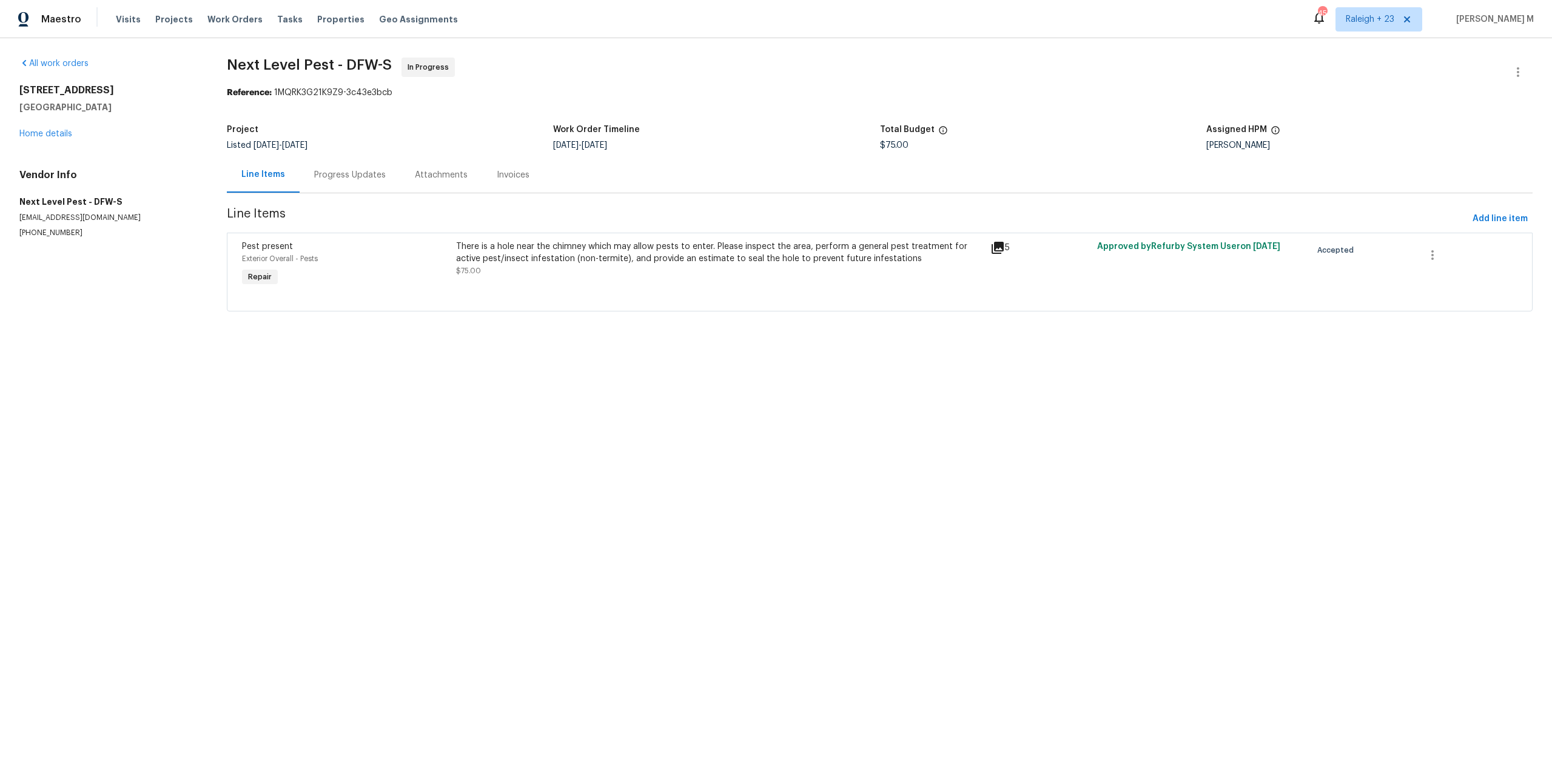
click at [630, 241] on div "There is a hole near the chimney which may allow pests to enter. Please inspect…" at bounding box center [719, 252] width 527 height 24
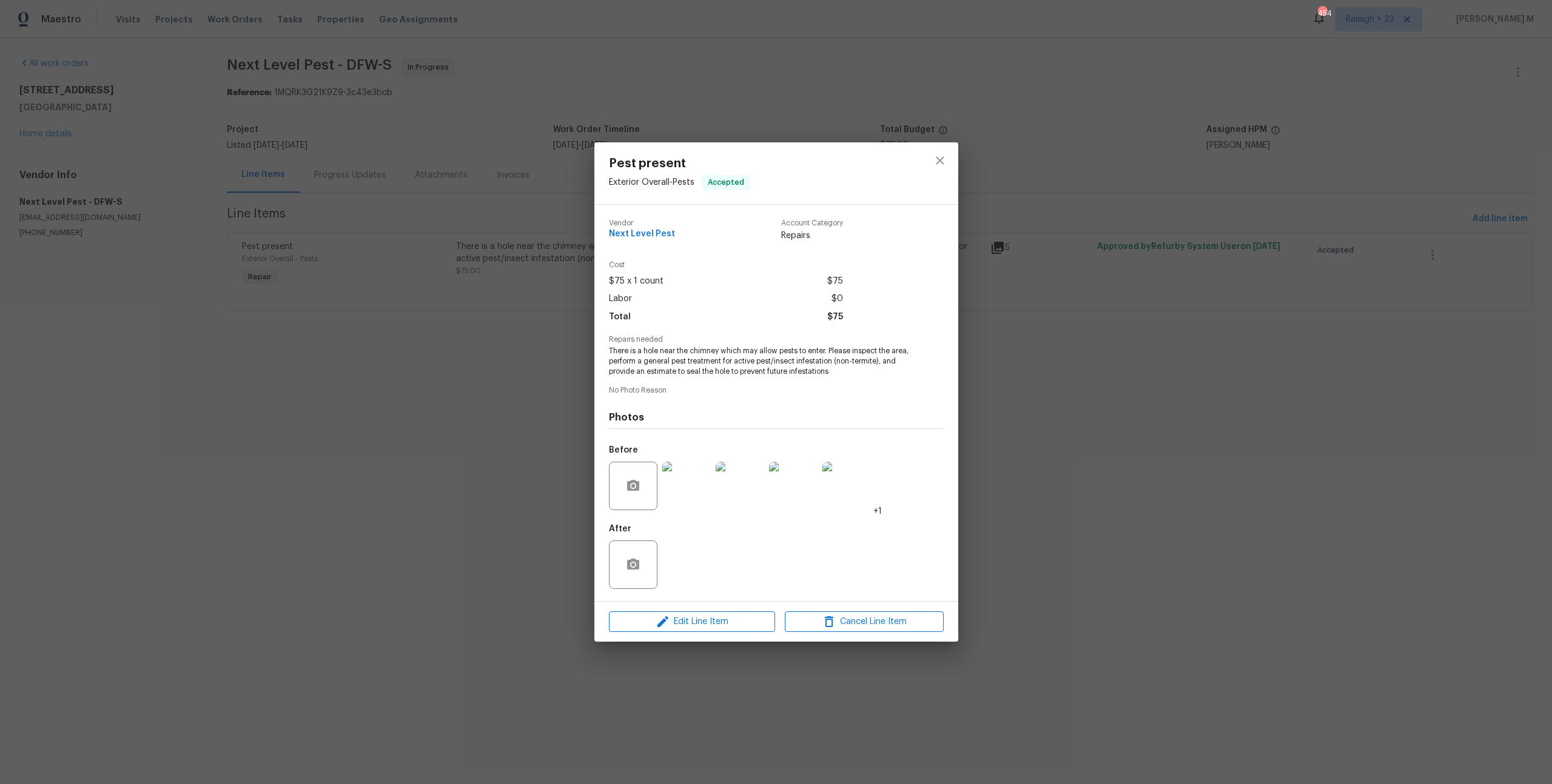
click at [1110, 442] on div "Pest present Exterior Overall - Pests Accepted Vendor Next Level Pest Account C…" at bounding box center [776, 392] width 1552 height 784
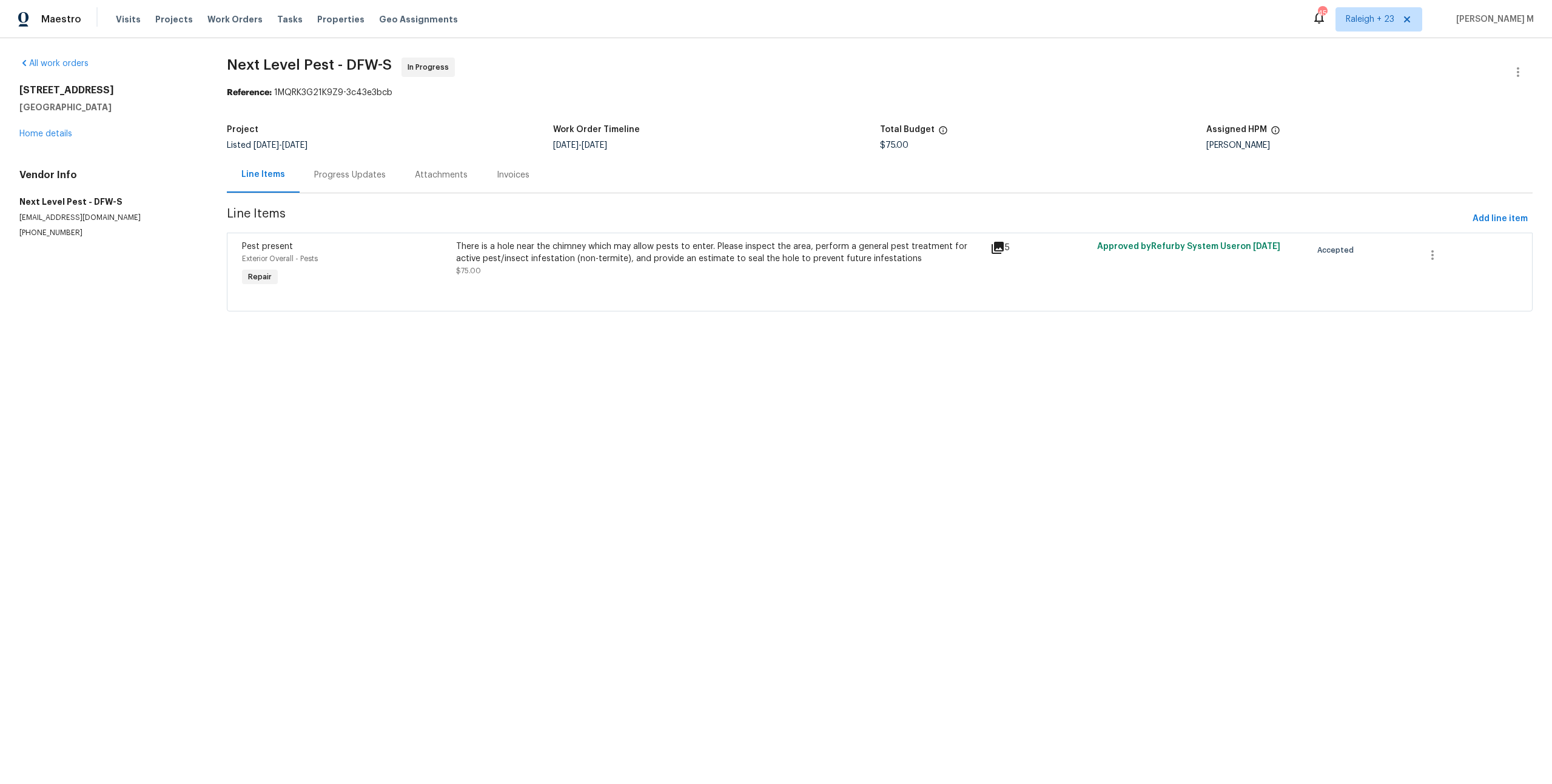
click at [42, 117] on div "2116 Wentworth Dr Flower Mound, TX 75028 Home details" at bounding box center [108, 112] width 178 height 56
click at [42, 130] on link "Home details" at bounding box center [45, 134] width 53 height 9
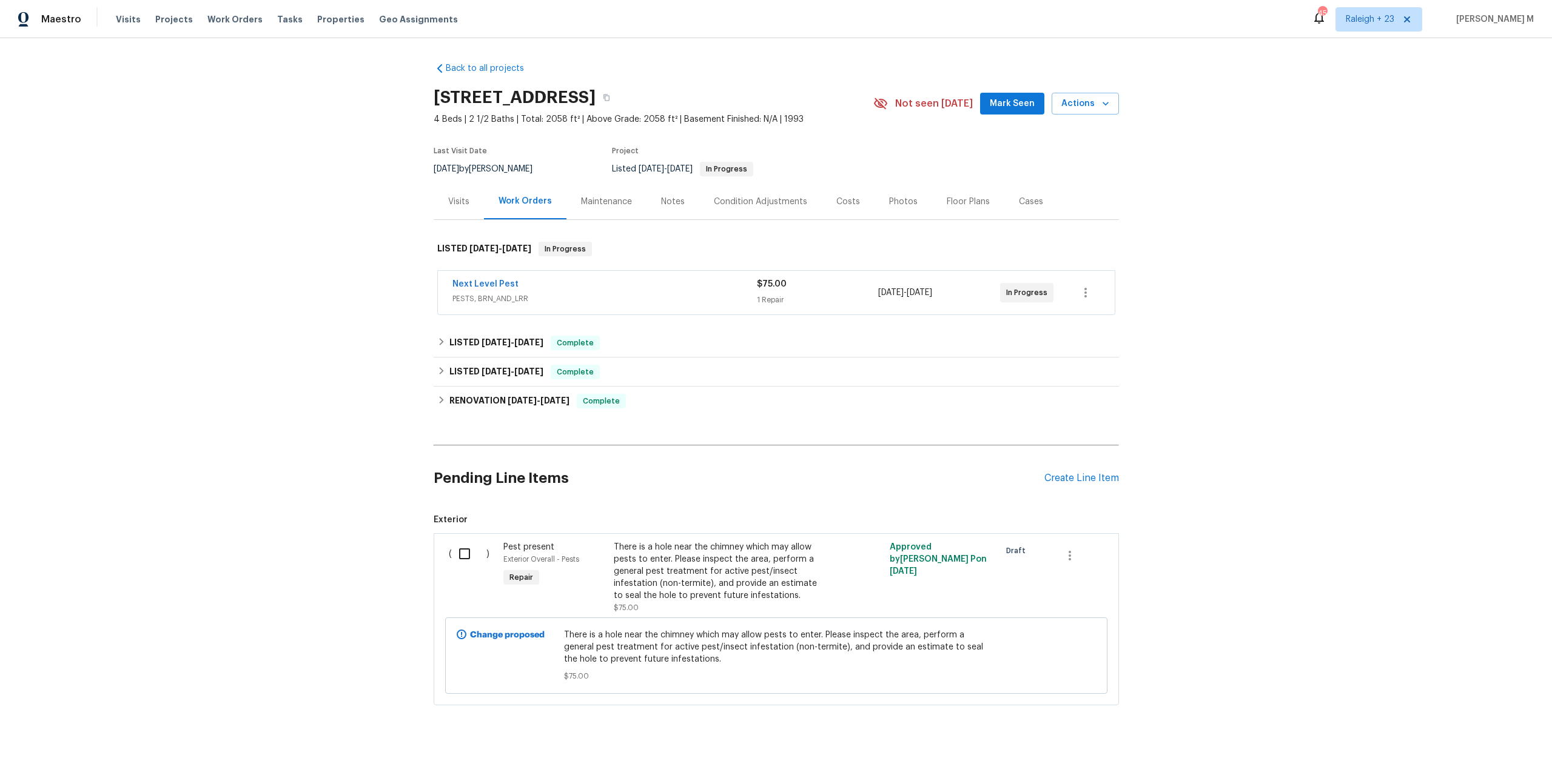
click at [600, 198] on div "Maintenance" at bounding box center [606, 201] width 51 height 13
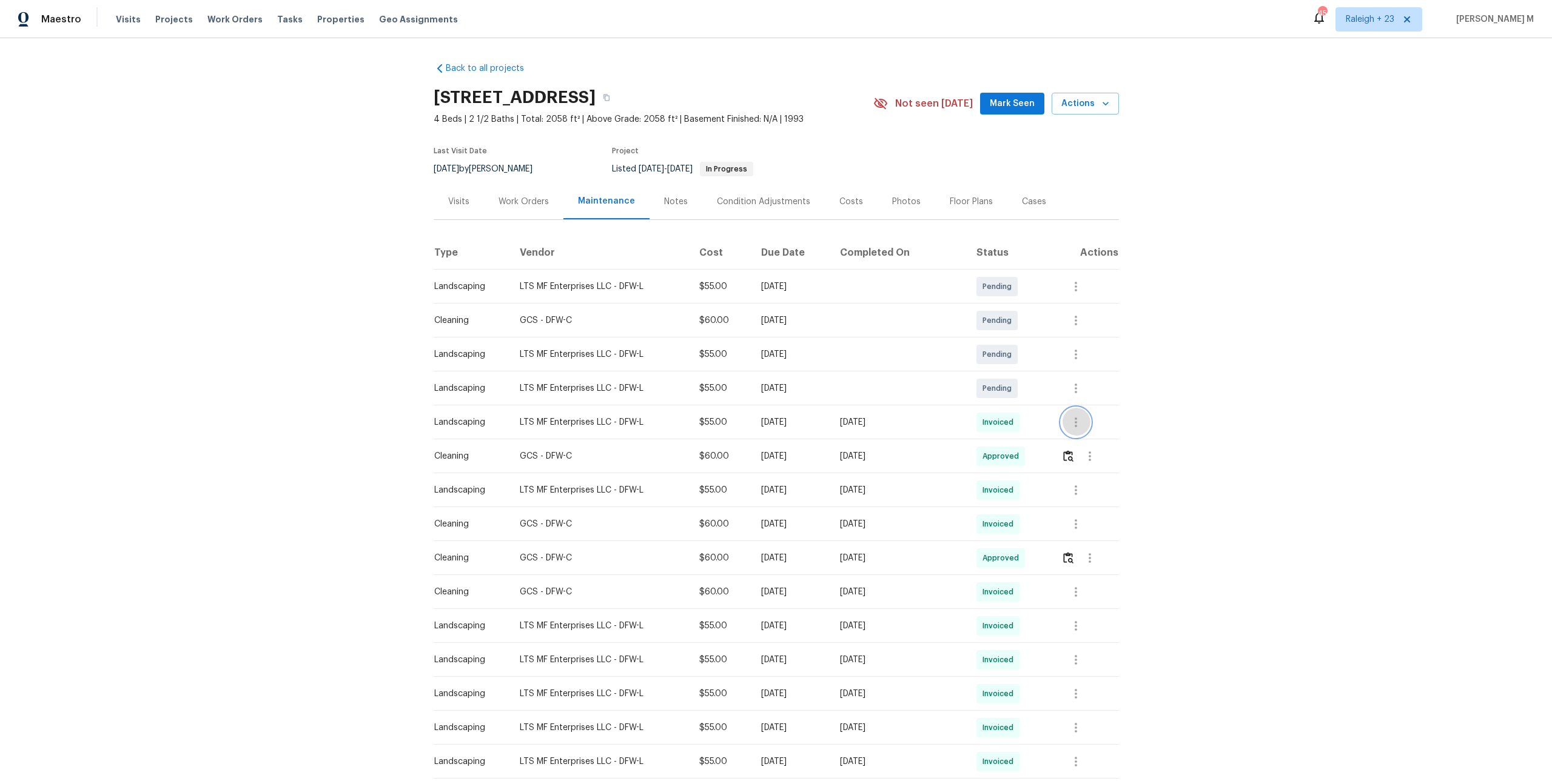
click at [1082, 423] on icon "button" at bounding box center [1075, 422] width 14 height 14
click at [1082, 420] on li "Message vendor" at bounding box center [1105, 416] width 85 height 20
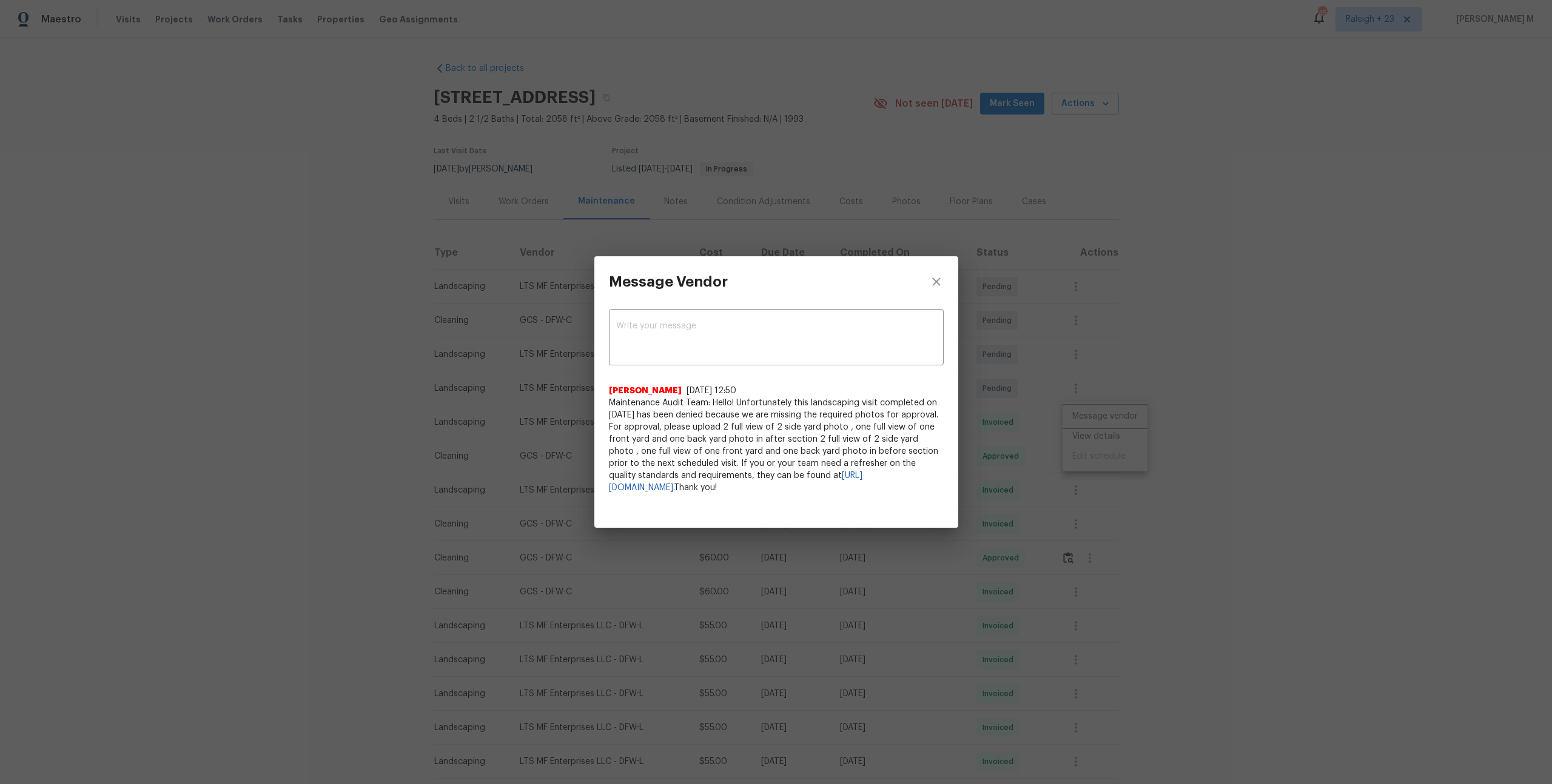
click at [1037, 436] on div "Message Vendor x ​ Abirami Radhakrishnan 6/2/25, 12:50 Maintenance Audit Team: …" at bounding box center [776, 392] width 1552 height 784
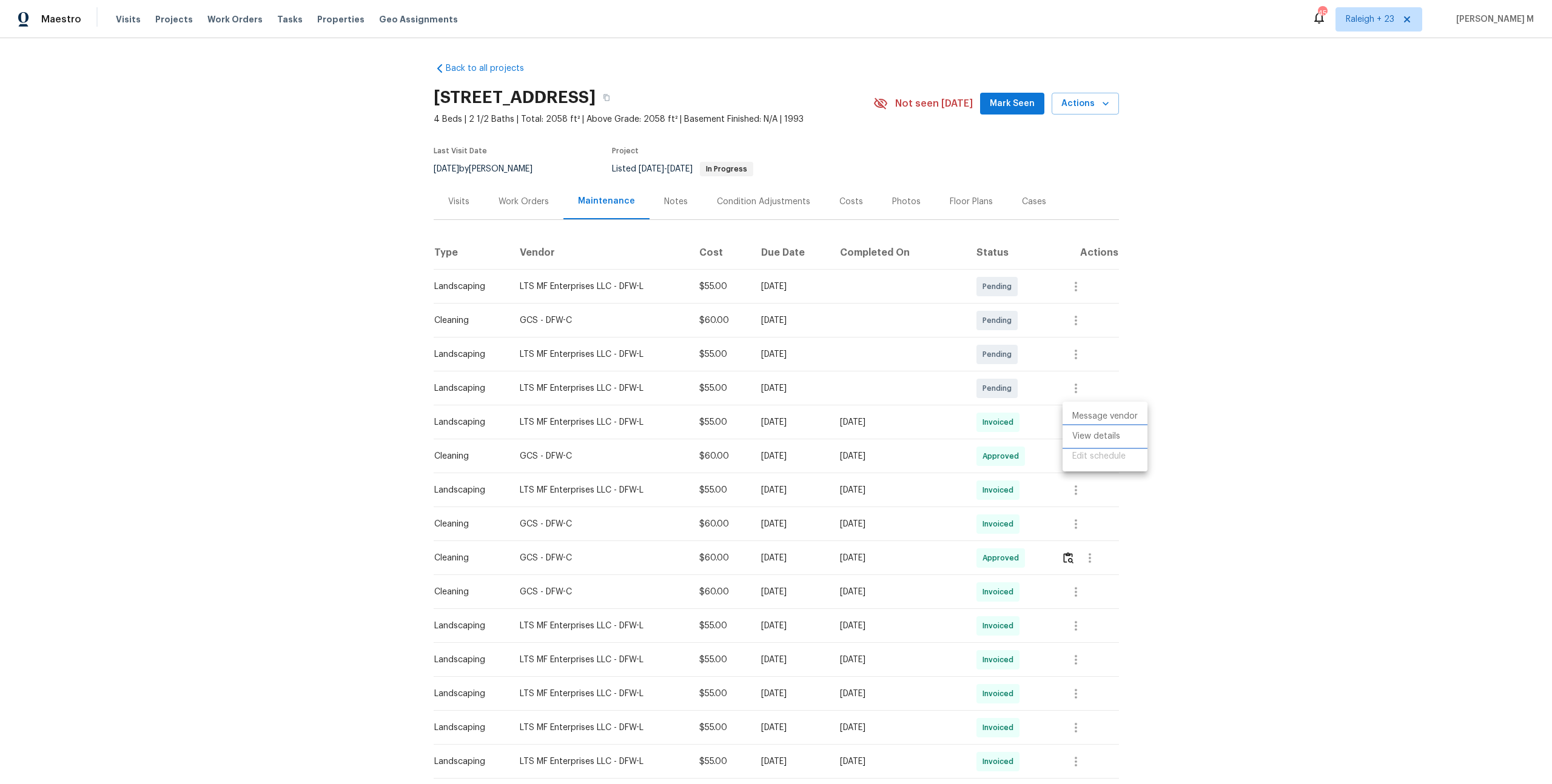
click at [1104, 436] on li "View details" at bounding box center [1105, 436] width 85 height 20
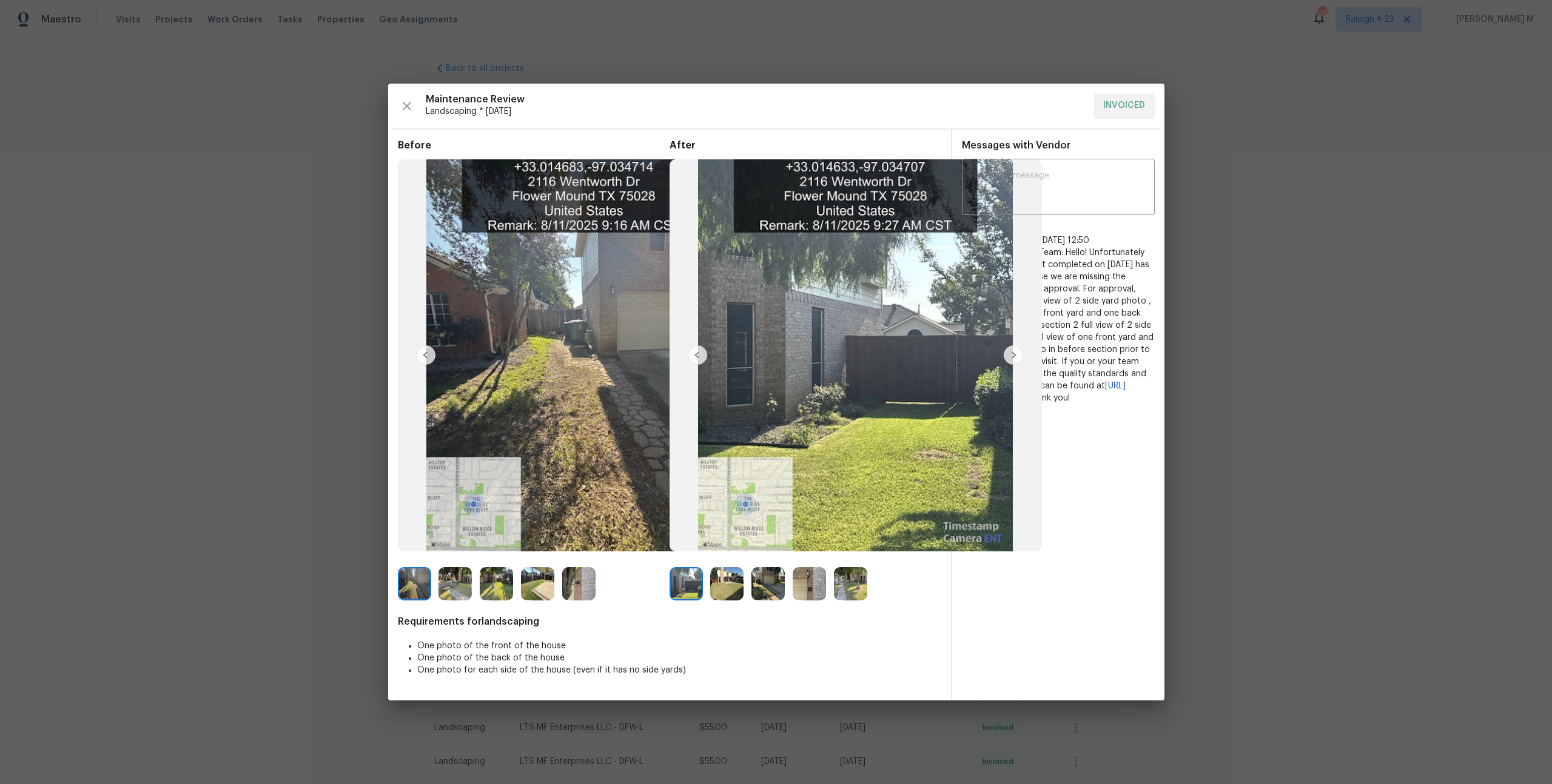
click at [729, 581] on img at bounding box center [726, 584] width 34 height 34
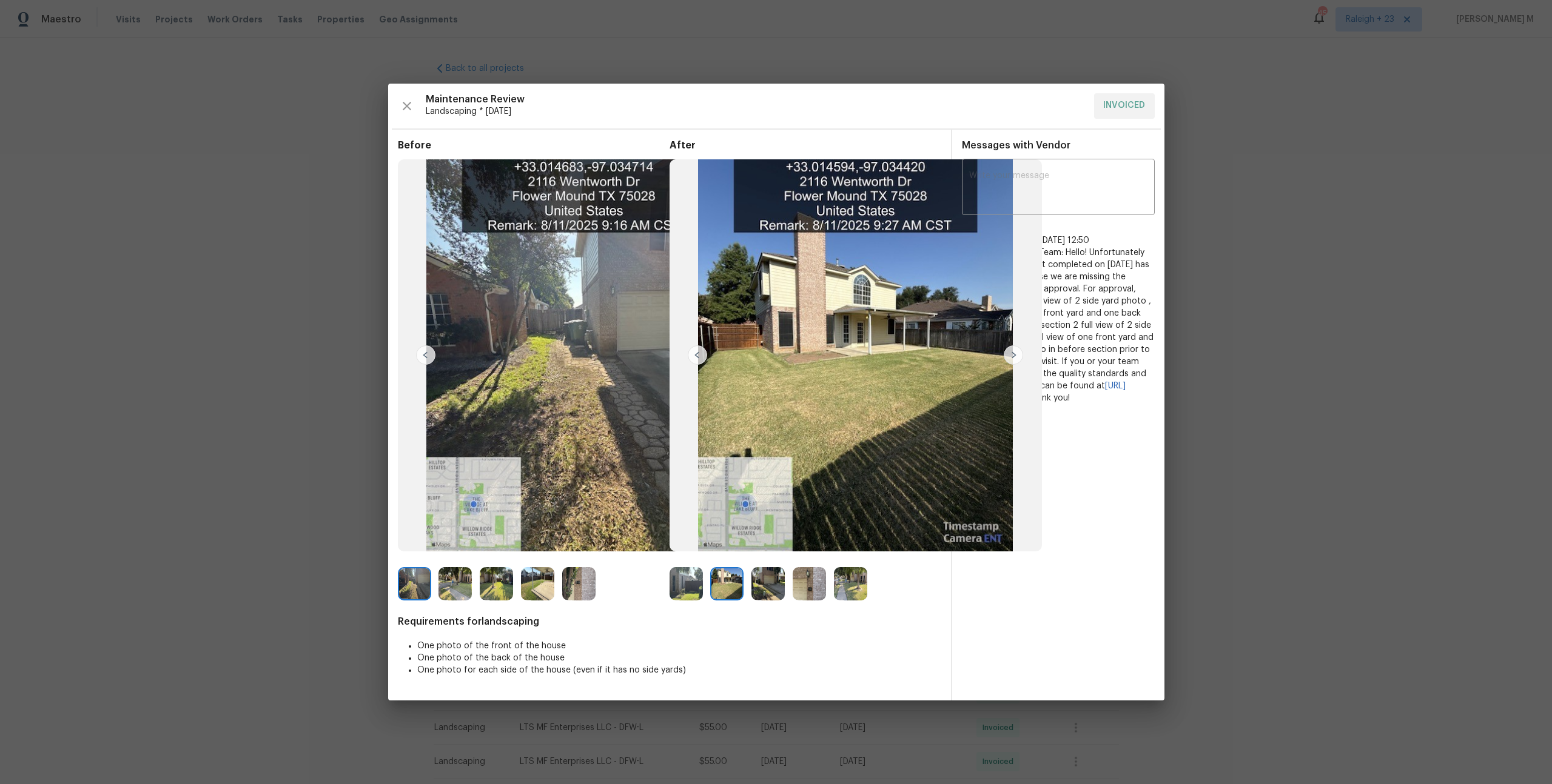
click at [760, 582] on img at bounding box center [768, 584] width 34 height 34
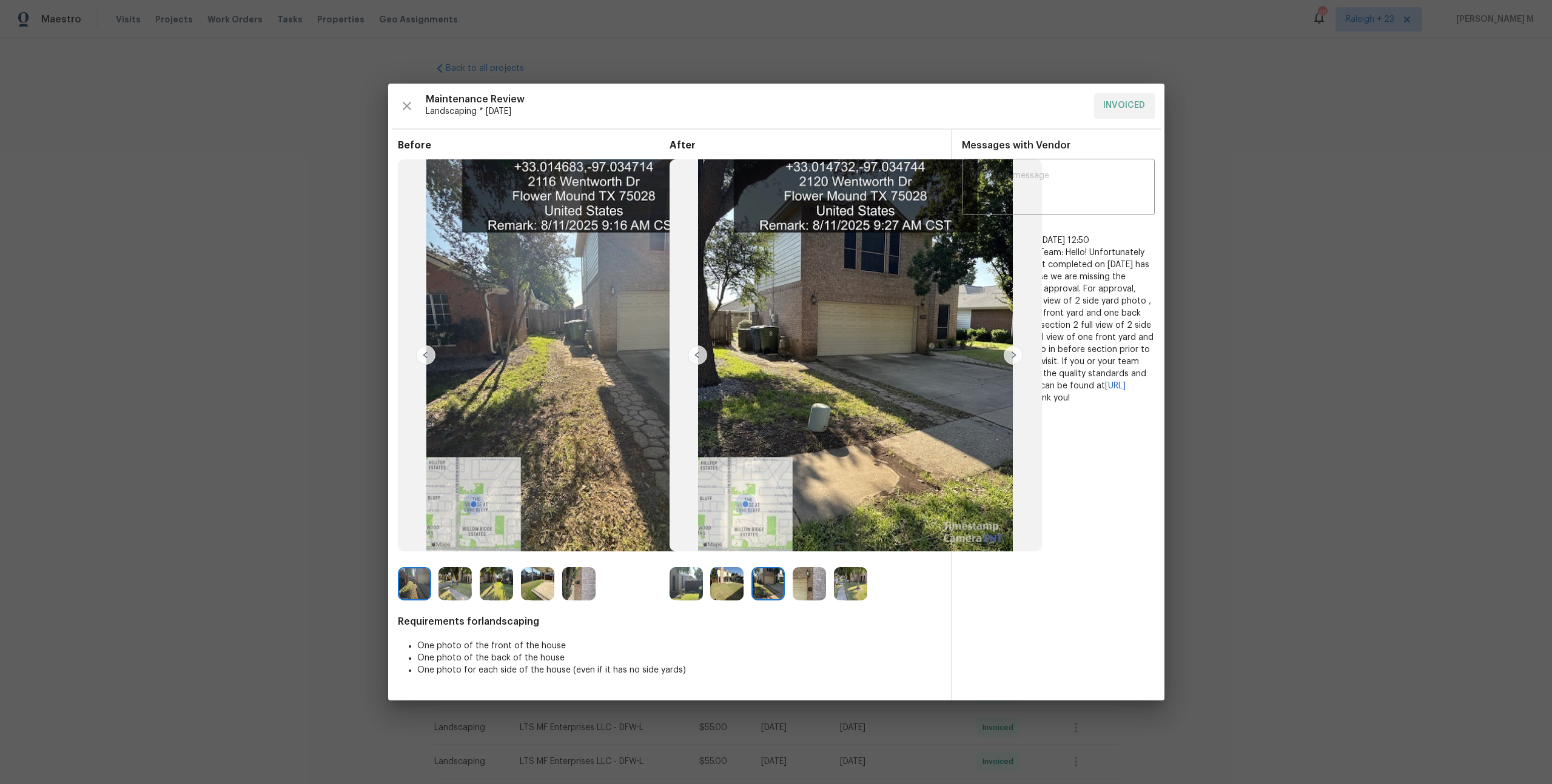
click at [811, 585] on img at bounding box center [809, 584] width 34 height 34
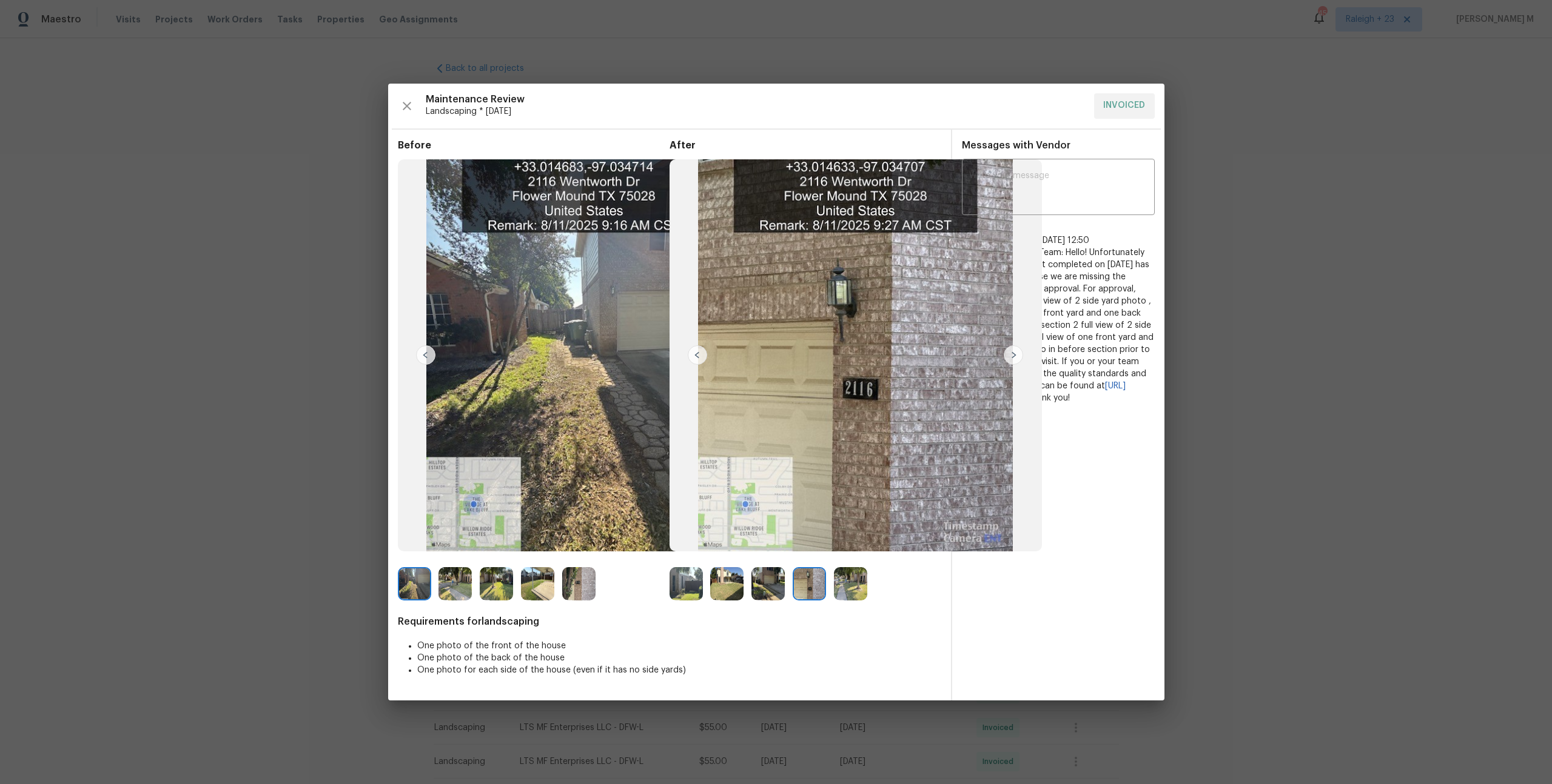
click at [844, 588] on img at bounding box center [850, 584] width 34 height 34
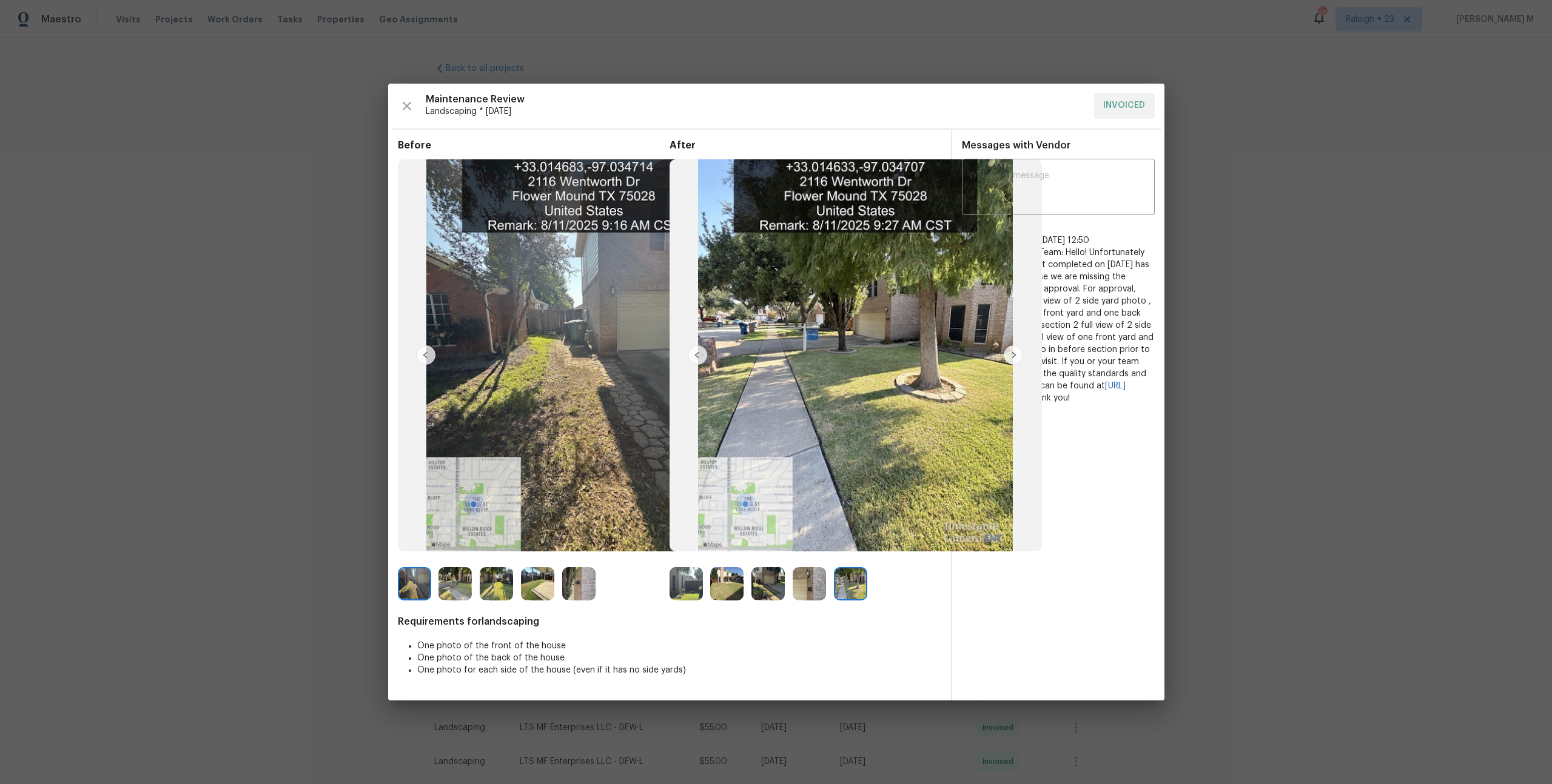
click at [571, 589] on img at bounding box center [578, 584] width 34 height 34
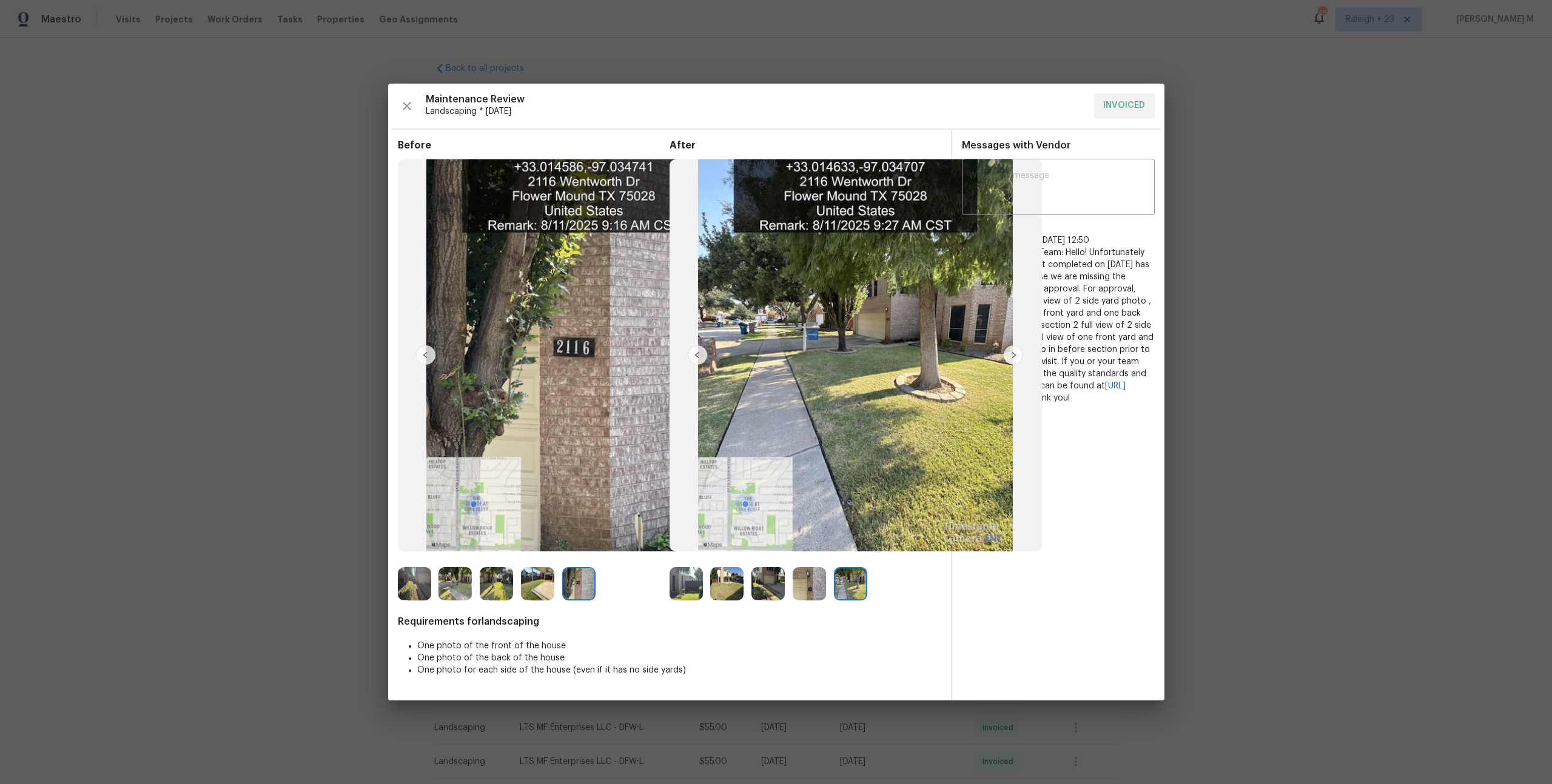
click at [526, 583] on img at bounding box center [538, 584] width 34 height 34
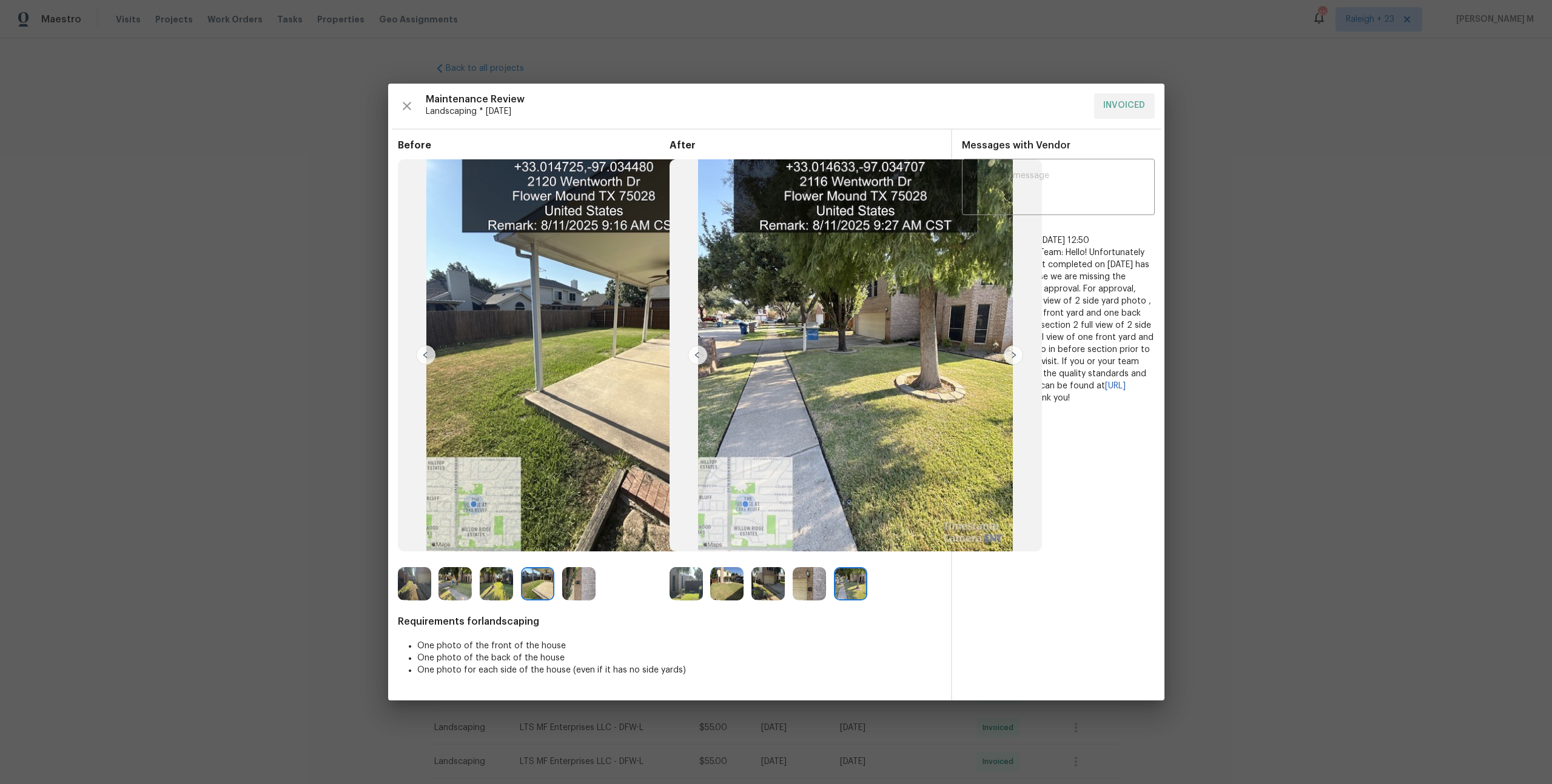
click at [677, 166] on img at bounding box center [855, 355] width 372 height 392
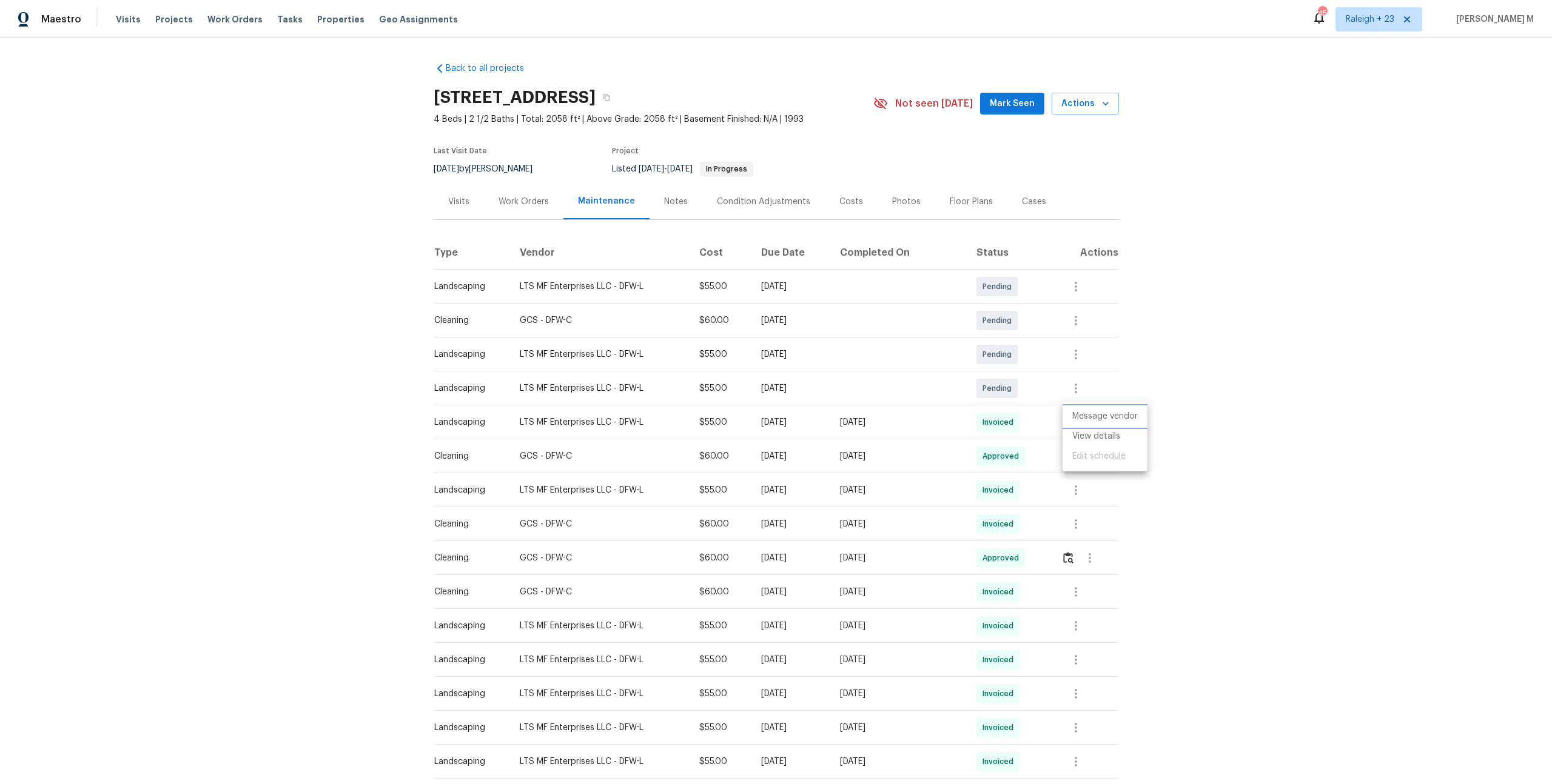
click at [1107, 420] on li "Message vendor" at bounding box center [1105, 416] width 85 height 20
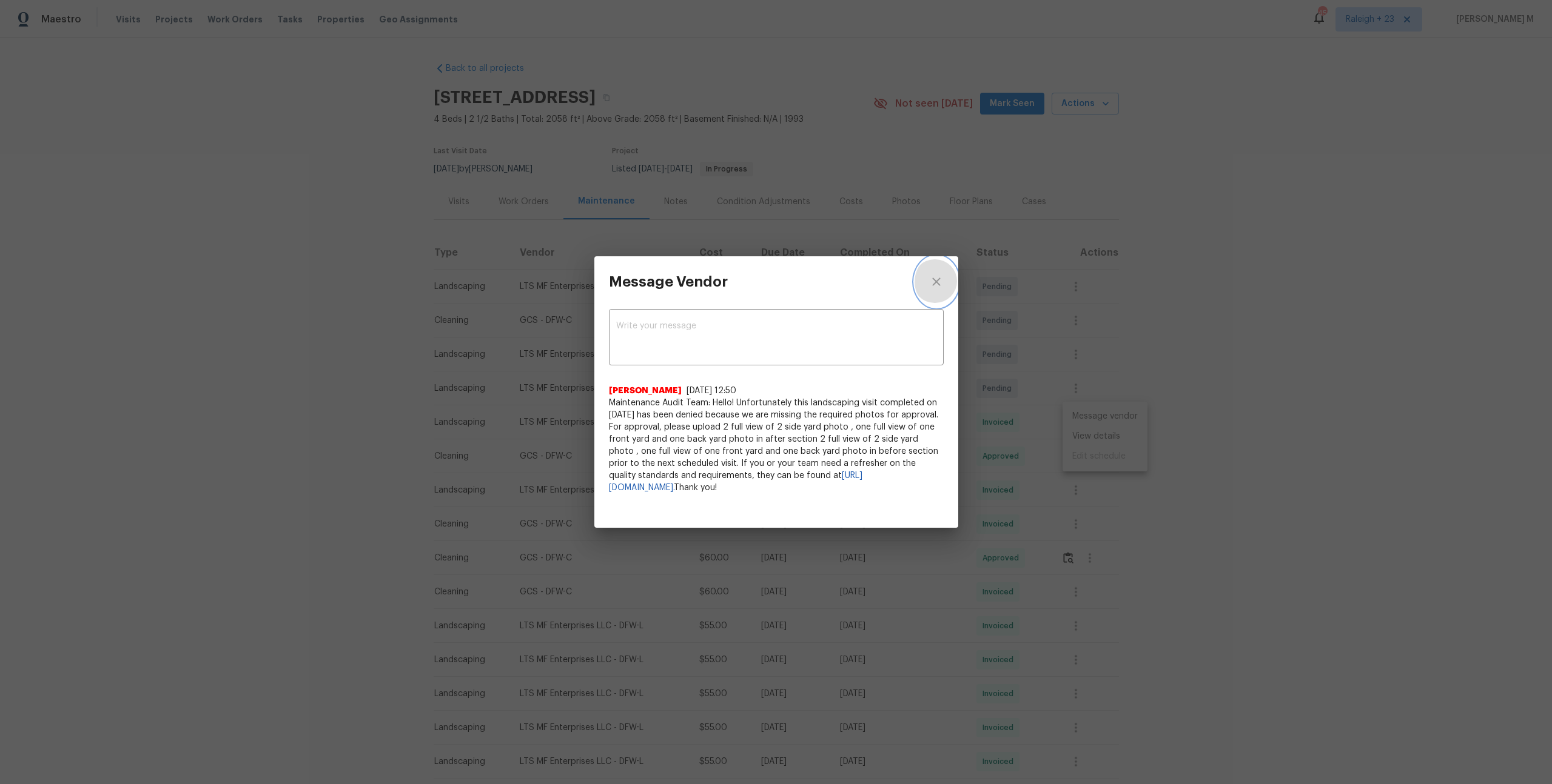
click at [932, 289] on icon "close" at bounding box center [935, 281] width 14 height 14
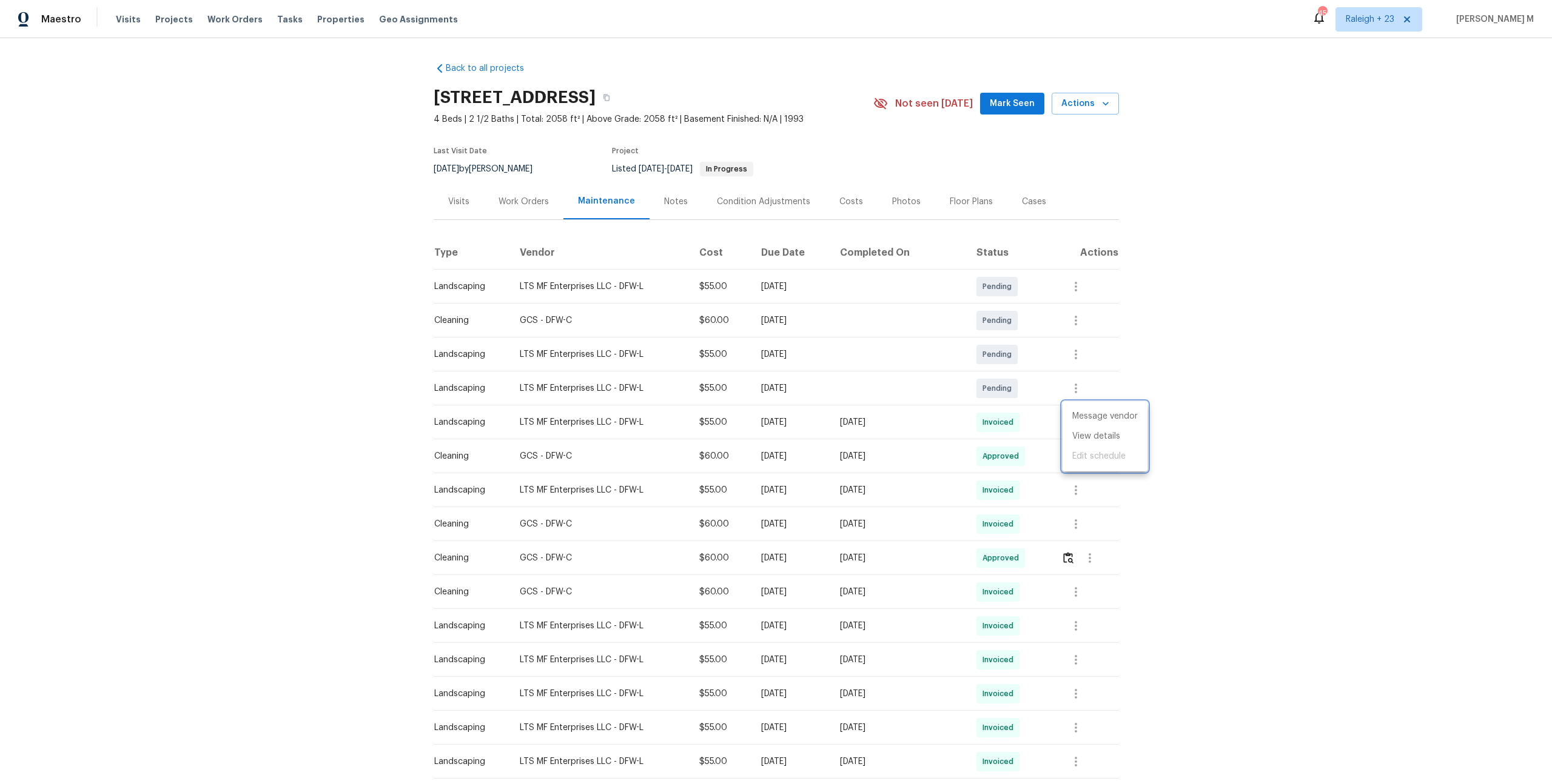
click at [832, 394] on div at bounding box center [776, 392] width 1552 height 784
click at [1061, 451] on td at bounding box center [1084, 456] width 66 height 34
click at [1065, 451] on img "button" at bounding box center [1067, 457] width 11 height 12
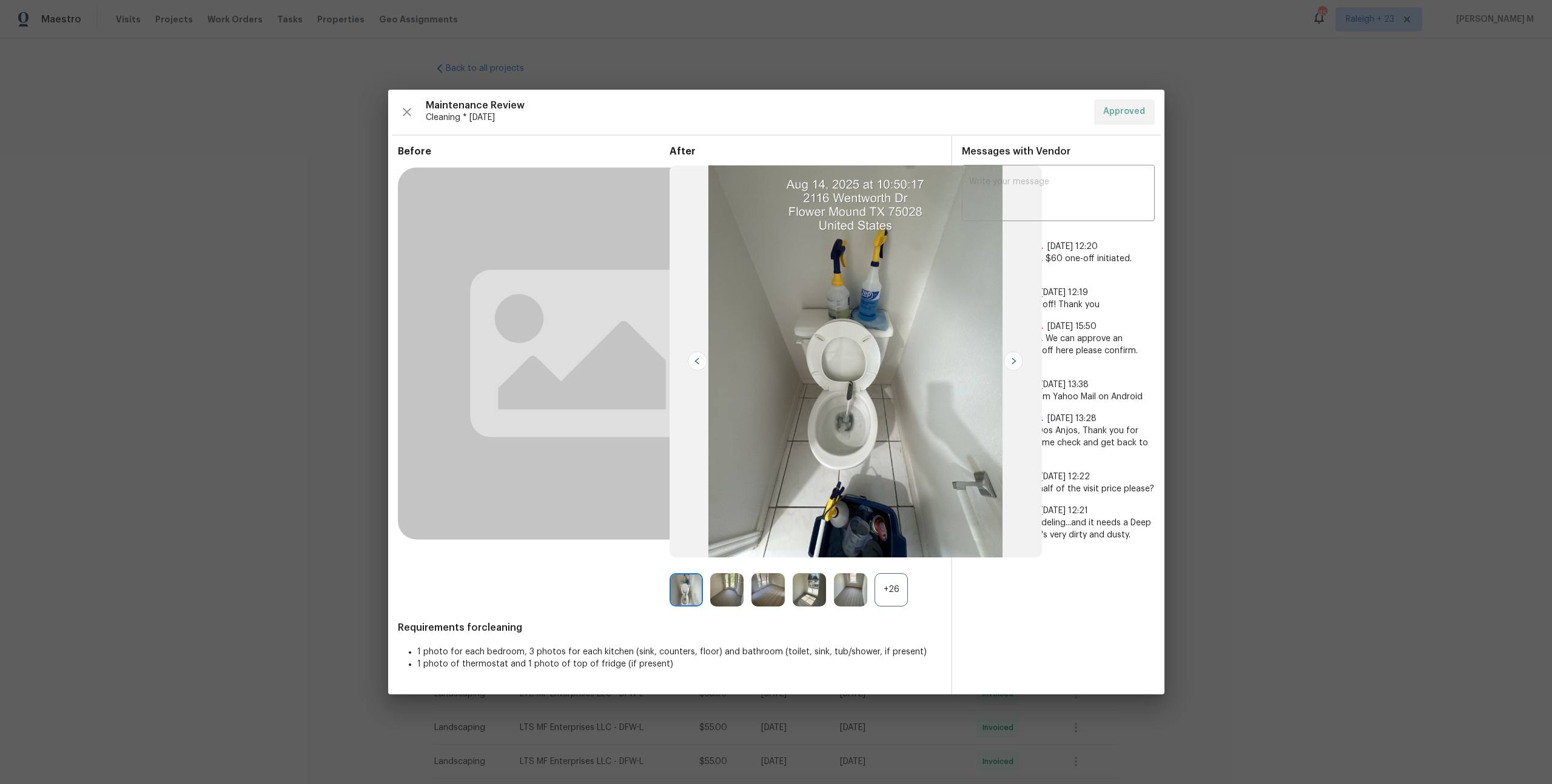
click at [882, 576] on div "+26" at bounding box center [891, 589] width 34 height 34
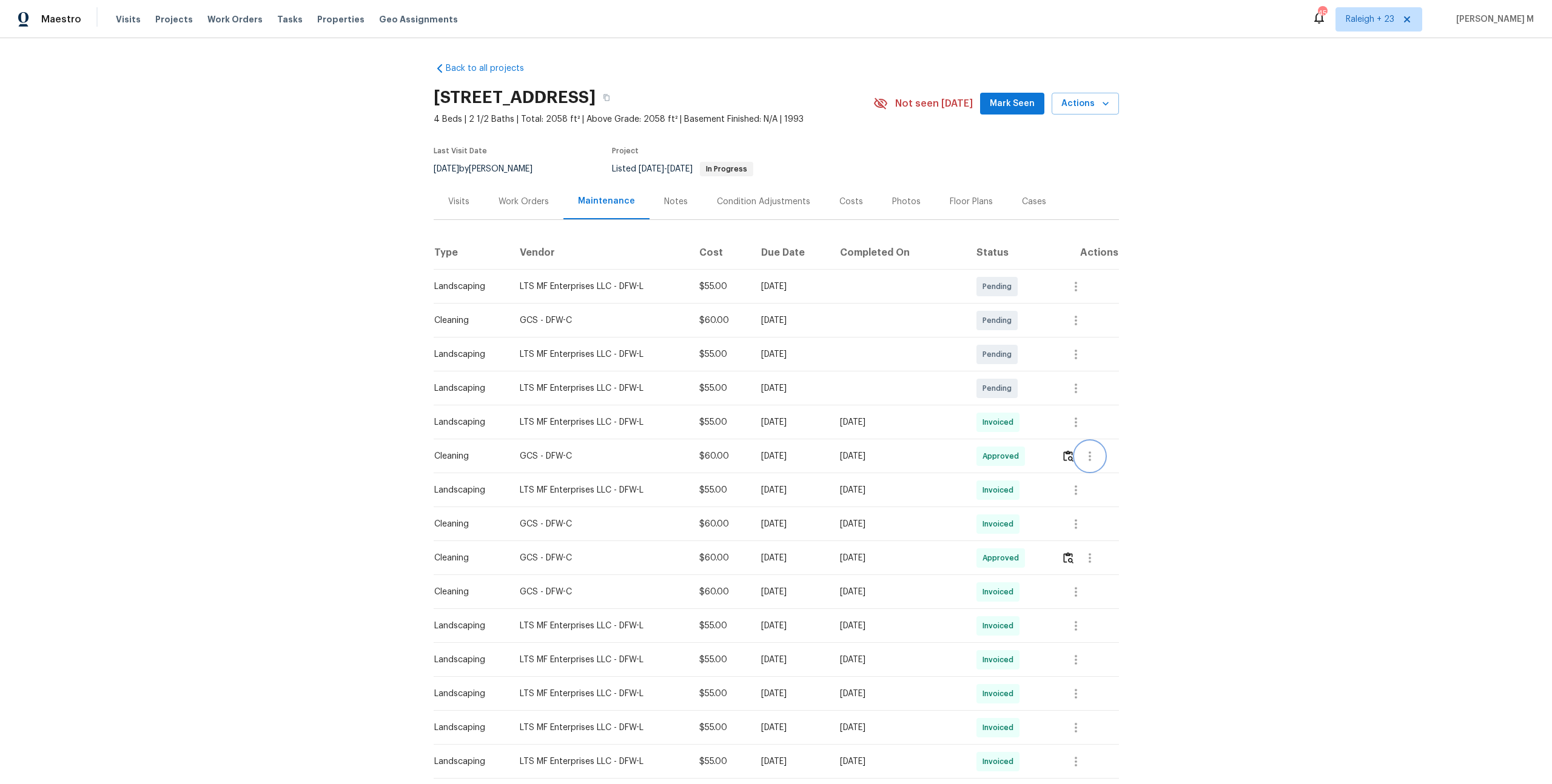
click at [1103, 447] on button "button" at bounding box center [1090, 457] width 29 height 29
click at [1102, 447] on li "Message vendor" at bounding box center [1118, 451] width 85 height 20
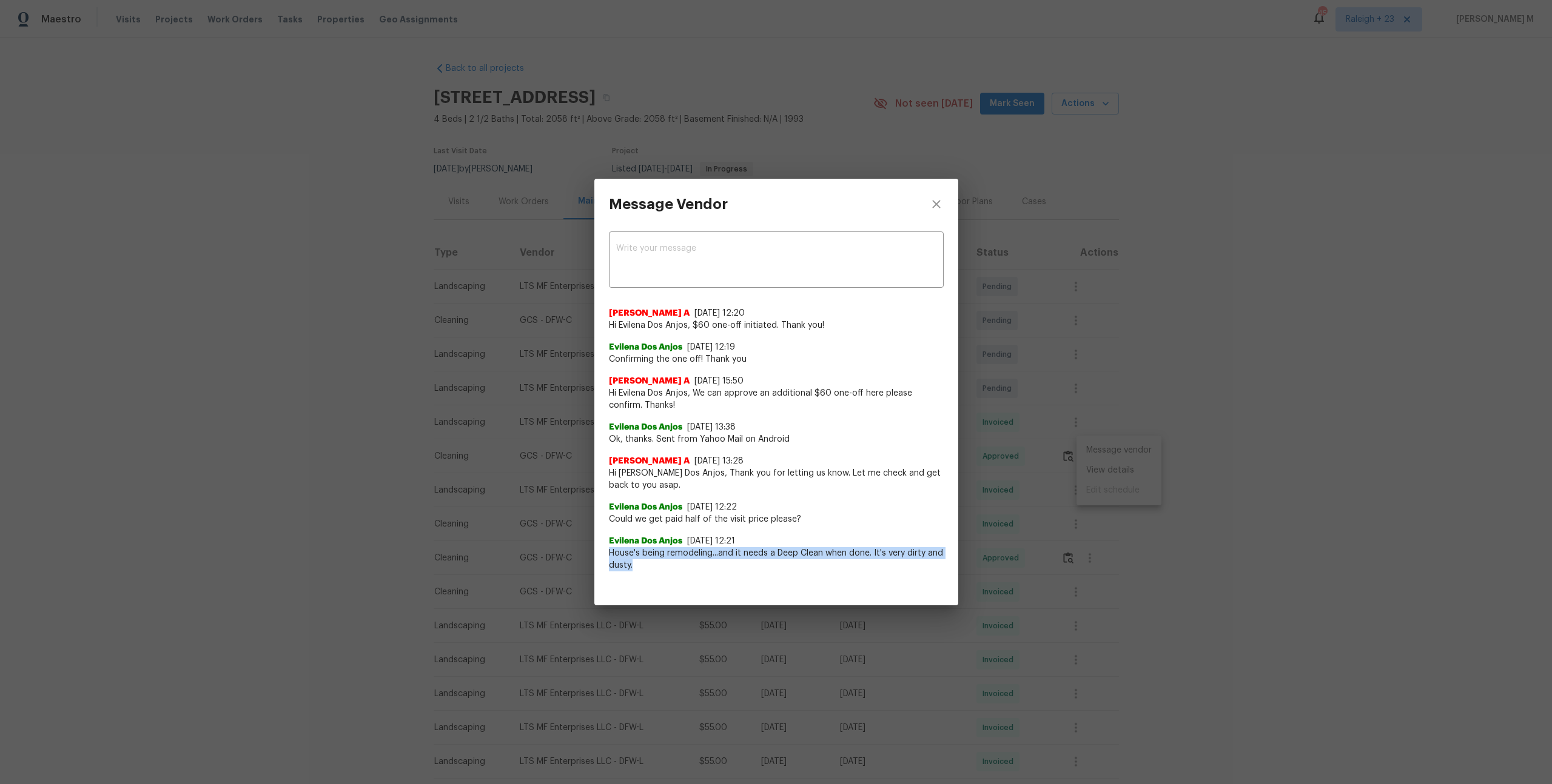
drag, startPoint x: 609, startPoint y: 552, endPoint x: 706, endPoint y: 585, distance: 102.5
click at [706, 585] on div "Message Vendor x ​ Afredi A 7/18/25, 12:20 Hi Evilena Dos Anjos, $60 one-off in…" at bounding box center [776, 392] width 364 height 427
drag, startPoint x: 621, startPoint y: 512, endPoint x: 735, endPoint y: 519, distance: 114.2
click at [739, 521] on span "Could we get paid half of the visit price please?" at bounding box center [776, 519] width 334 height 13
drag, startPoint x: 618, startPoint y: 392, endPoint x: 729, endPoint y: 404, distance: 111.6
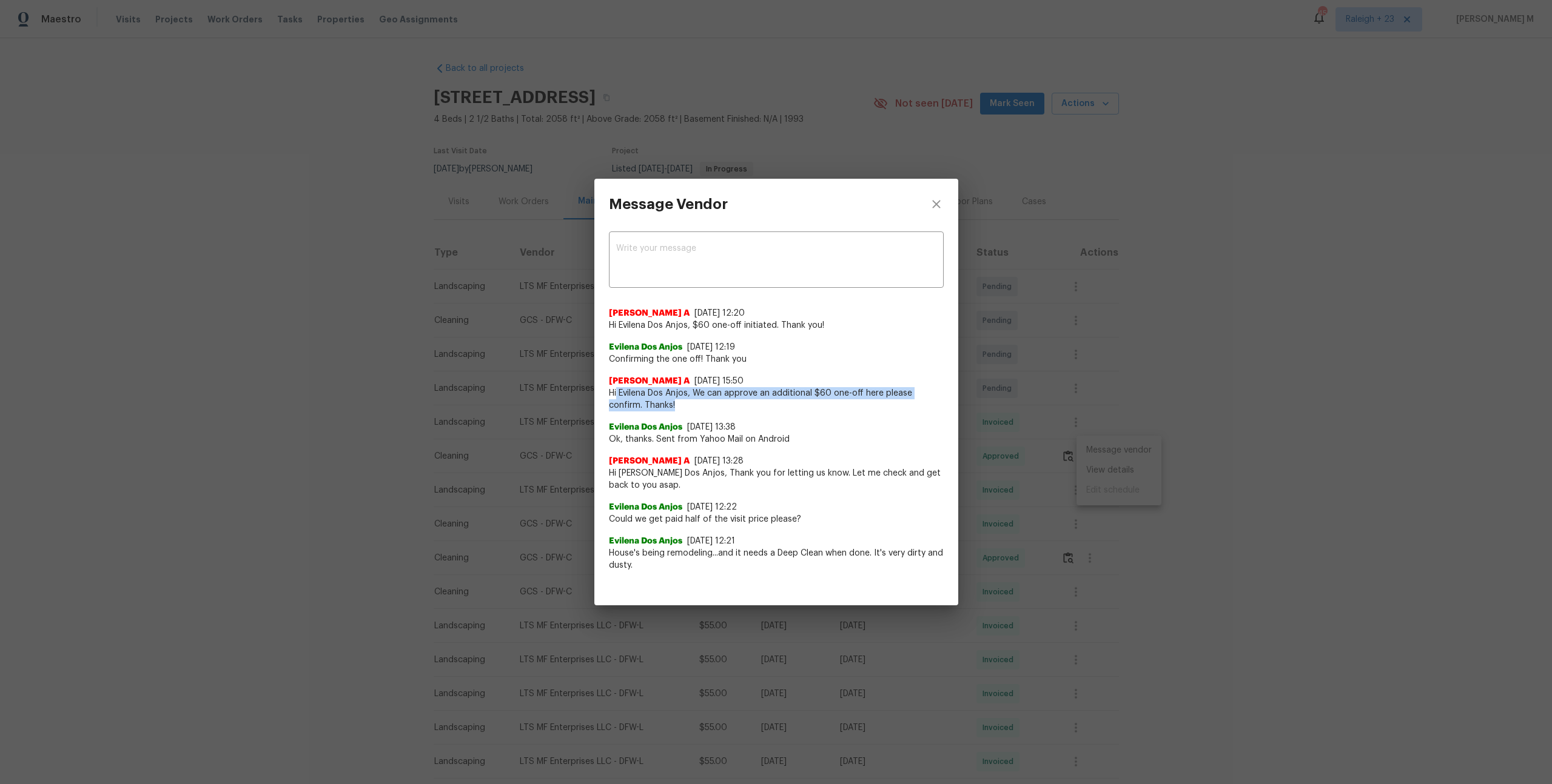
click at [729, 404] on span "Hi Evilena Dos Anjos, We can approve an additional $60 one-off here please conf…" at bounding box center [776, 399] width 334 height 24
click at [1000, 400] on div "Message Vendor x ​ Afredi A 7/18/25, 12:20 Hi Evilena Dos Anjos, $60 one-off in…" at bounding box center [776, 392] width 1552 height 784
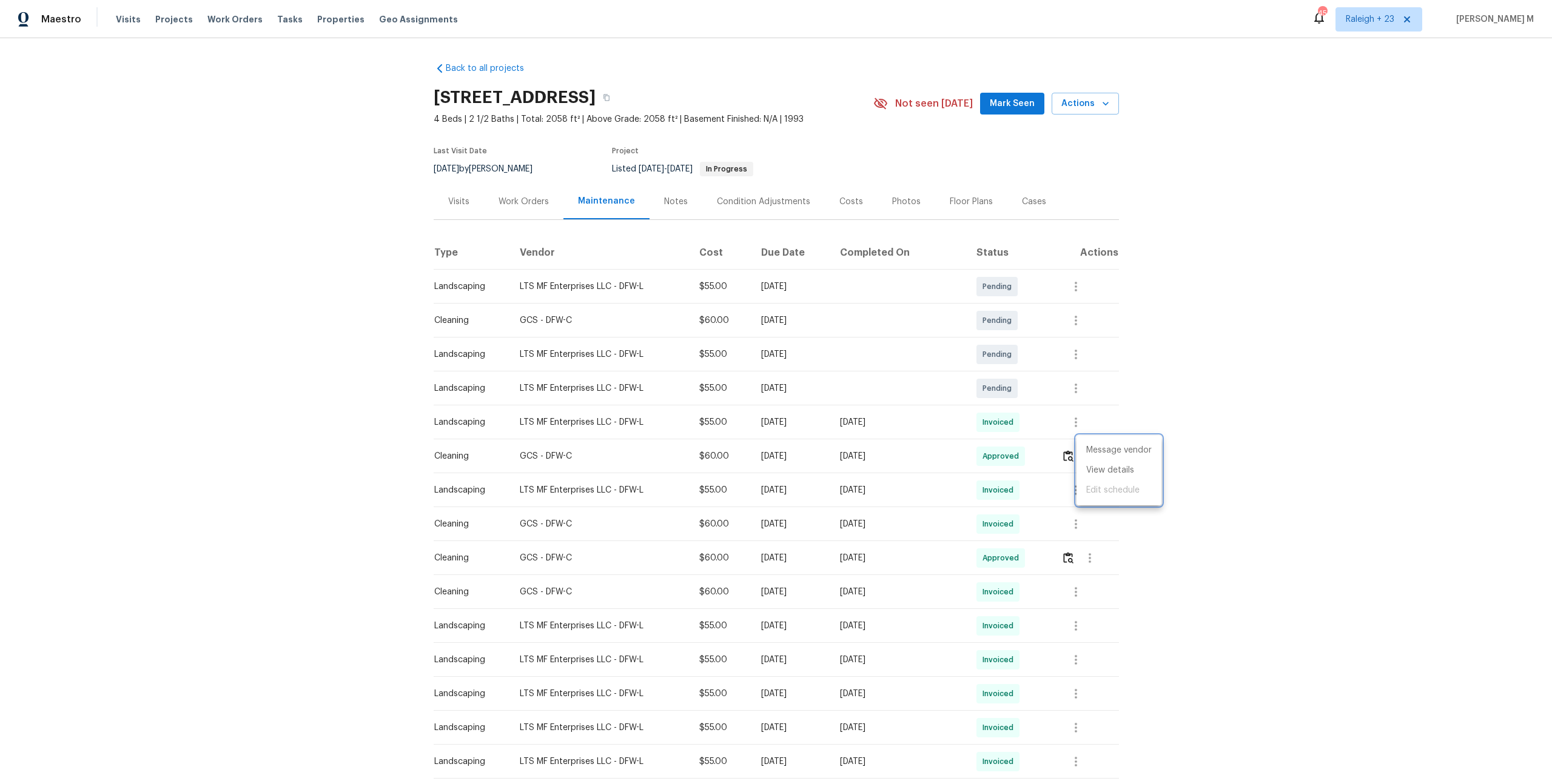
click at [495, 196] on div at bounding box center [776, 392] width 1552 height 784
click at [521, 197] on div "Work Orders" at bounding box center [523, 201] width 50 height 13
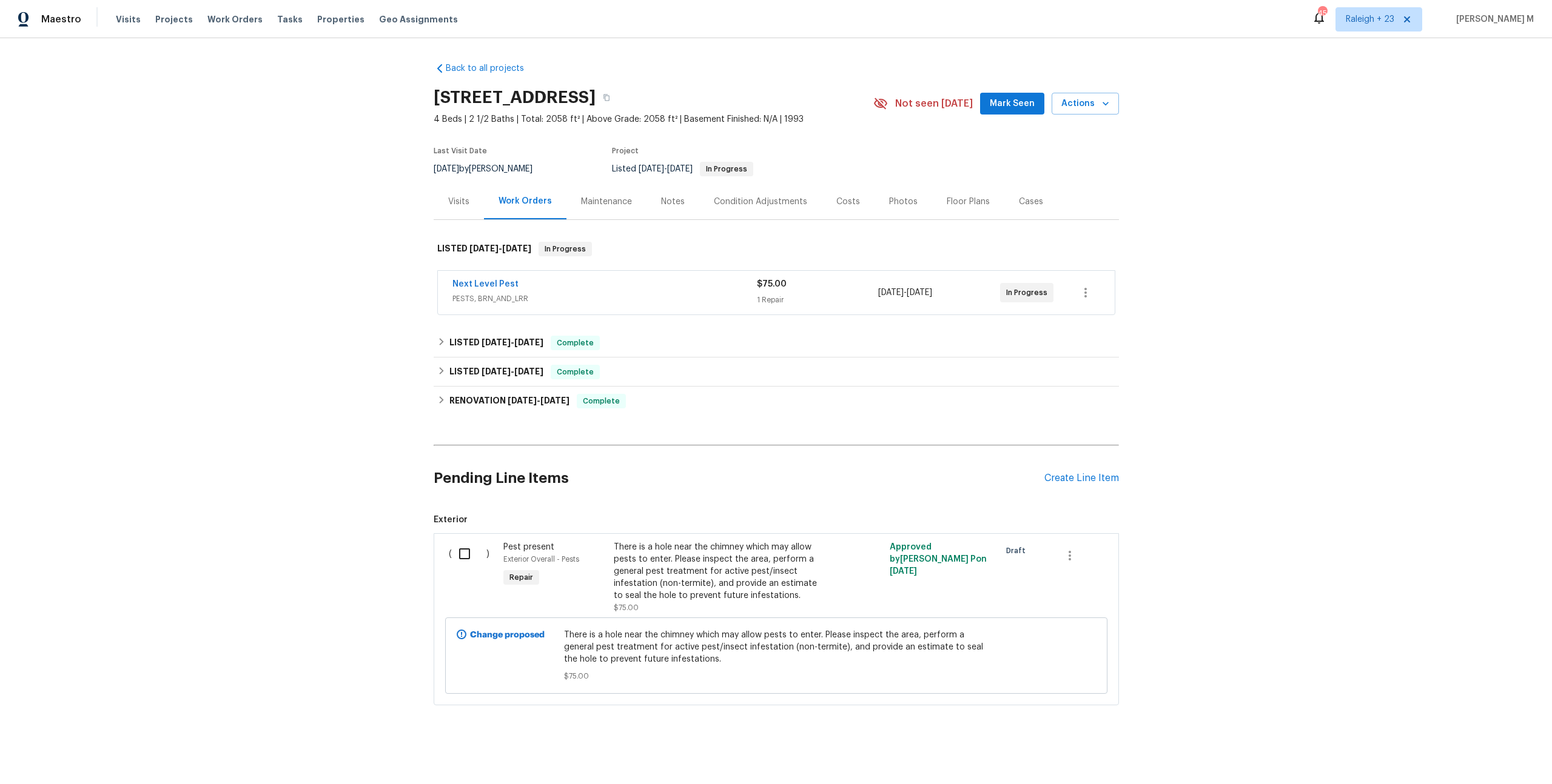
click at [469, 293] on span "PESTS, BRN_AND_LRR" at bounding box center [605, 299] width 304 height 13
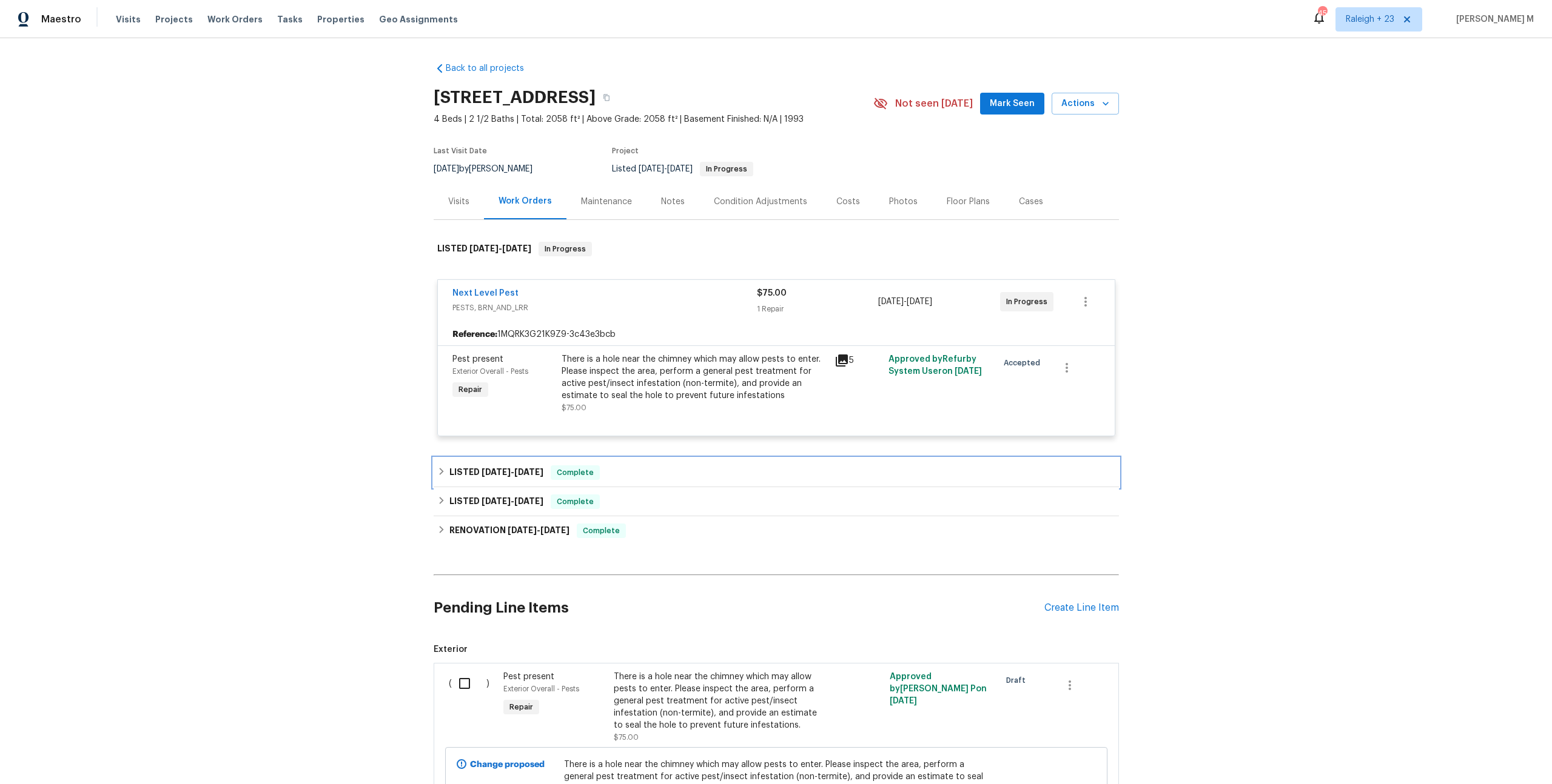
click at [465, 467] on h6 "LISTED 5/8/25 - 7/8/25" at bounding box center [496, 472] width 94 height 14
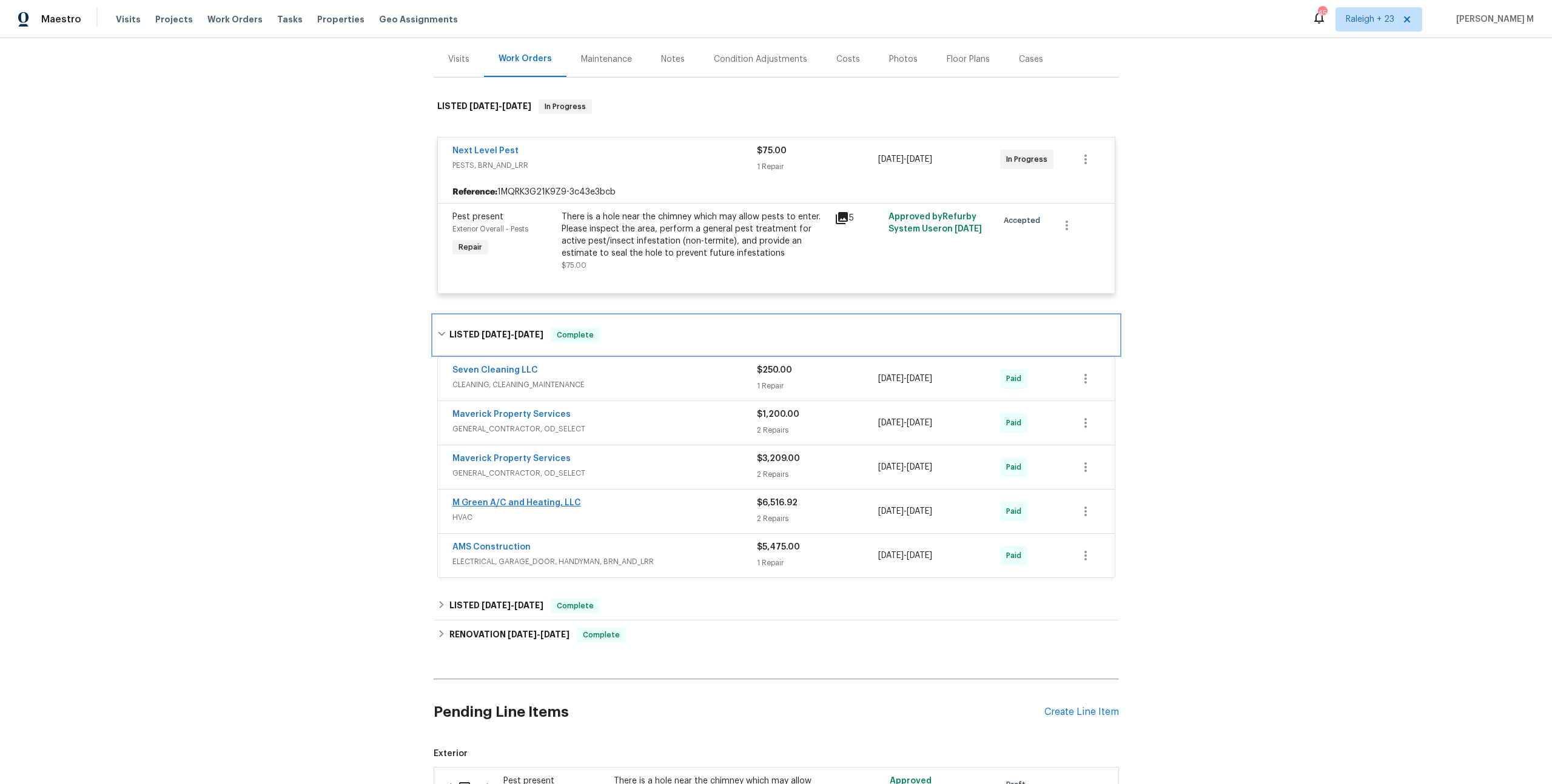
scroll to position [144, 0]
click at [467, 598] on h6 "LISTED 2/21/25 - 2/26/25" at bounding box center [496, 605] width 94 height 14
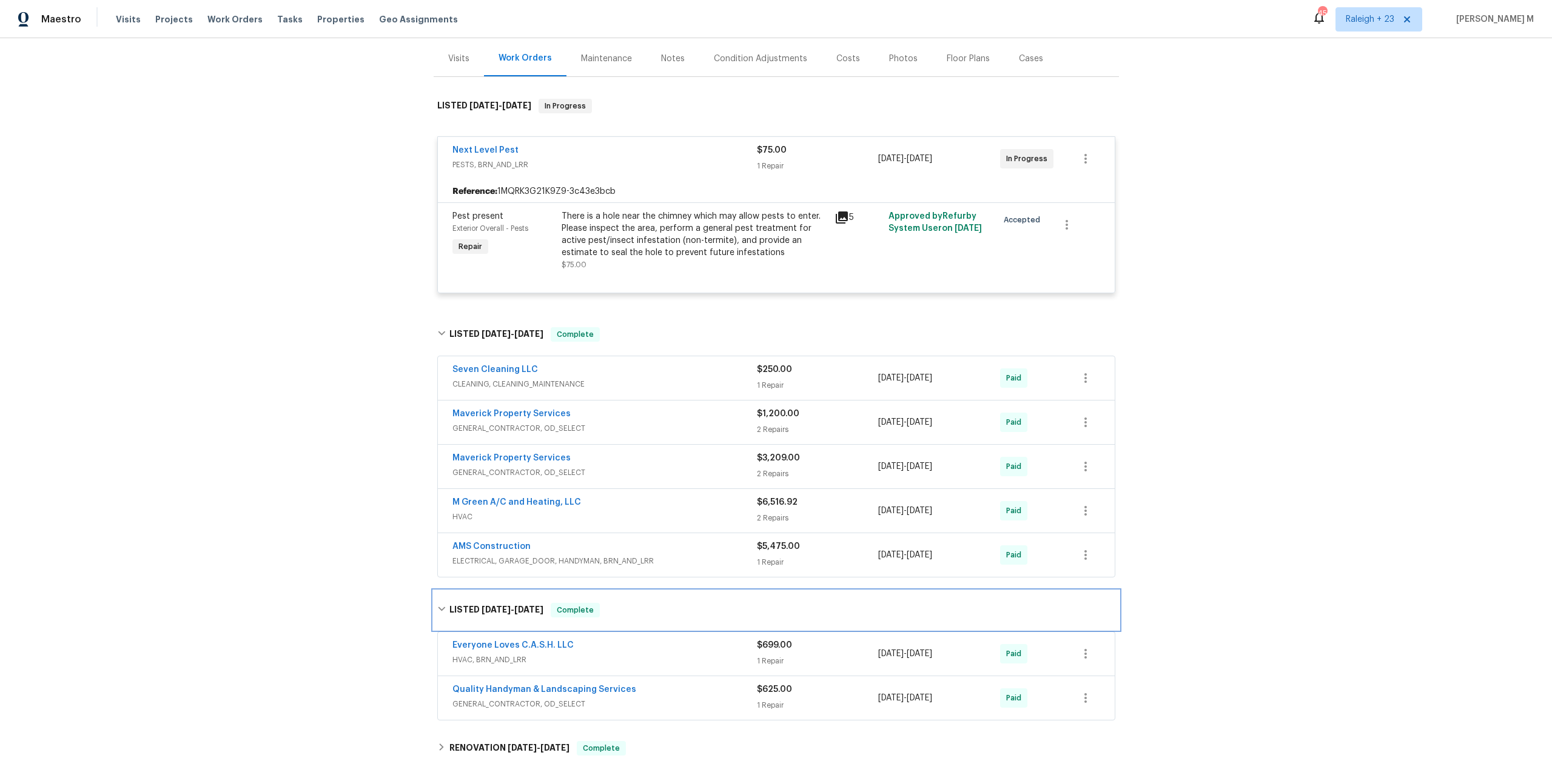
scroll to position [0, 0]
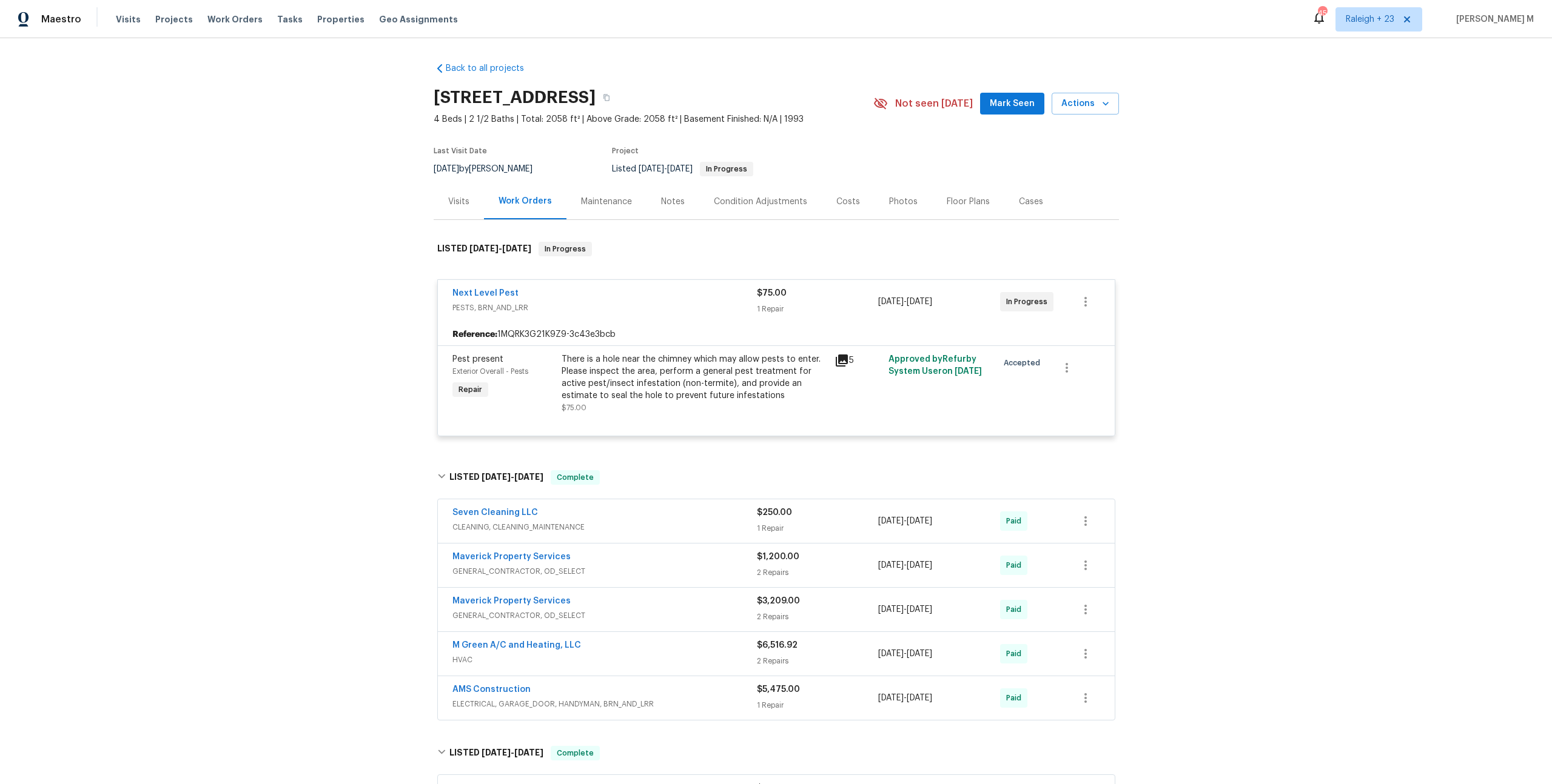
click at [585, 196] on div "Maintenance" at bounding box center [606, 201] width 51 height 13
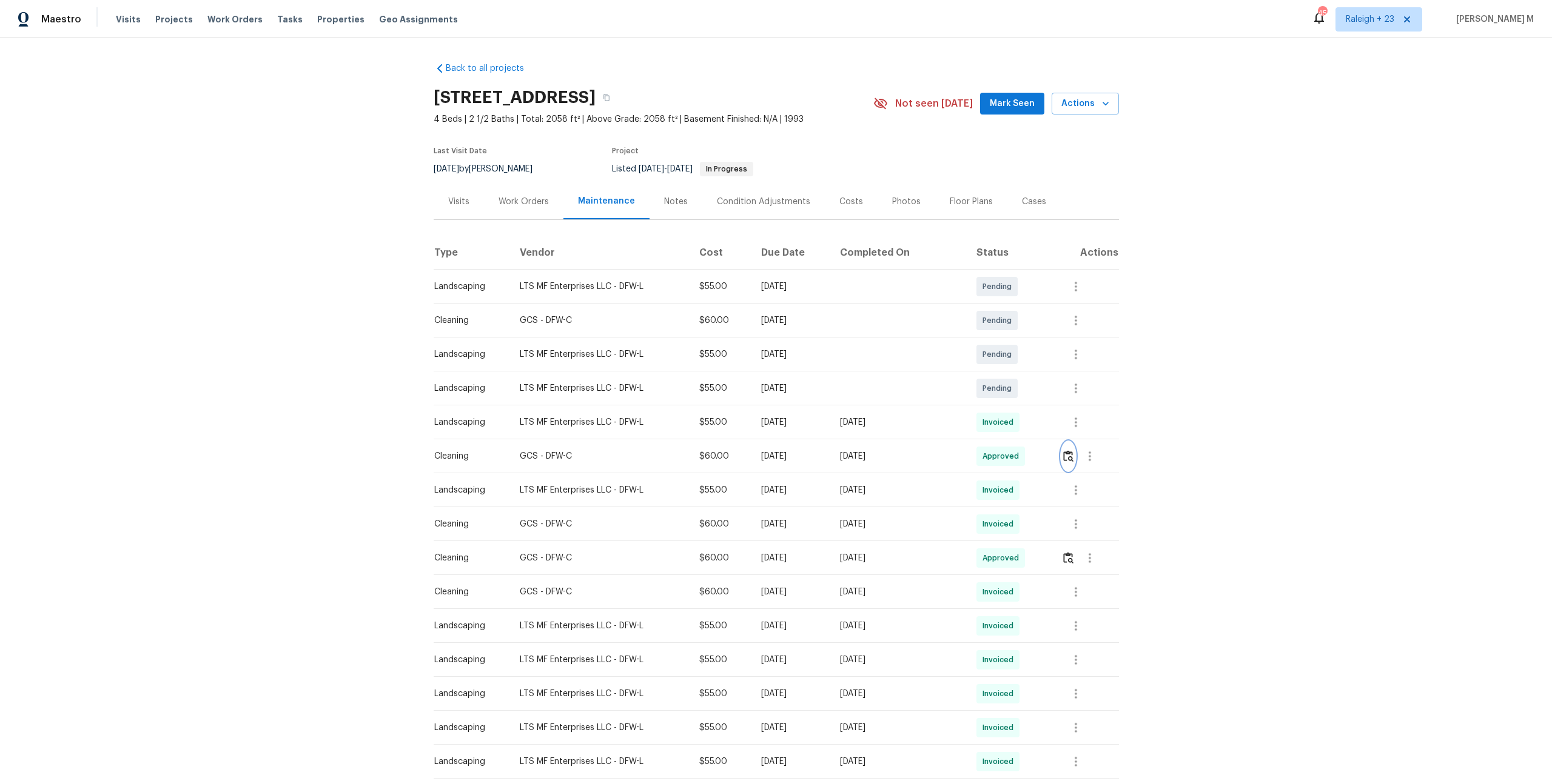
click at [1069, 457] on button "button" at bounding box center [1067, 457] width 13 height 29
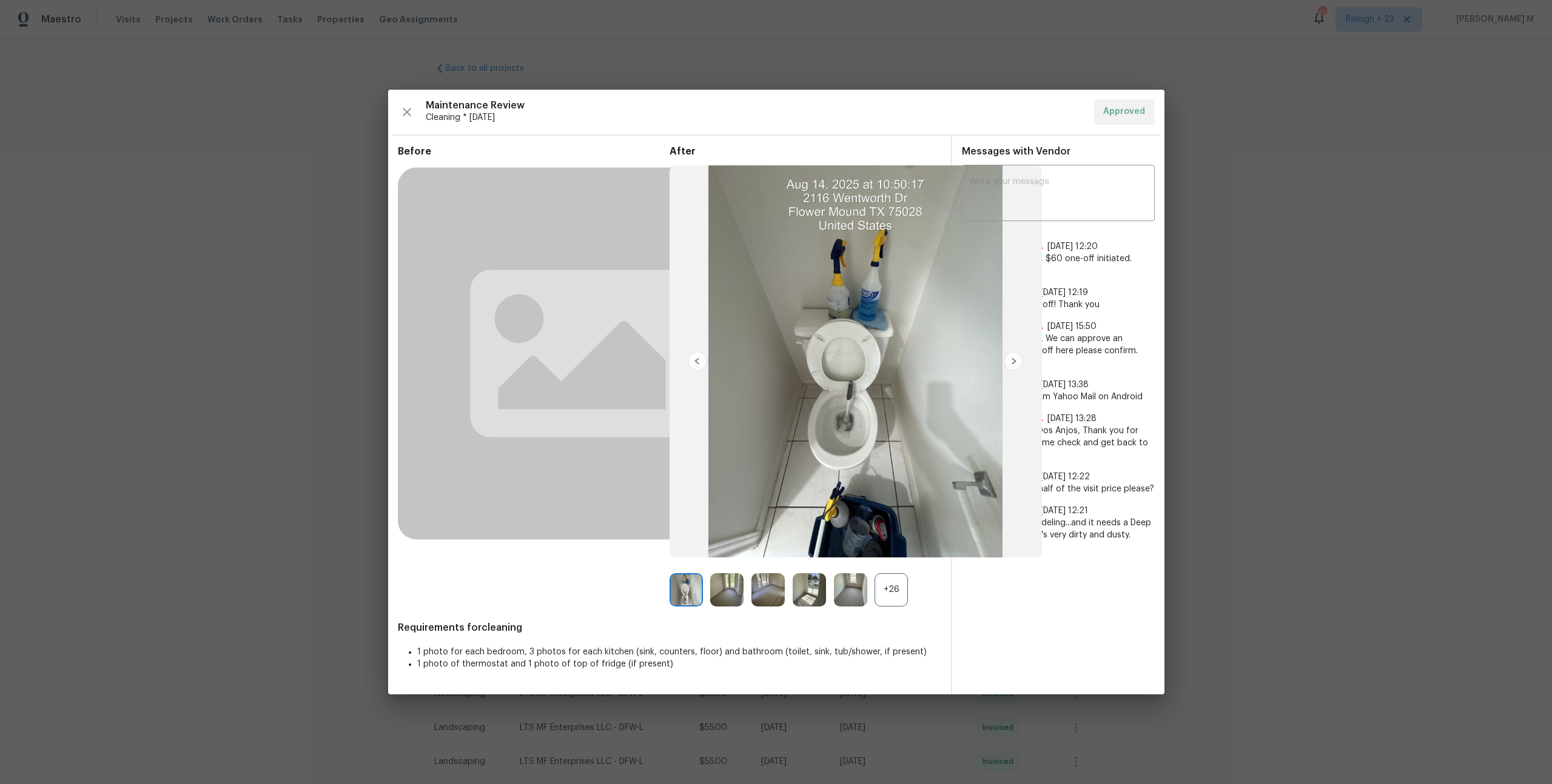
click at [879, 588] on div "+26" at bounding box center [891, 589] width 34 height 34
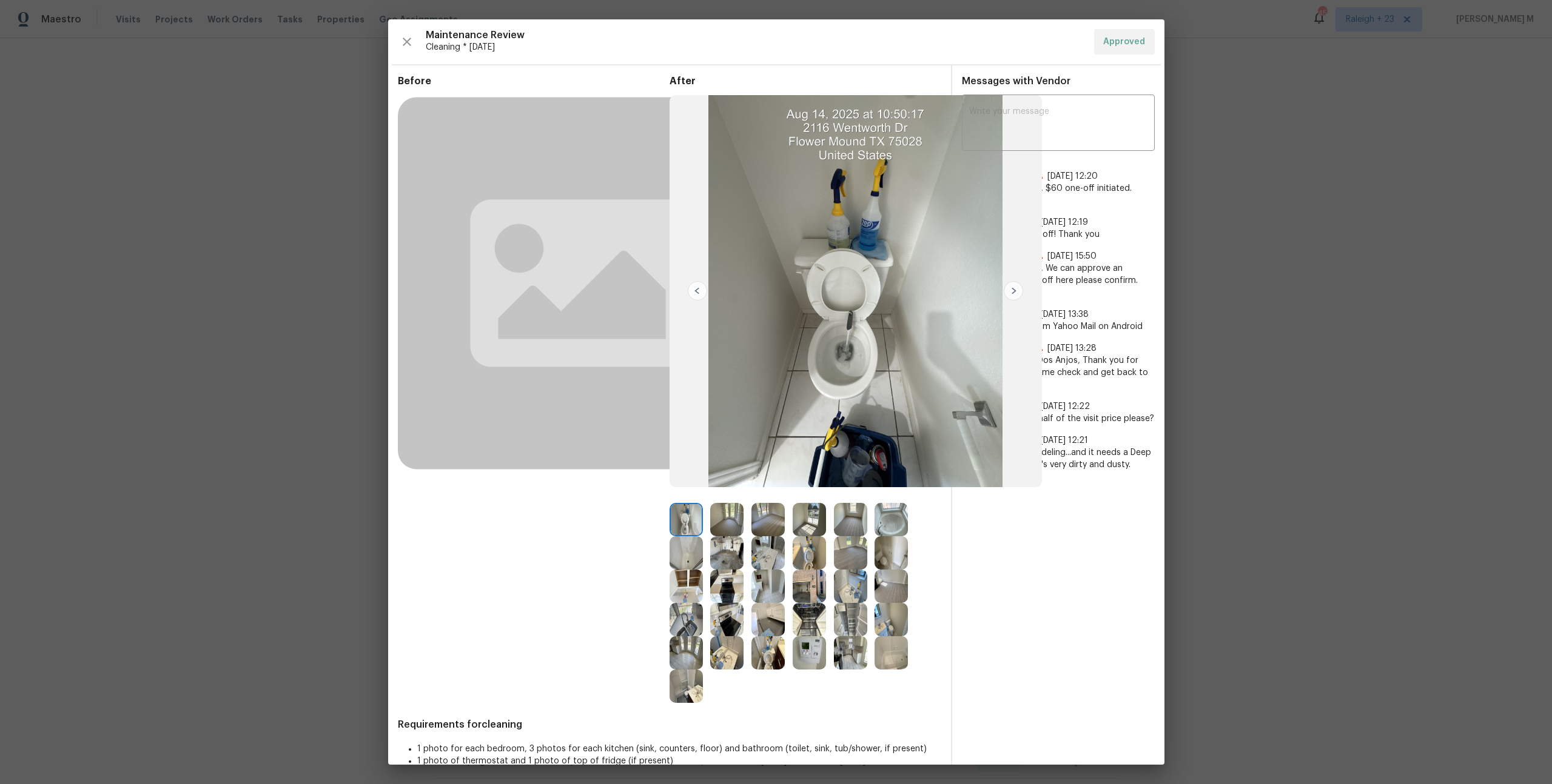
click at [812, 627] on img at bounding box center [809, 619] width 34 height 34
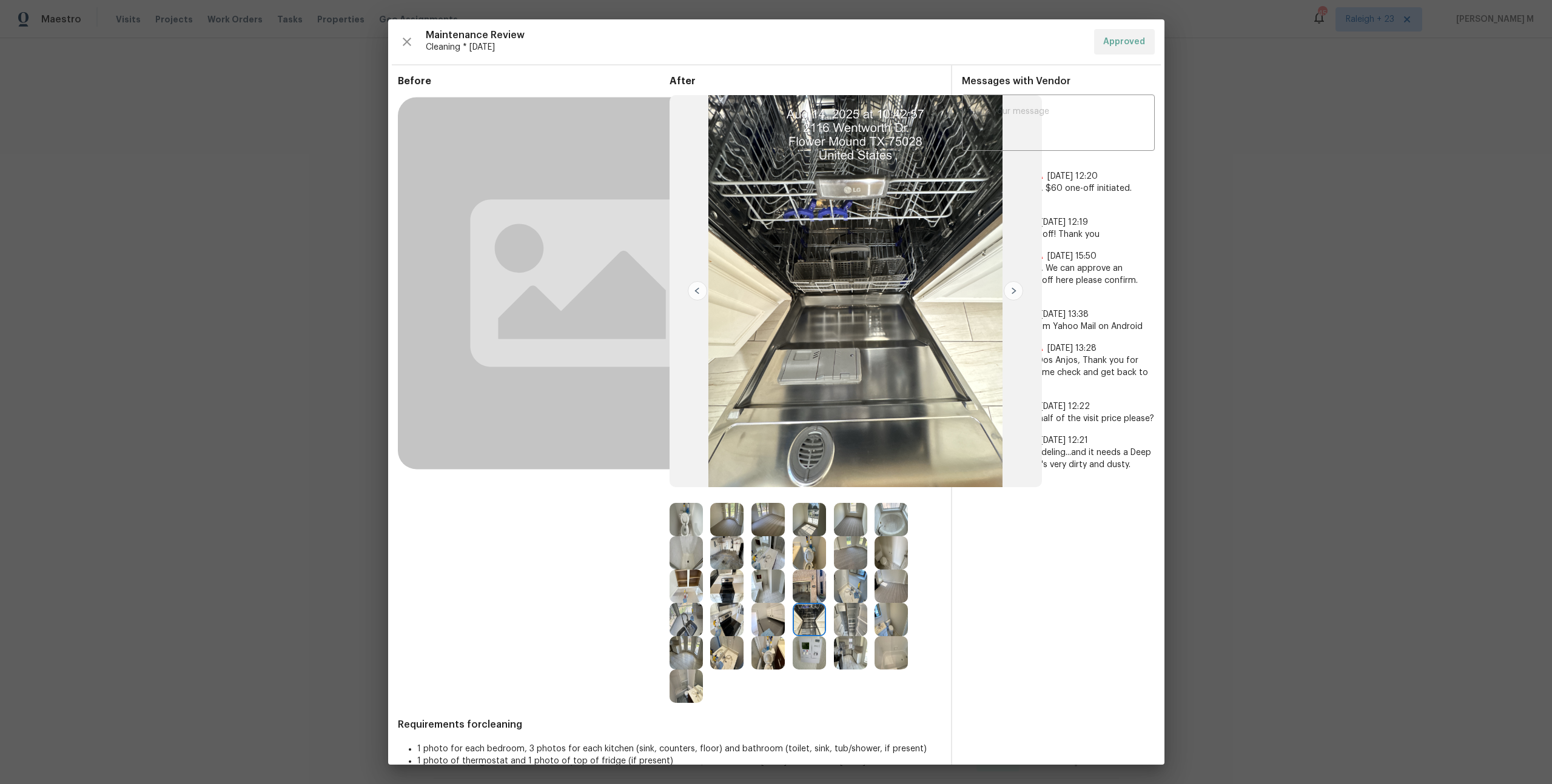
click at [682, 611] on img at bounding box center [686, 619] width 34 height 34
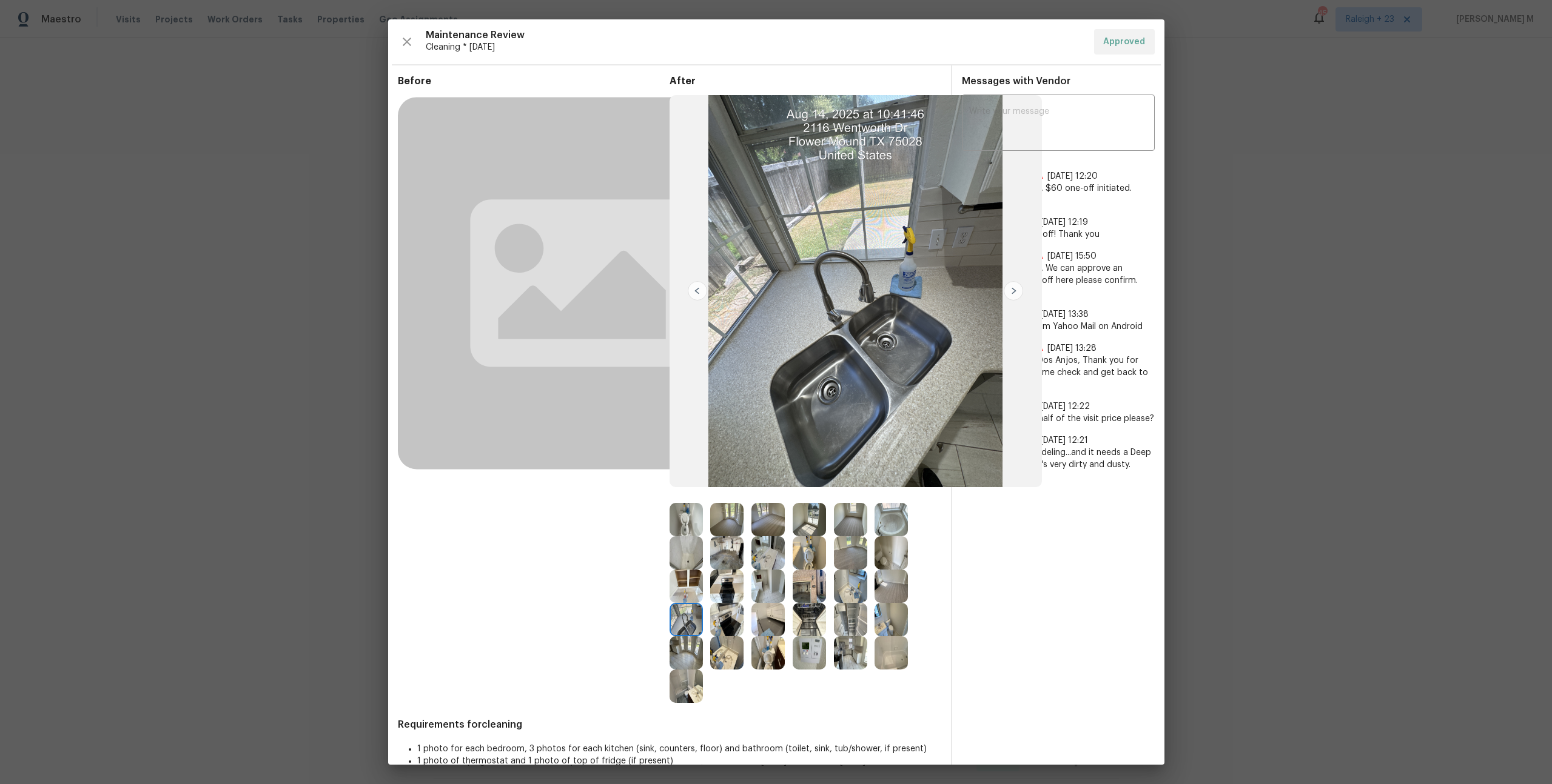
click at [736, 624] on img at bounding box center [726, 619] width 34 height 34
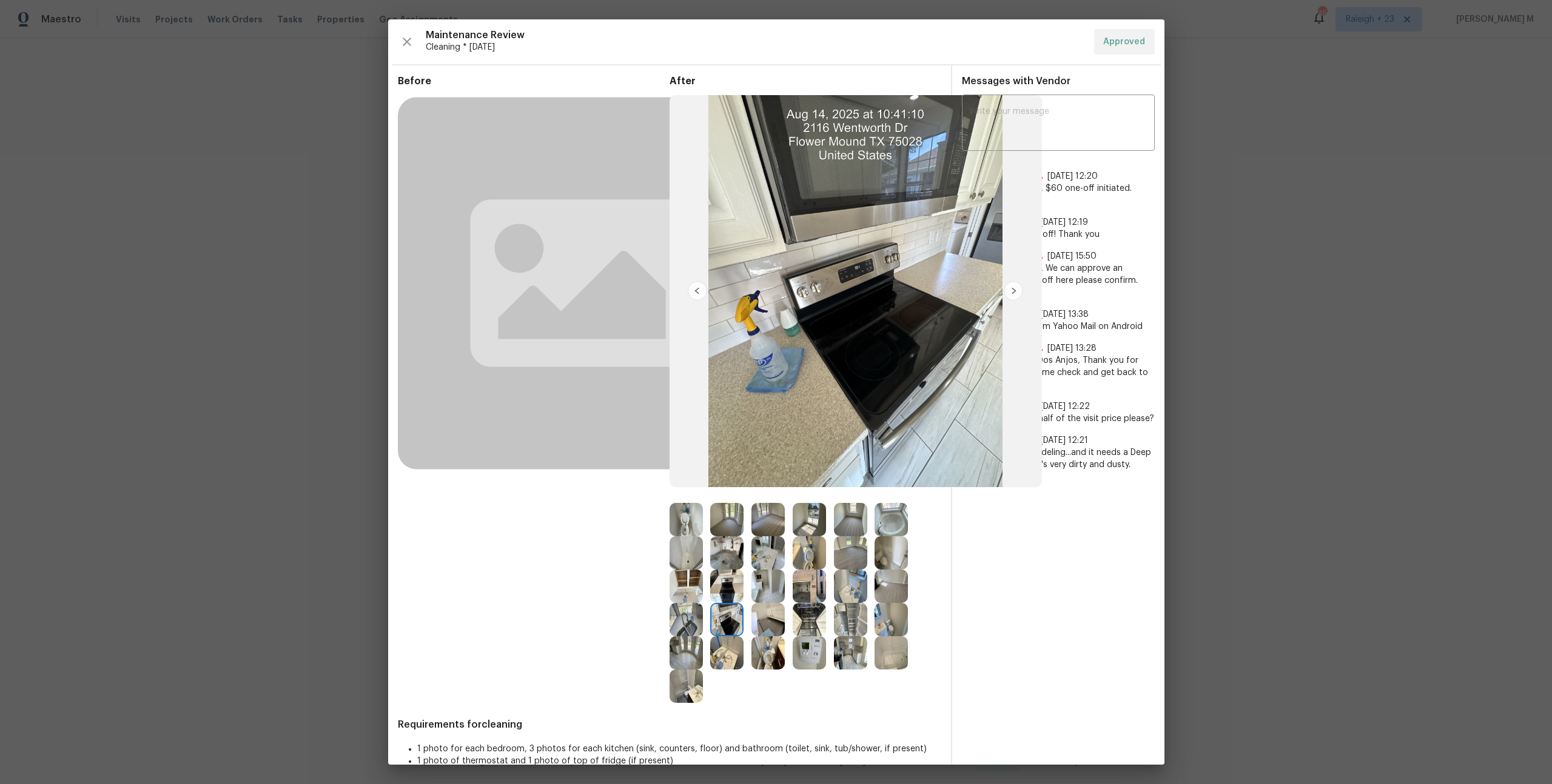
click at [687, 615] on img at bounding box center [686, 619] width 34 height 34
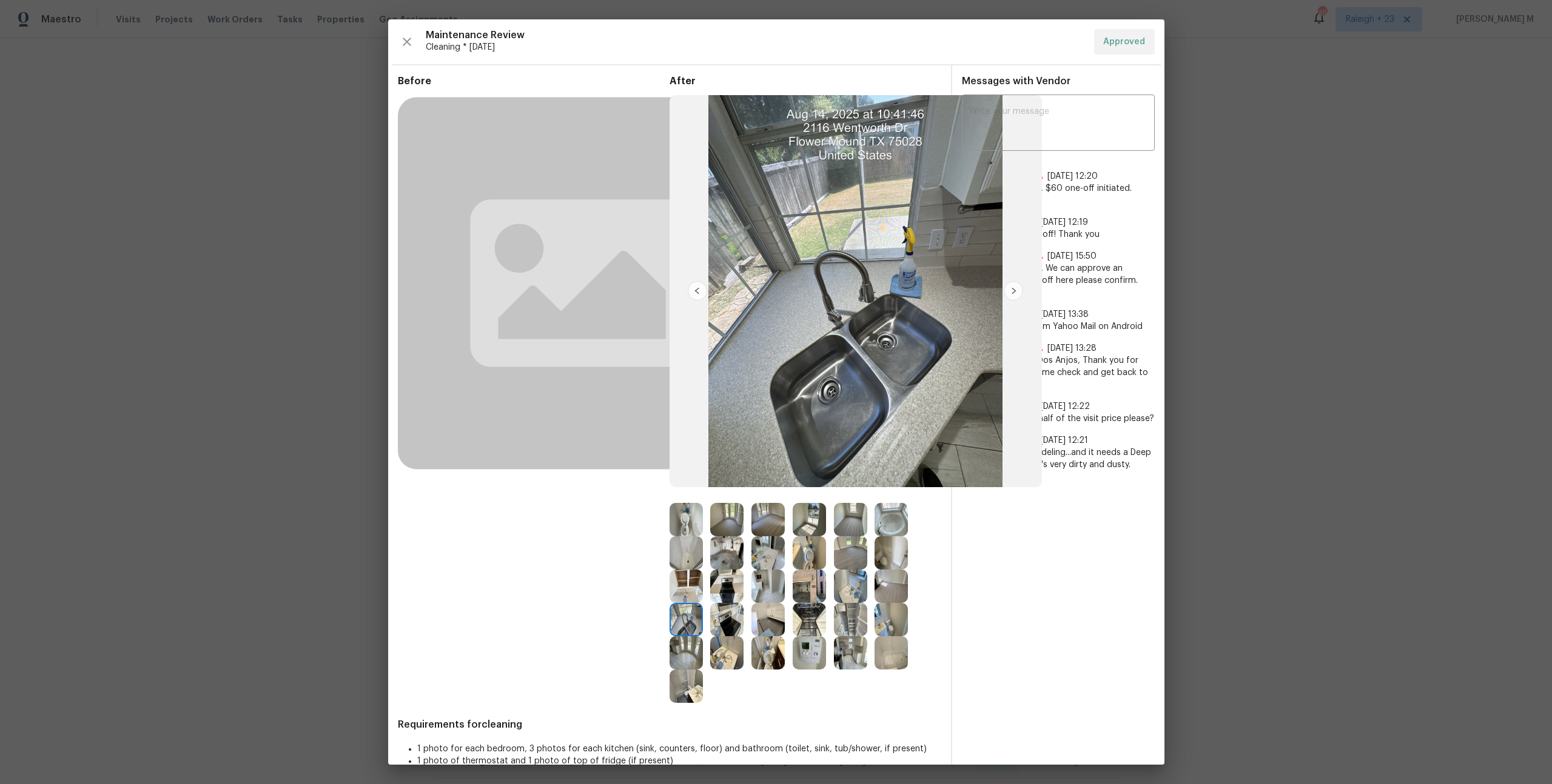
click at [773, 622] on img at bounding box center [768, 619] width 34 height 34
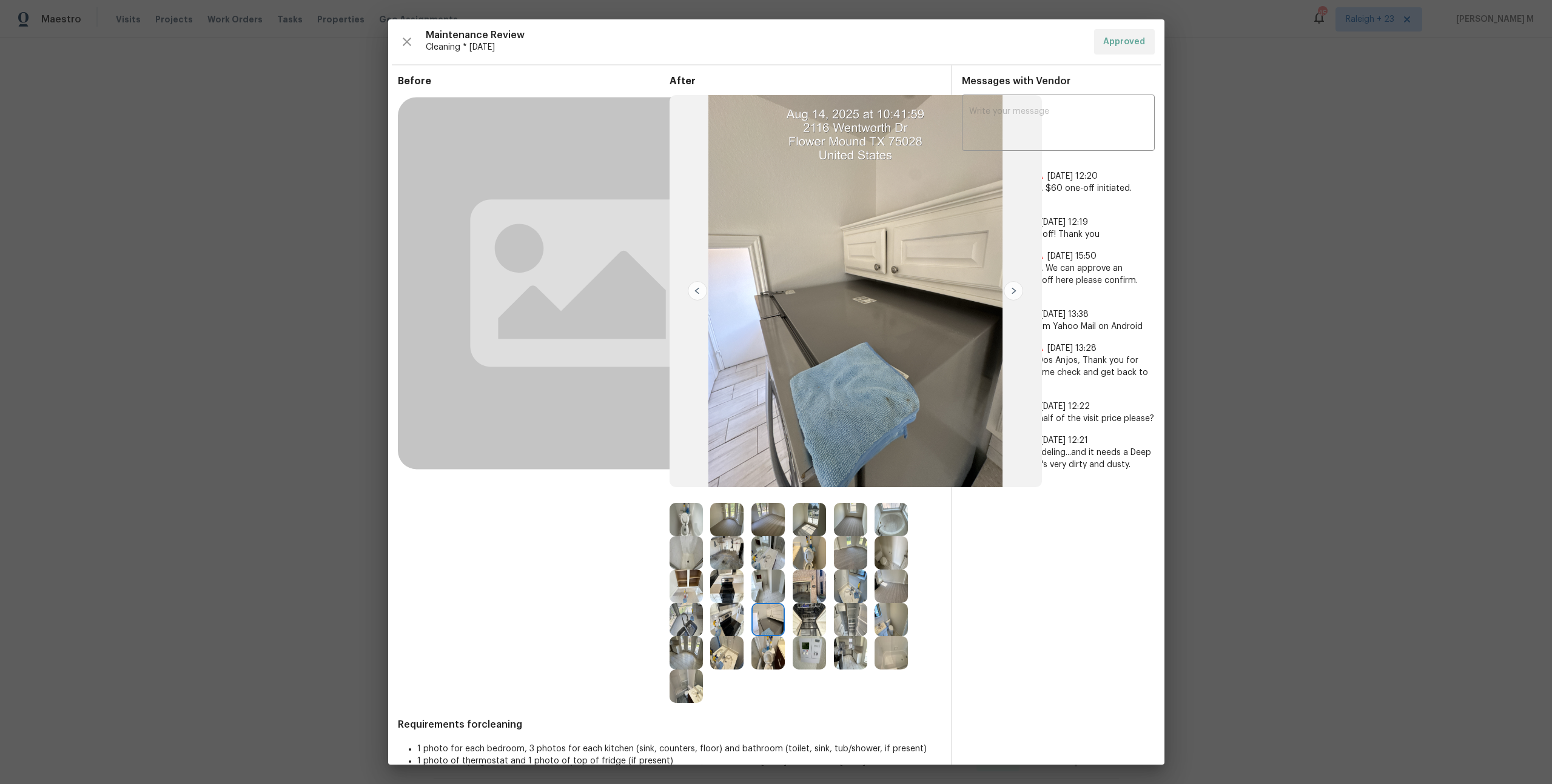
click at [849, 608] on img at bounding box center [850, 619] width 34 height 34
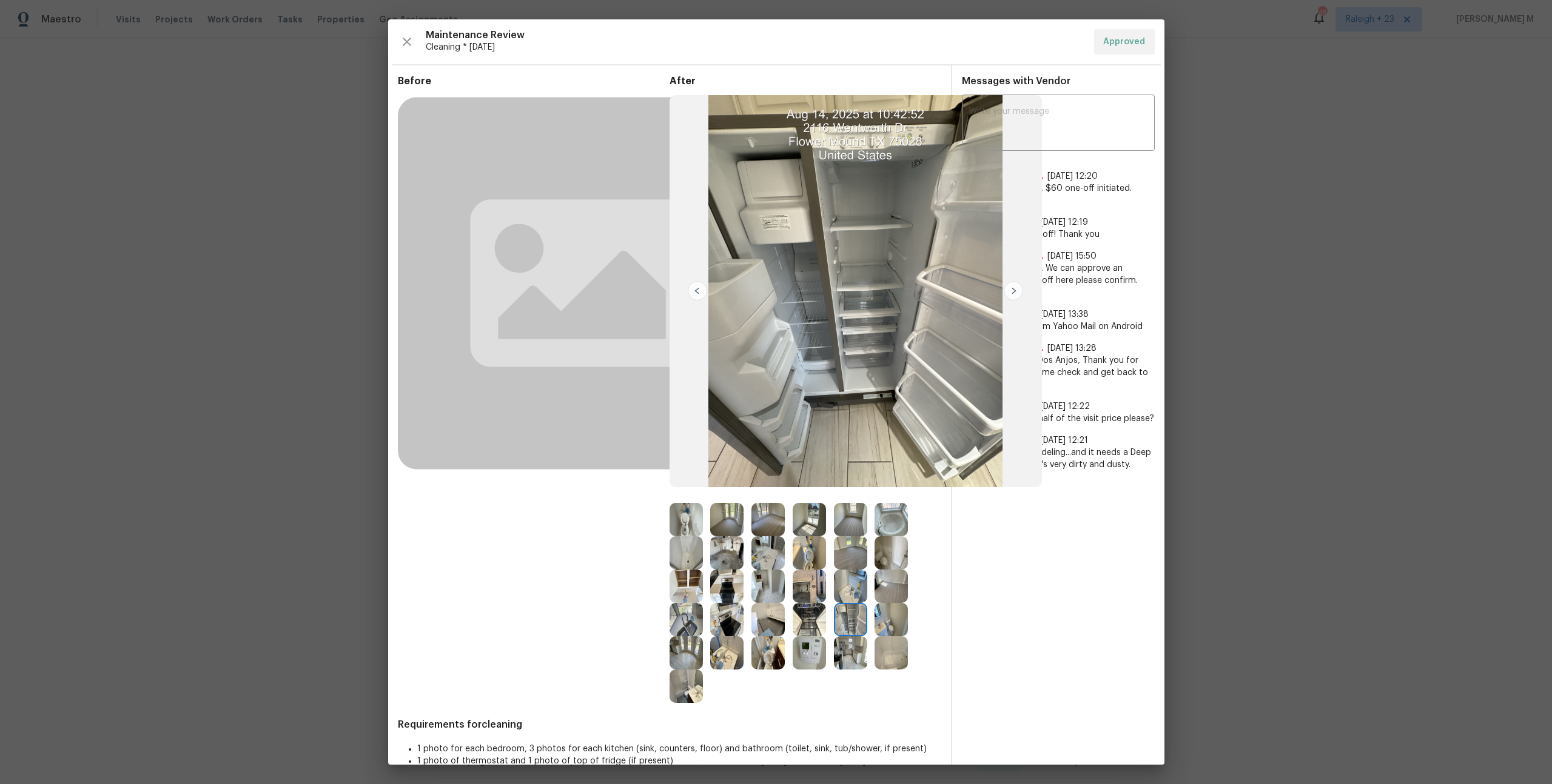
click at [730, 578] on img at bounding box center [726, 587] width 34 height 34
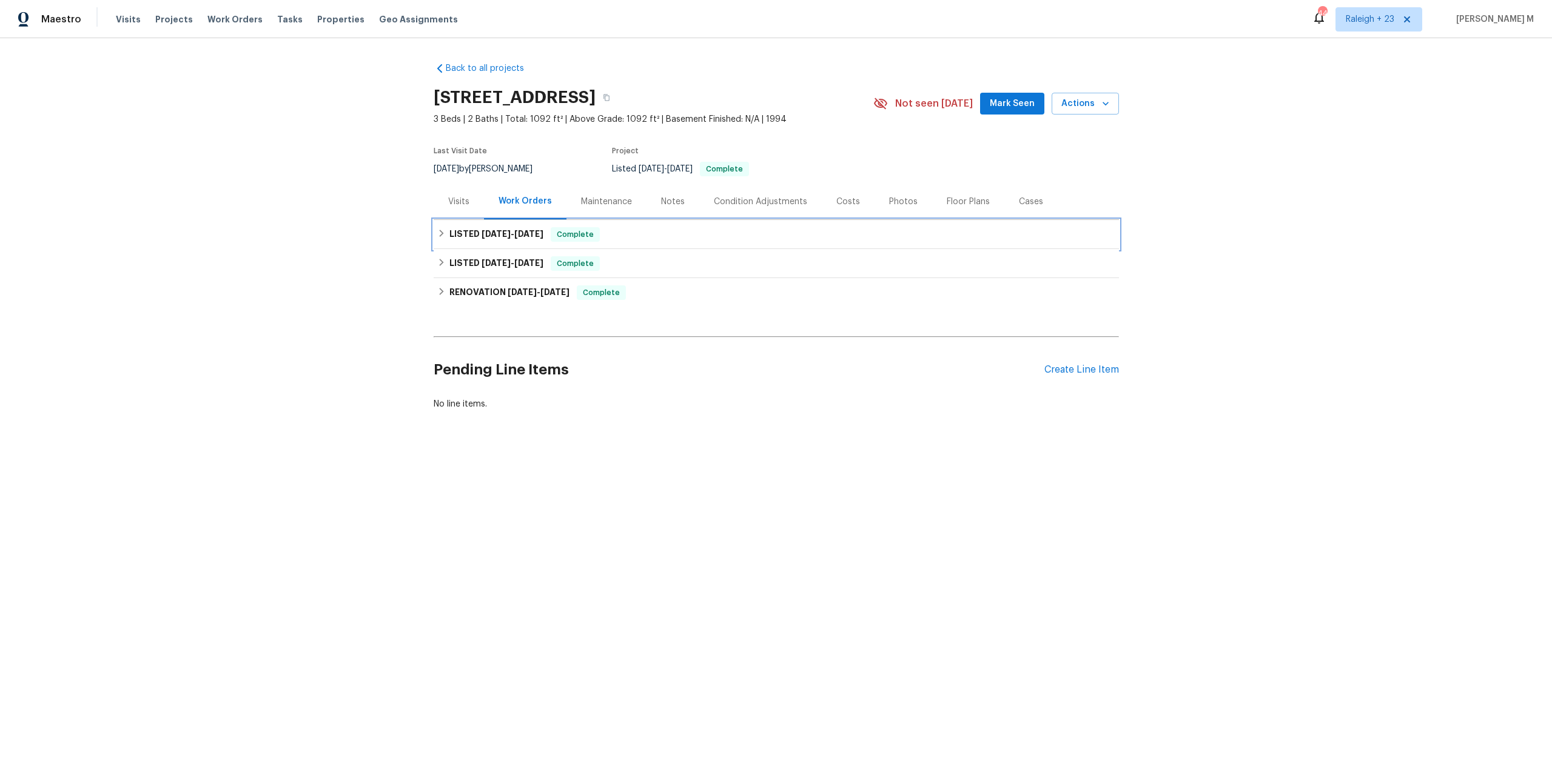
click at [467, 227] on h6 "LISTED [DATE] - [DATE]" at bounding box center [496, 234] width 94 height 14
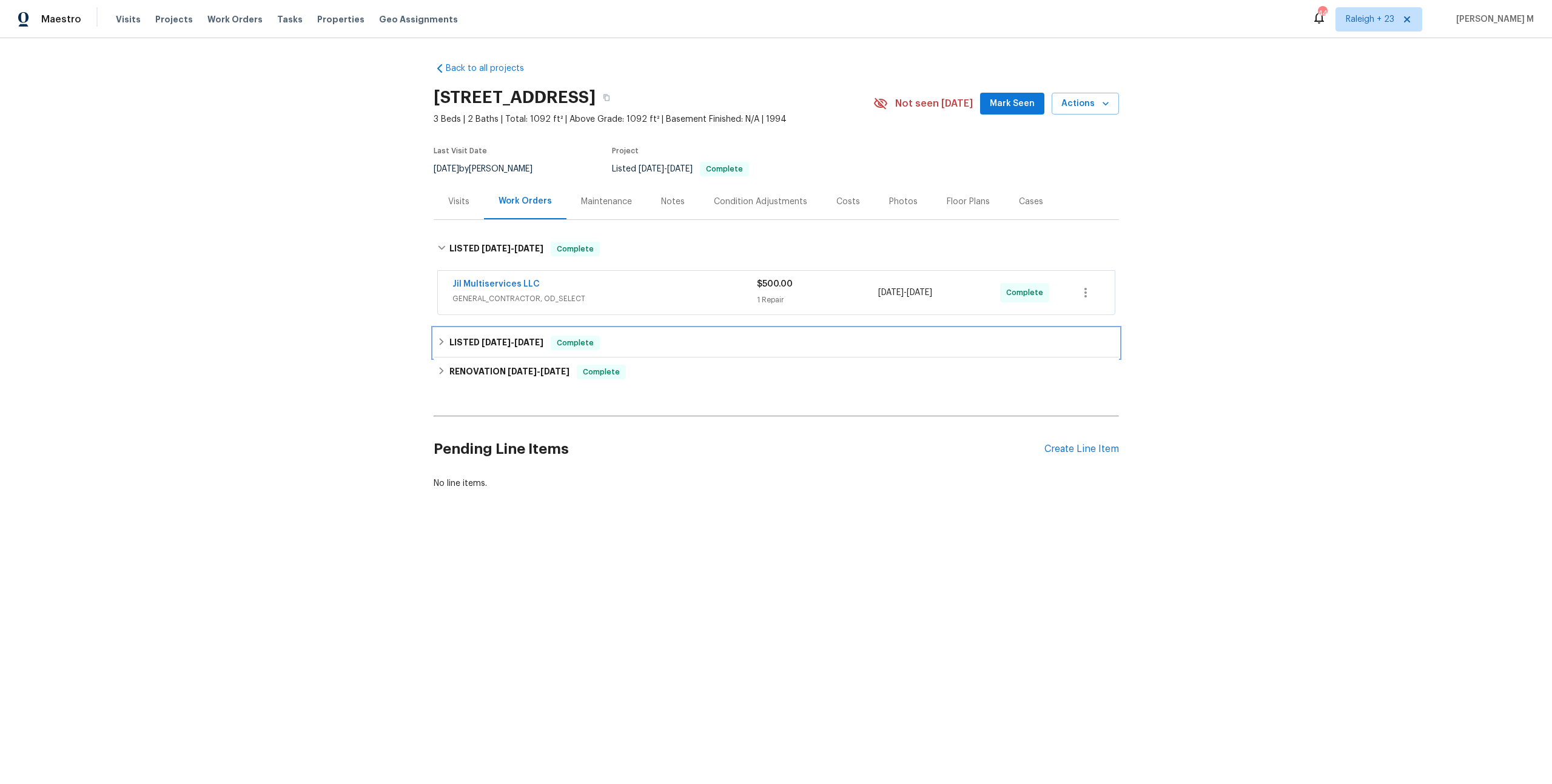
click at [491, 338] on h6 "LISTED [DATE] - [DATE]" at bounding box center [496, 343] width 94 height 14
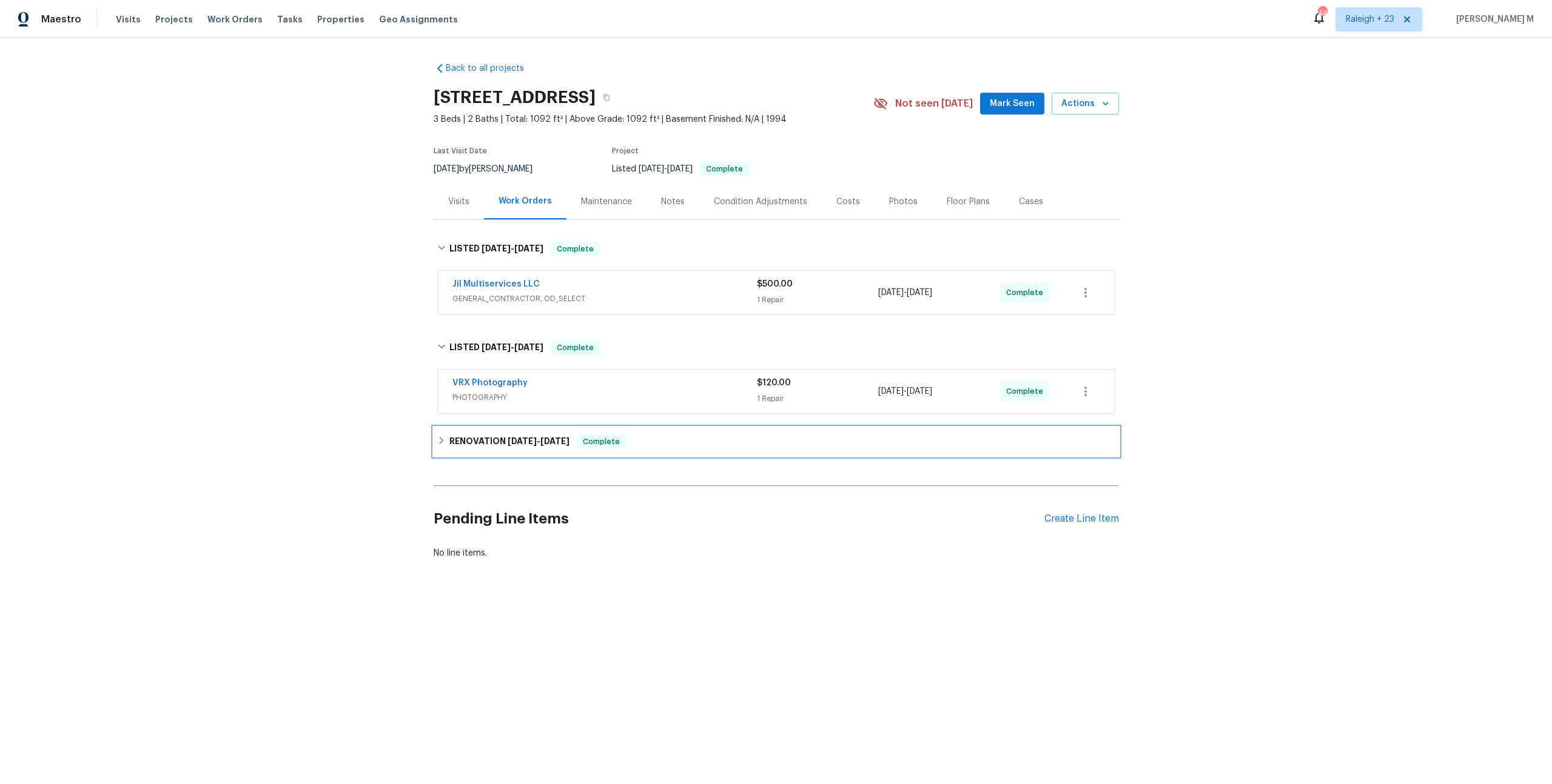
click at [508, 437] on span "[DATE]" at bounding box center [522, 441] width 29 height 9
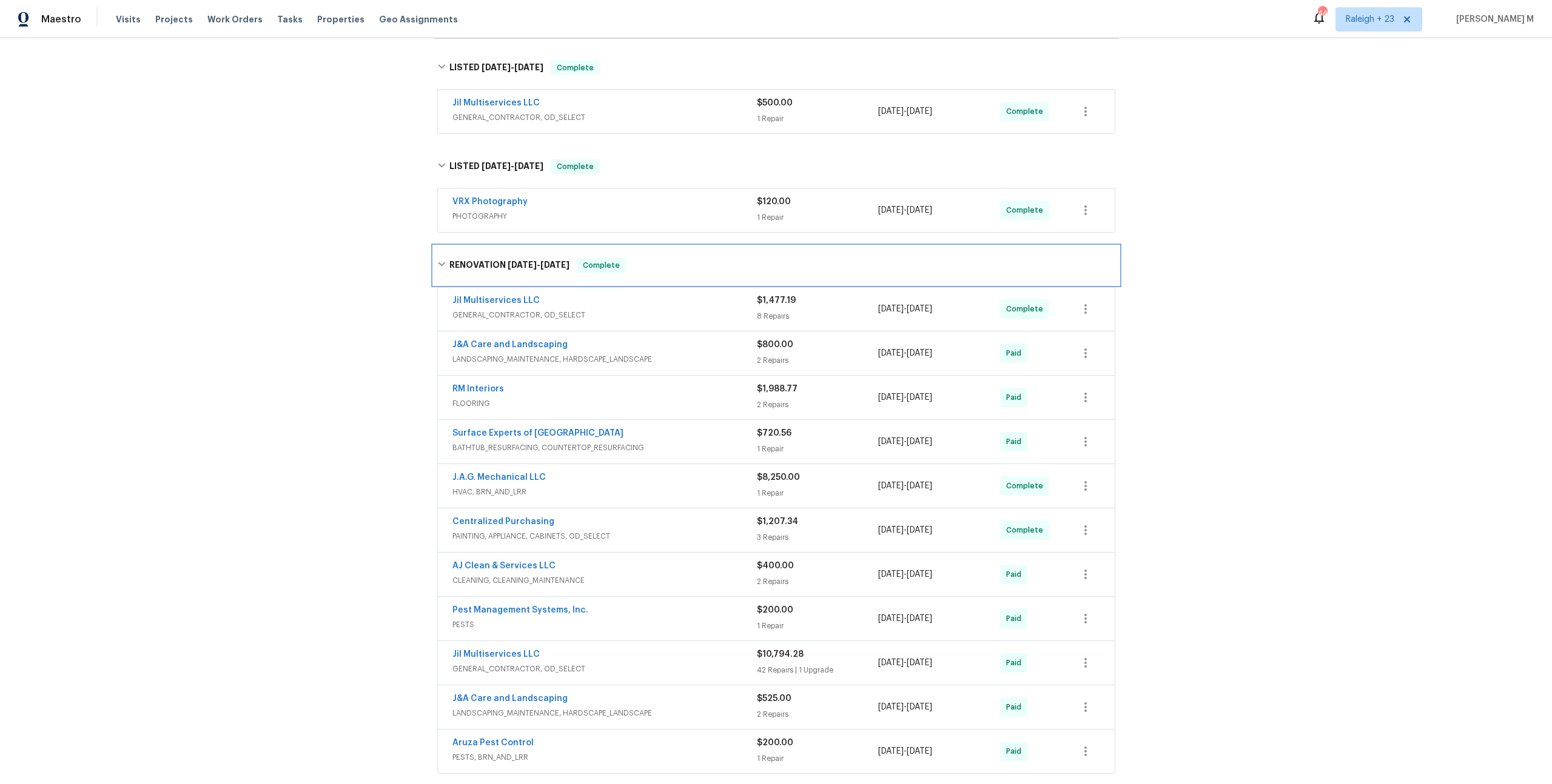
scroll to position [197, 0]
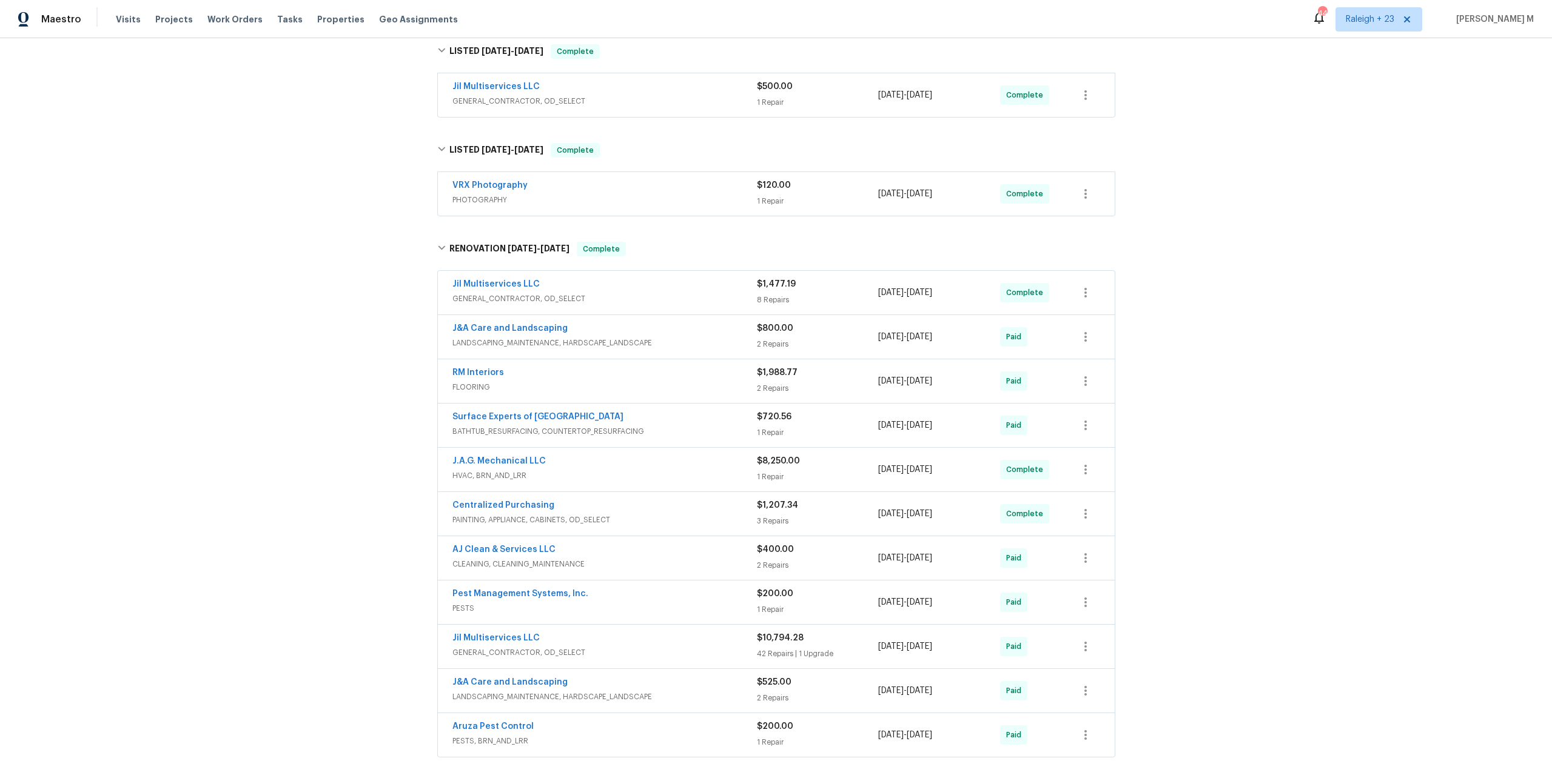
click at [519, 337] on span "LANDSCAPING_MAINTENANCE, HARDSCAPE_LANDSCAPE" at bounding box center [605, 343] width 304 height 13
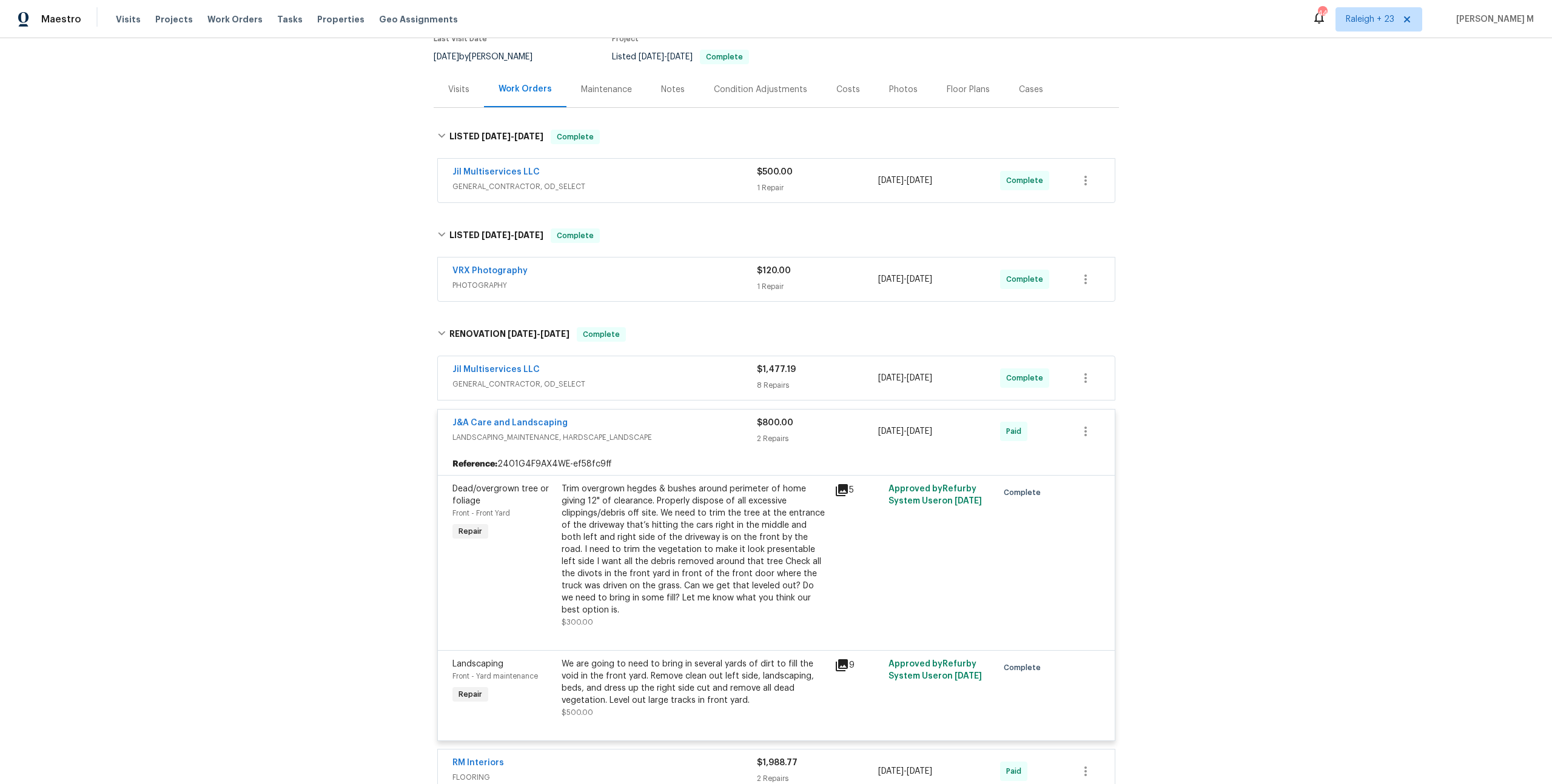
scroll to position [0, 0]
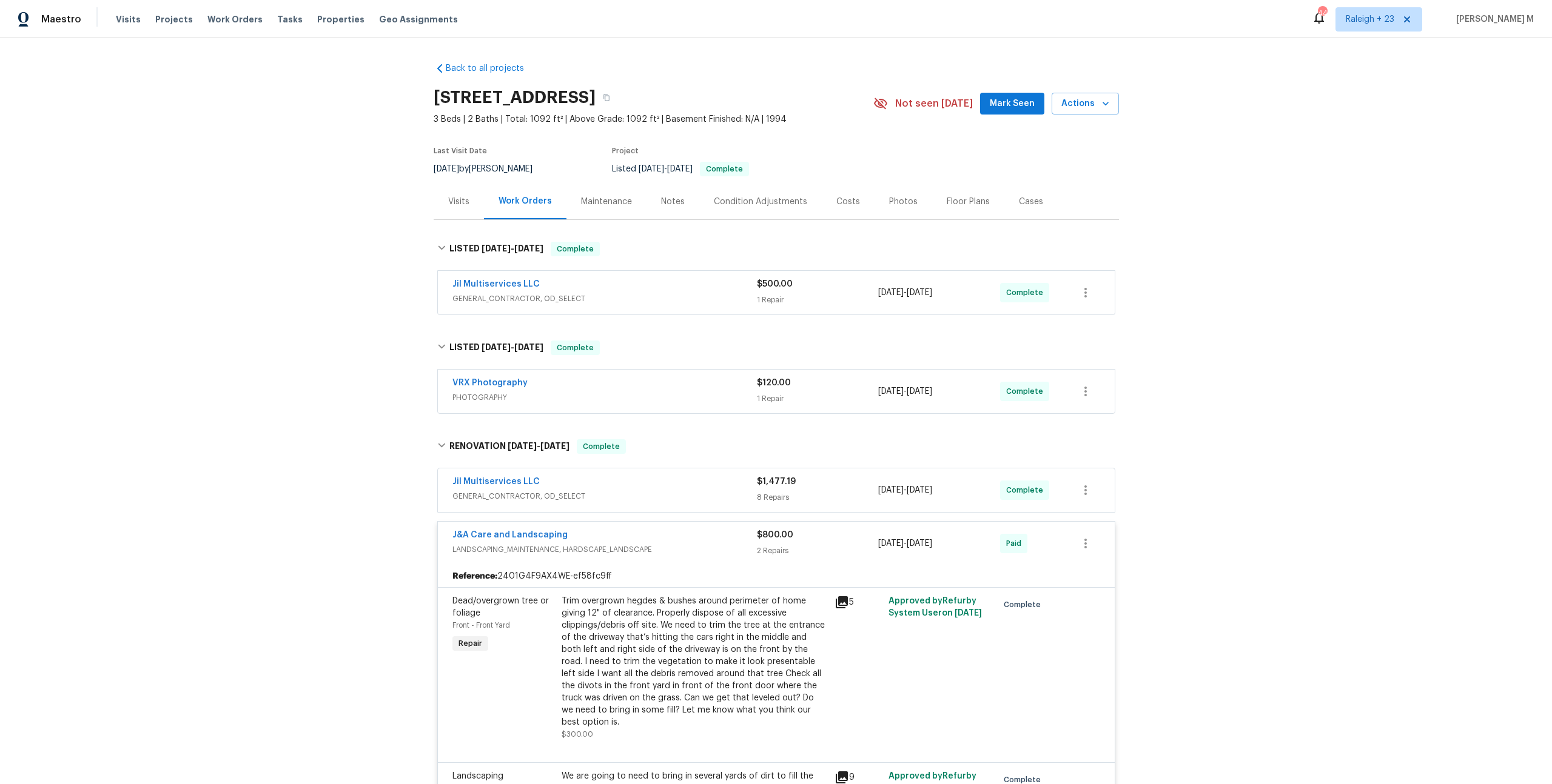
click at [589, 202] on div "Maintenance" at bounding box center [606, 201] width 80 height 36
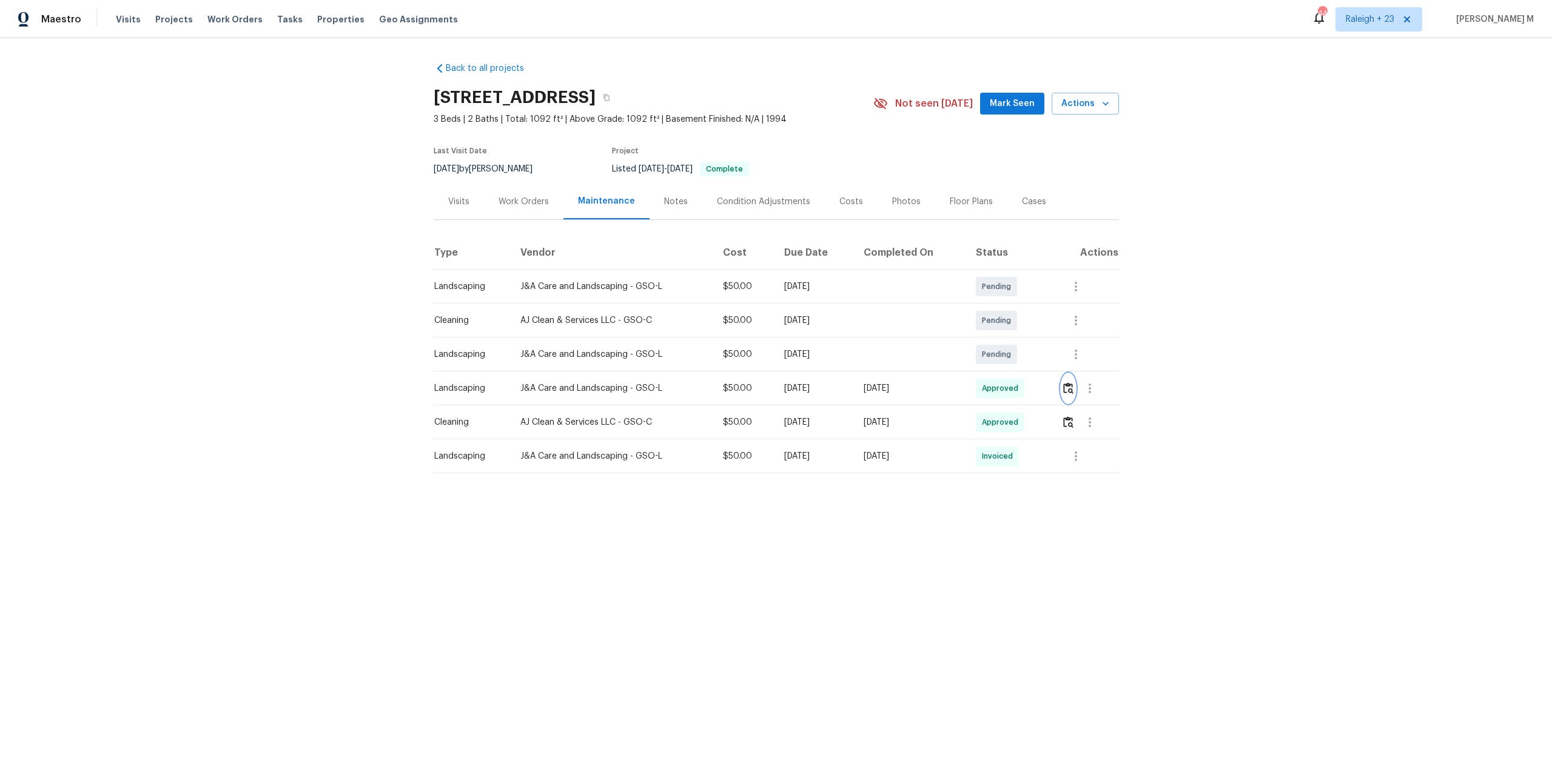
click at [1067, 385] on img "button" at bounding box center [1067, 388] width 11 height 12
click at [1094, 390] on button "button" at bounding box center [1090, 388] width 29 height 29
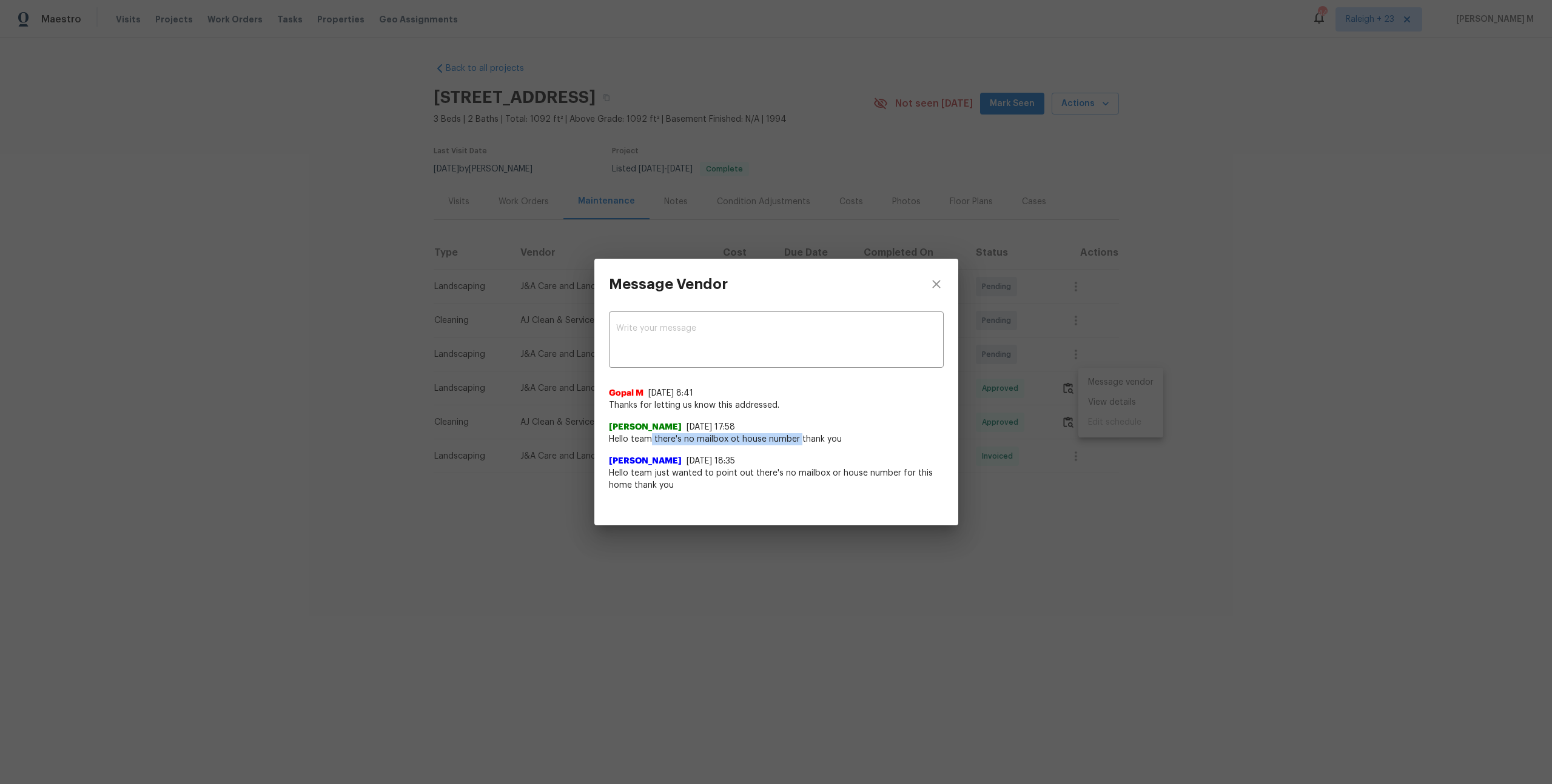
drag, startPoint x: 651, startPoint y: 439, endPoint x: 798, endPoint y: 436, distance: 147.0
click at [798, 436] on span "Hello team there's no mailbox ot house number thank you" at bounding box center [776, 439] width 334 height 13
copy span "there's no mailbox ot house number"
click at [546, 450] on div "Message Vendor x ​ Gopal M [DATE] 8:41 Thanks for letting us know this addresse…" at bounding box center [776, 392] width 1552 height 784
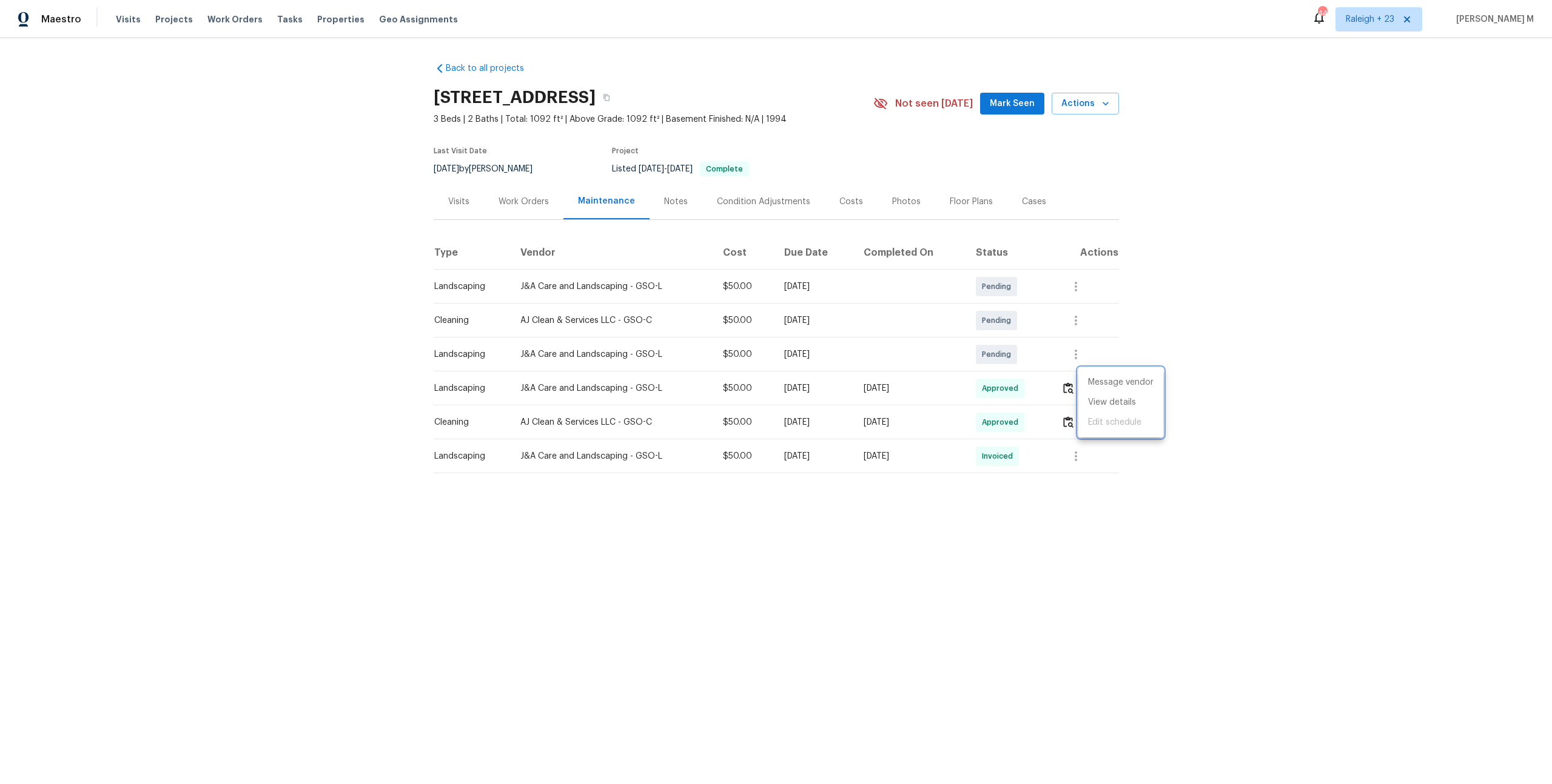
click at [524, 182] on div at bounding box center [776, 392] width 1552 height 784
click at [517, 201] on div "Work Orders" at bounding box center [523, 201] width 50 height 13
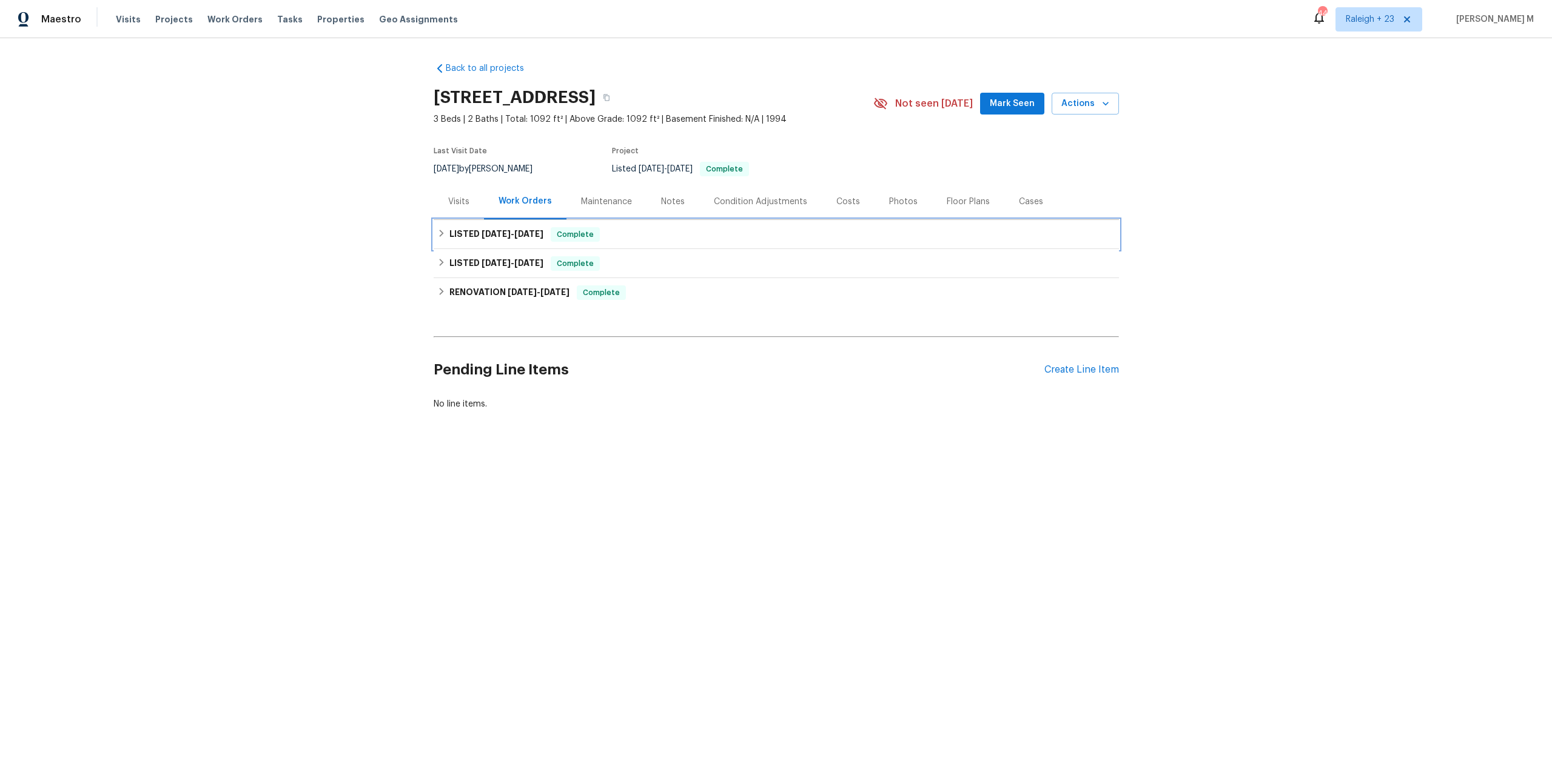
click at [485, 230] on span "[DATE]" at bounding box center [496, 234] width 29 height 9
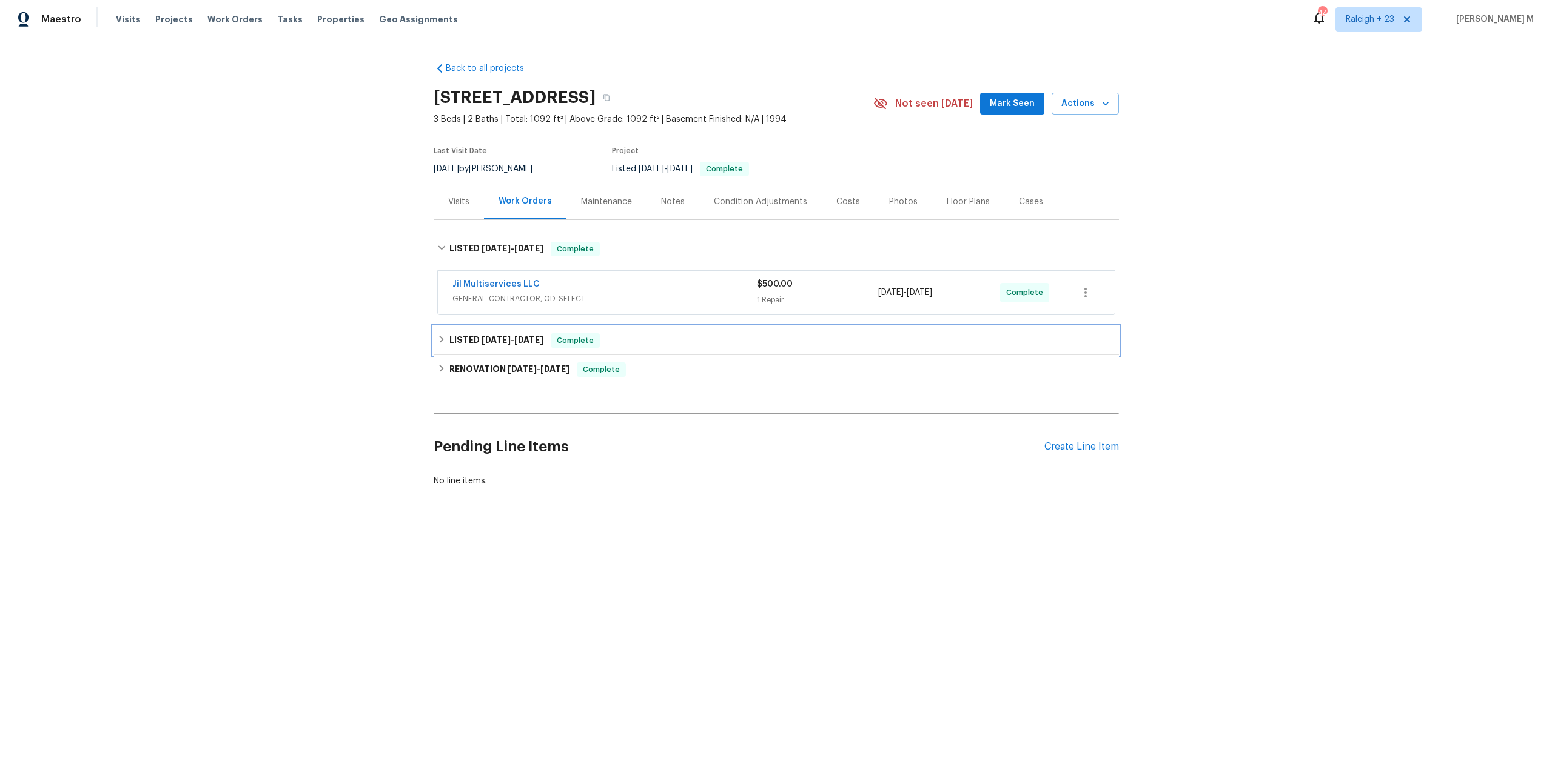
click at [490, 327] on div "LISTED [DATE] - [DATE] Complete" at bounding box center [776, 341] width 685 height 29
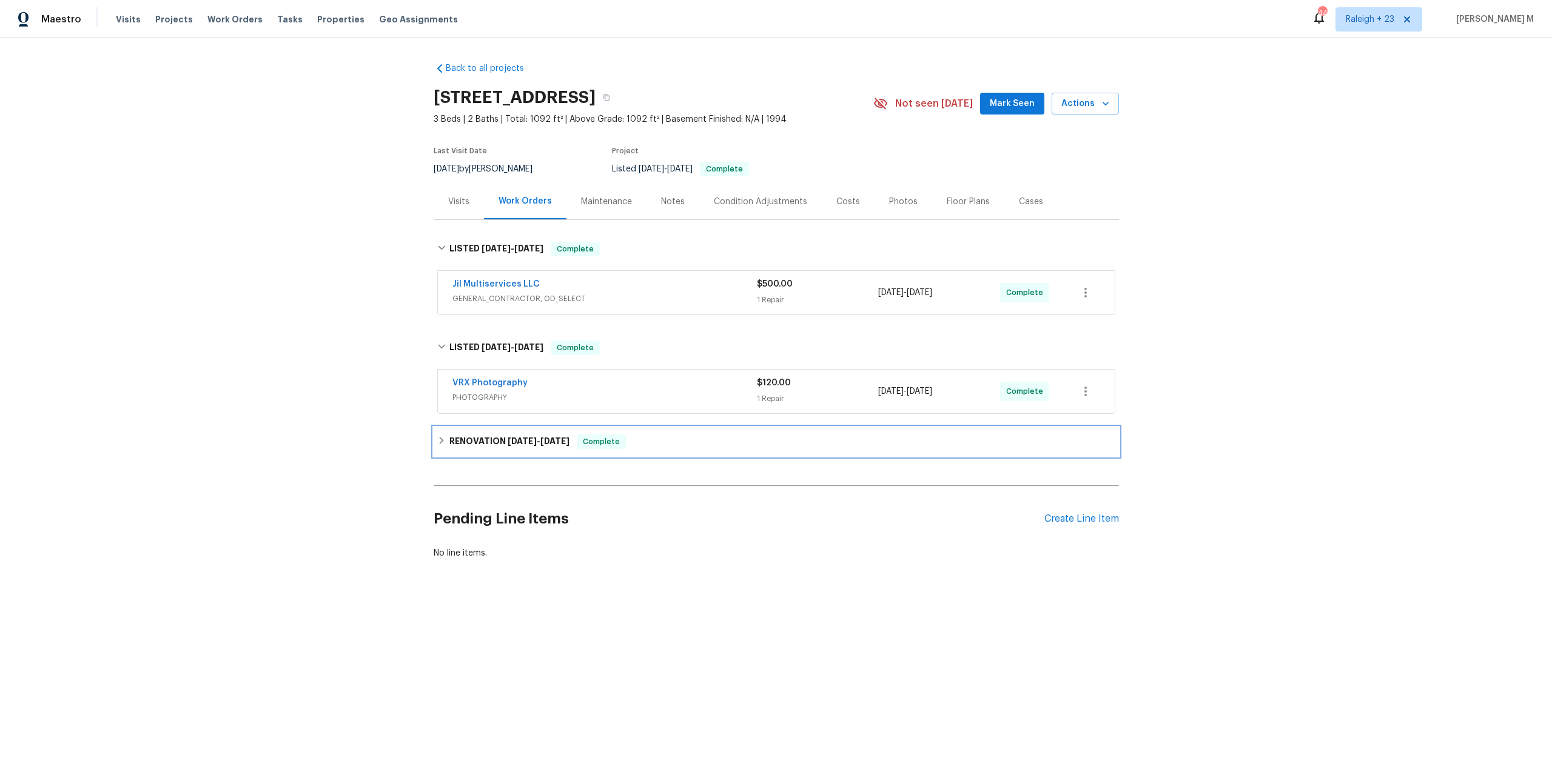
click at [490, 428] on div "RENOVATION [DATE] - [DATE] Complete" at bounding box center [776, 442] width 685 height 29
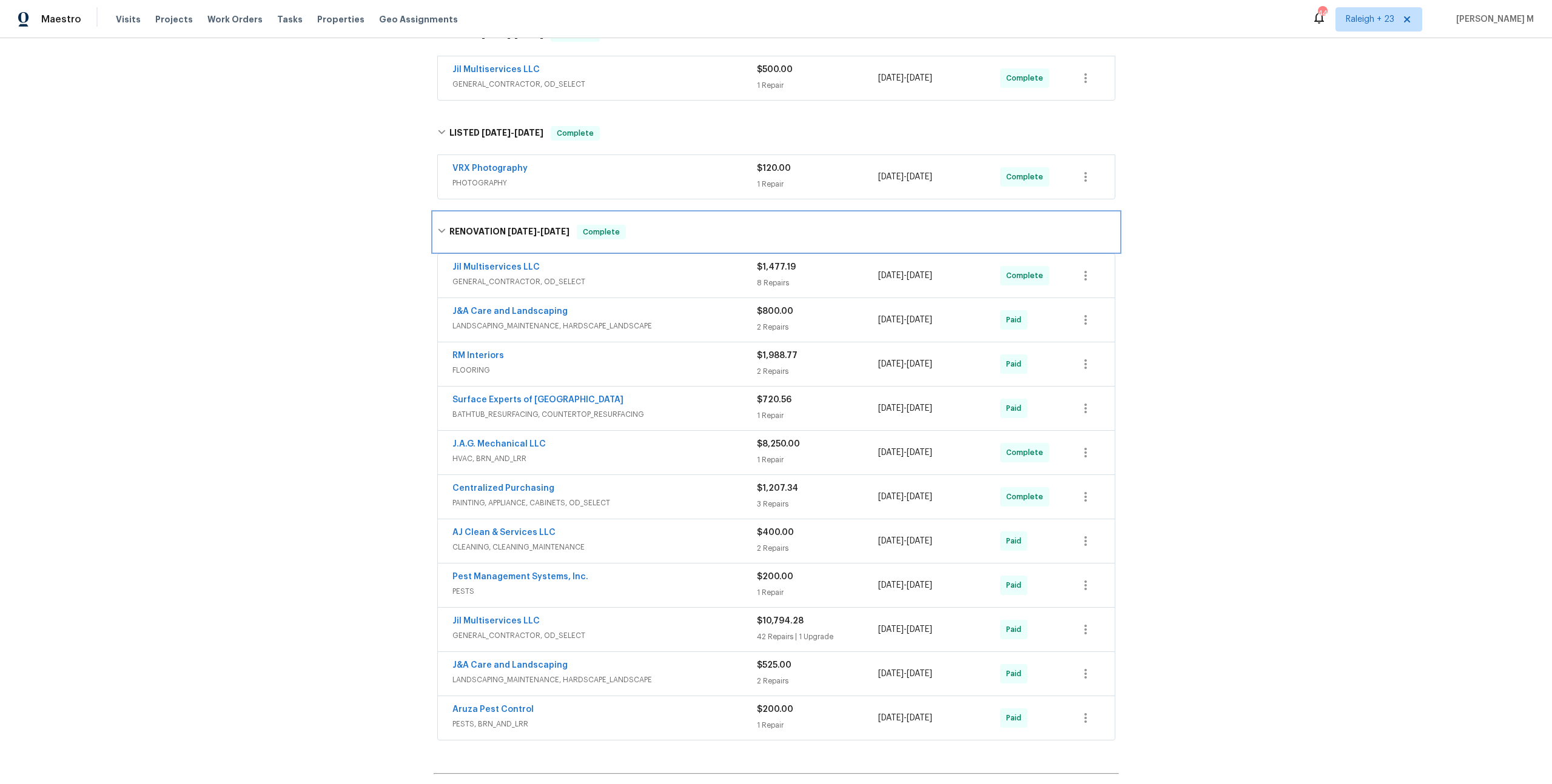
scroll to position [215, 0]
click at [581, 320] on span "LANDSCAPING_MAINTENANCE, HARDSCAPE_LANDSCAPE" at bounding box center [605, 326] width 304 height 13
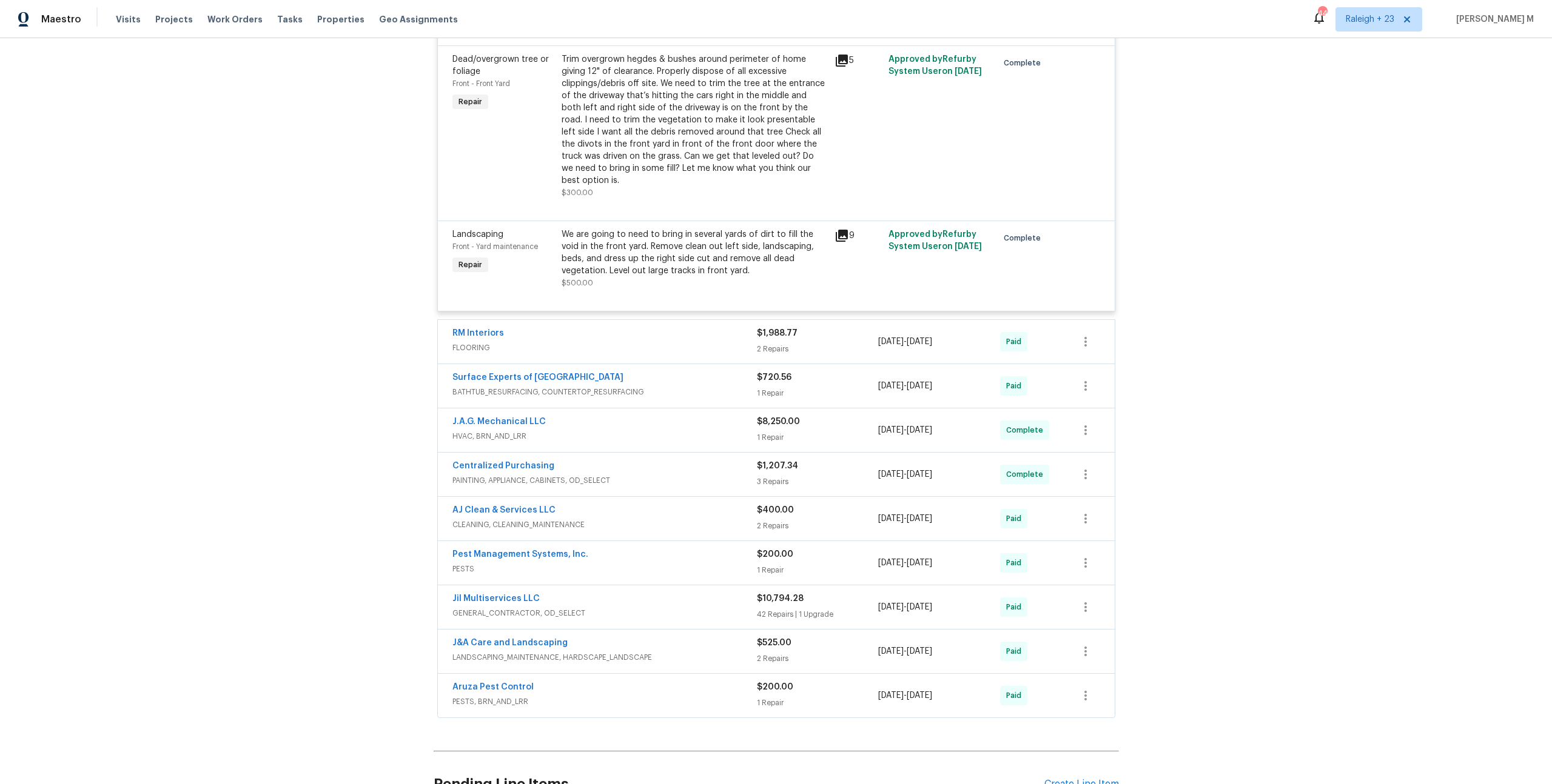
scroll to position [544, 0]
